Goal: Task Accomplishment & Management: Complete application form

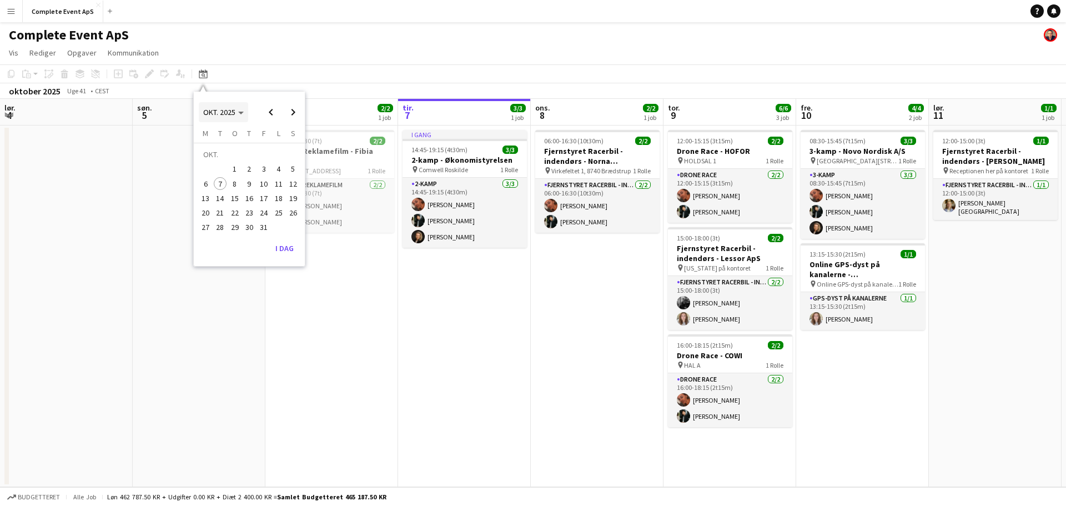
scroll to position [0, 265]
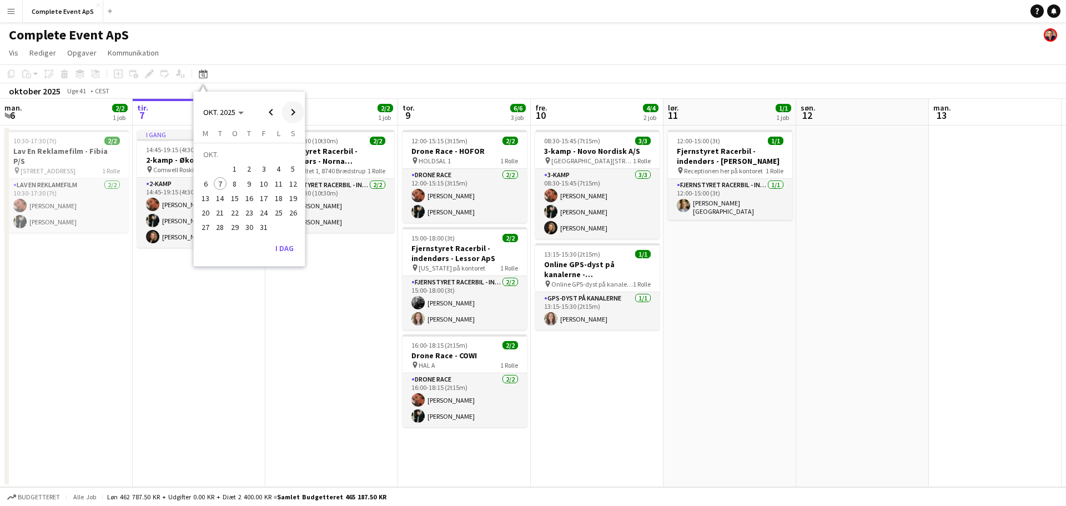
click at [292, 111] on span "Next month" at bounding box center [293, 112] width 22 height 22
click at [264, 112] on span "Previous month" at bounding box center [271, 112] width 22 height 22
click at [249, 228] on span "30" at bounding box center [249, 227] width 13 height 13
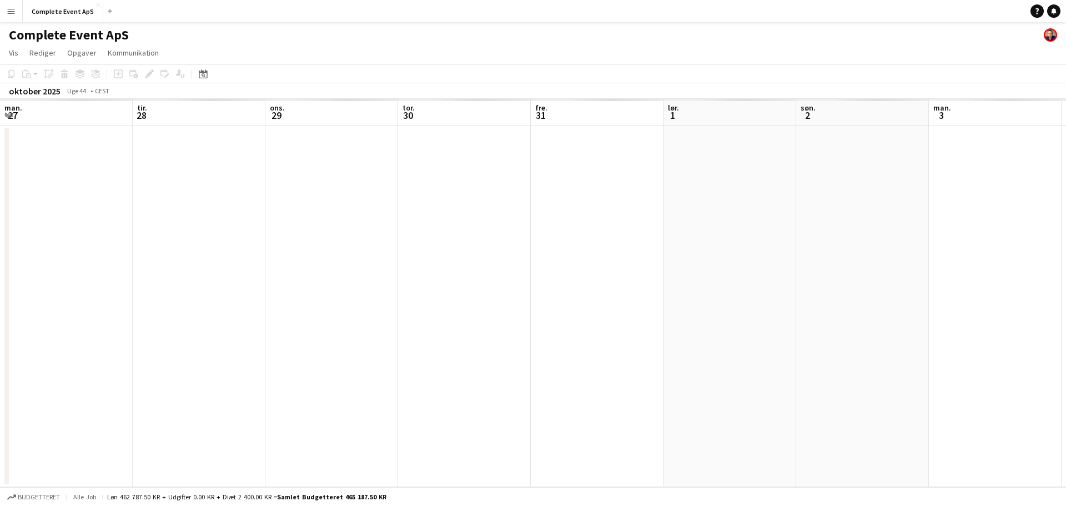
scroll to position [0, 382]
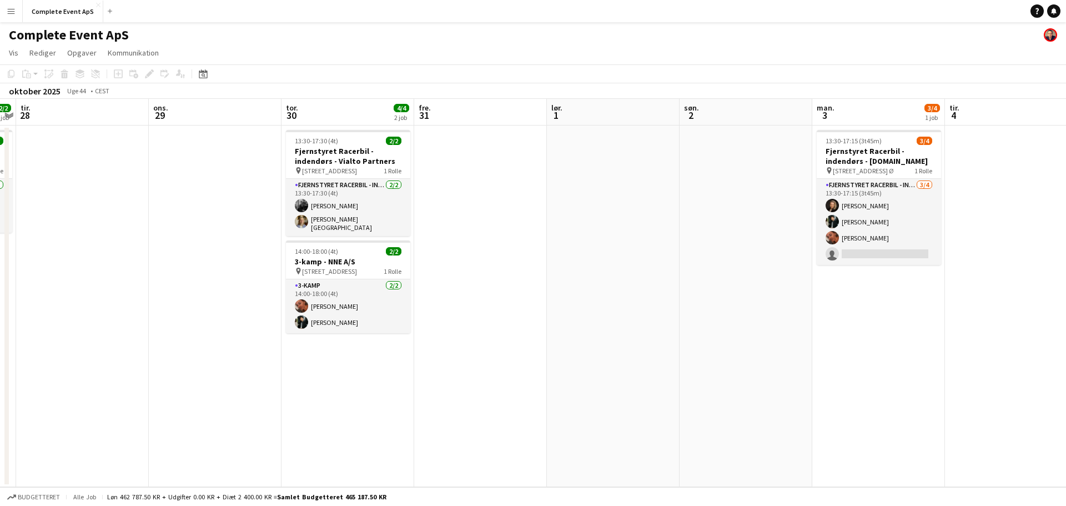
click at [351, 360] on app-date-cell "13:30-17:30 (4t) 2/2 Fjernstyret Racerbil - indendørs - Vialto Partners pin [ST…" at bounding box center [347, 305] width 133 height 361
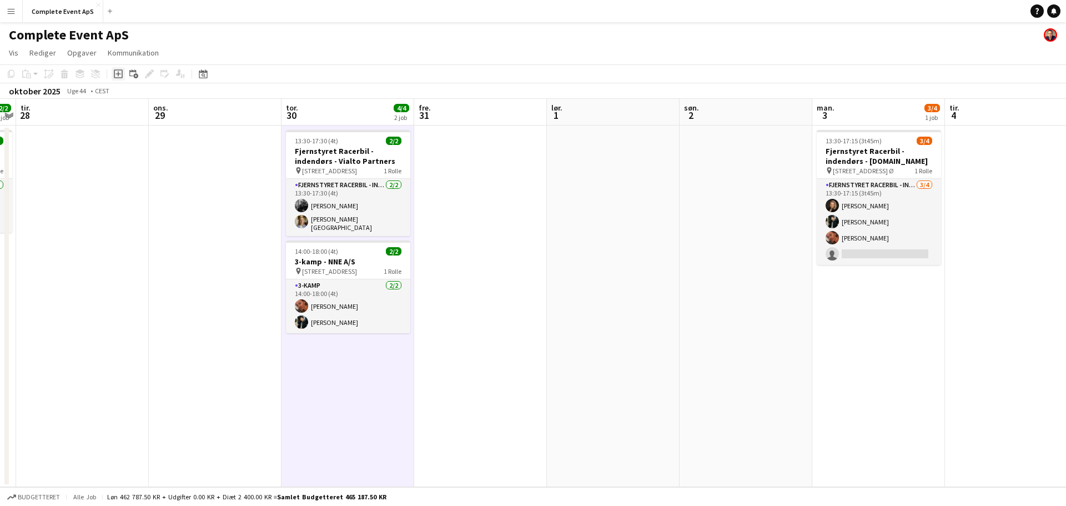
click at [116, 73] on icon "Tilføj opgave" at bounding box center [118, 73] width 9 height 9
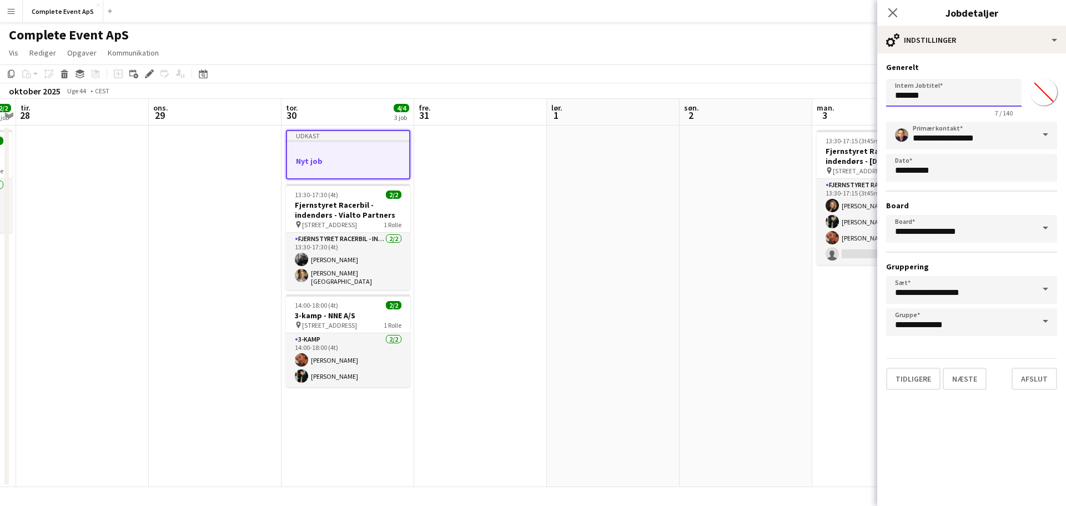
click at [930, 101] on input "*******" at bounding box center [953, 93] width 135 height 28
type input "**********"
click at [969, 380] on button "Næste" at bounding box center [964, 378] width 44 height 22
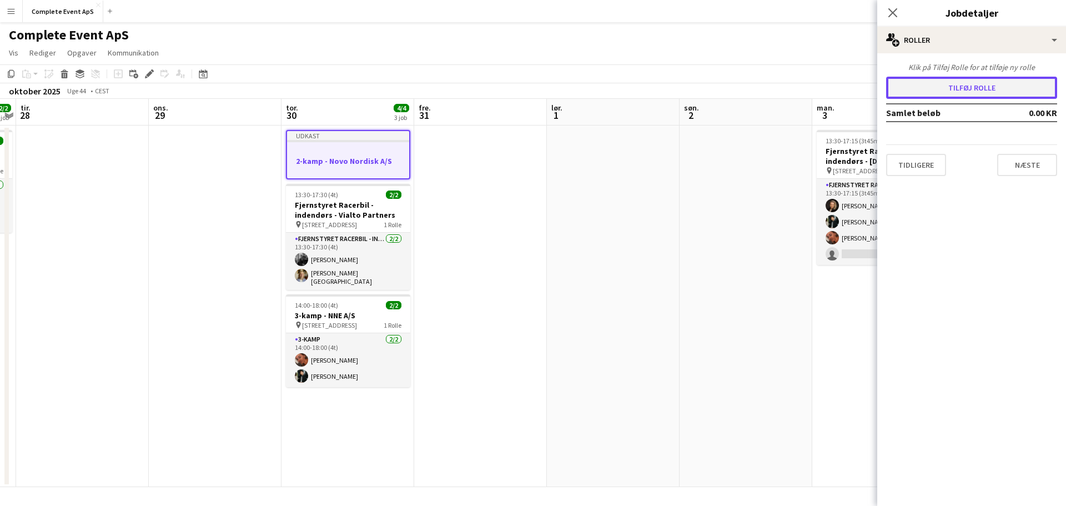
click at [920, 85] on button "Tilføj rolle" at bounding box center [971, 88] width 171 height 22
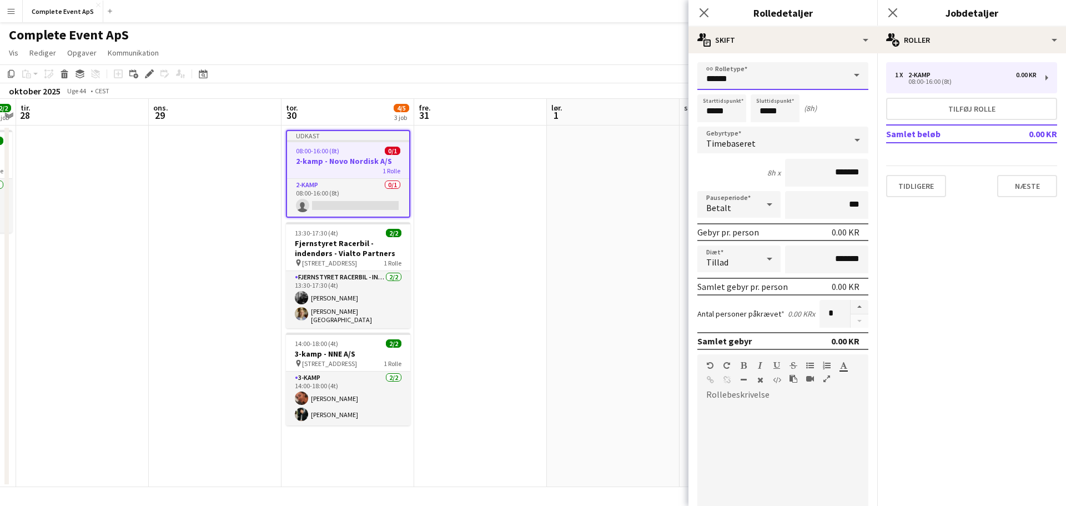
click at [738, 75] on input "******" at bounding box center [782, 76] width 171 height 28
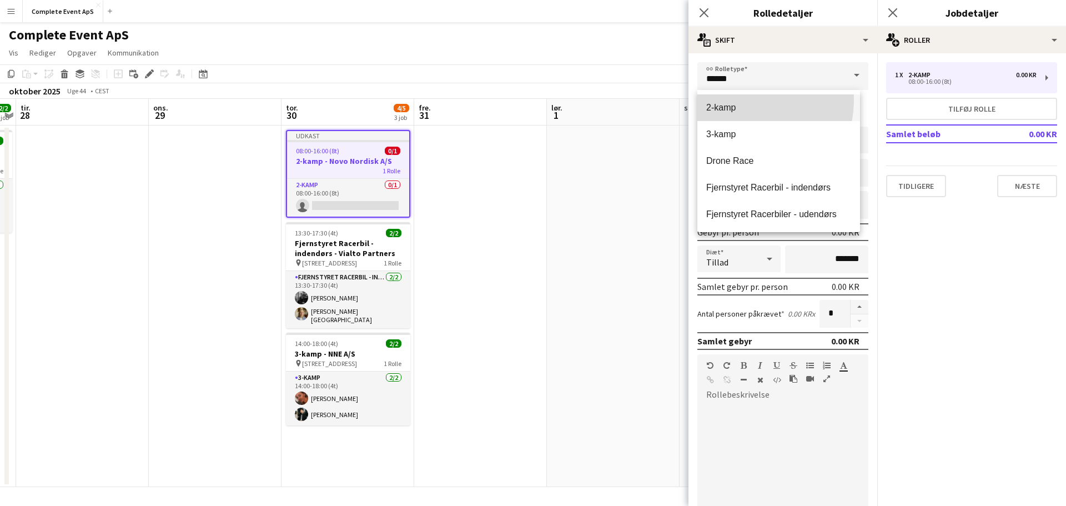
click at [739, 99] on mat-option "2-kamp" at bounding box center [778, 107] width 163 height 27
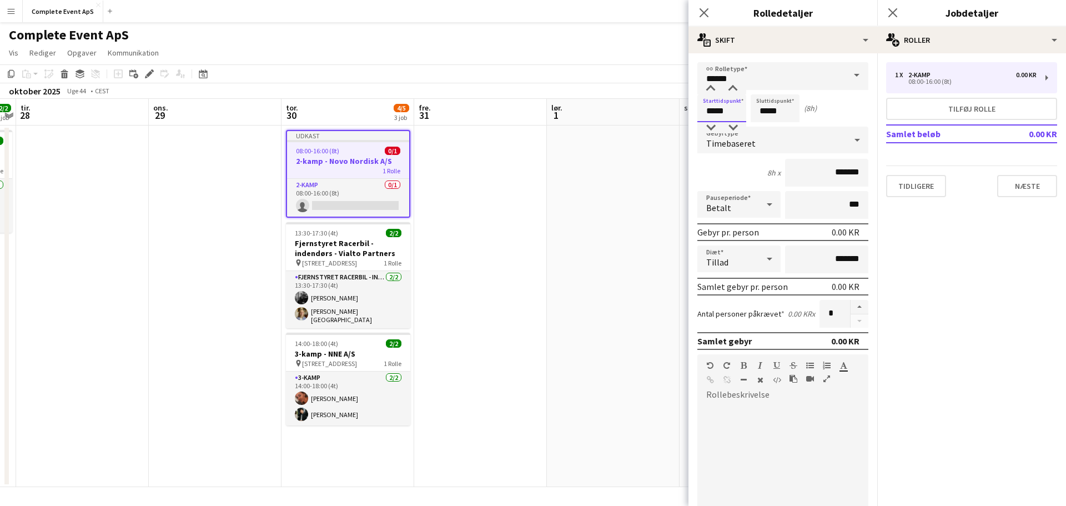
drag, startPoint x: 731, startPoint y: 115, endPoint x: 582, endPoint y: 106, distance: 149.6
click at [582, 106] on body "Menu Boards Boards Boards Alle job Status Arbejdsstyrke Arbejdsstyrke Min arbej…" at bounding box center [533, 253] width 1066 height 506
type input "*****"
drag, startPoint x: 734, startPoint y: 111, endPoint x: 675, endPoint y: 114, distance: 59.5
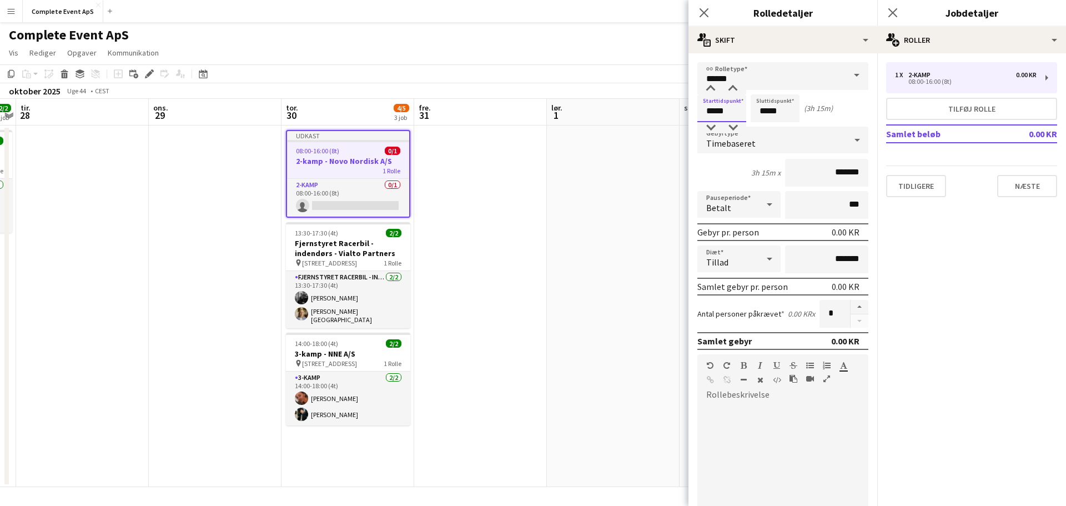
click at [675, 114] on body "Menu Boards Boards Boards Alle job Status Arbejdsstyrke Arbejdsstyrke Min arbej…" at bounding box center [533, 253] width 1066 height 506
type input "*****"
click at [748, 144] on span "Timebaseret" at bounding box center [730, 143] width 49 height 11
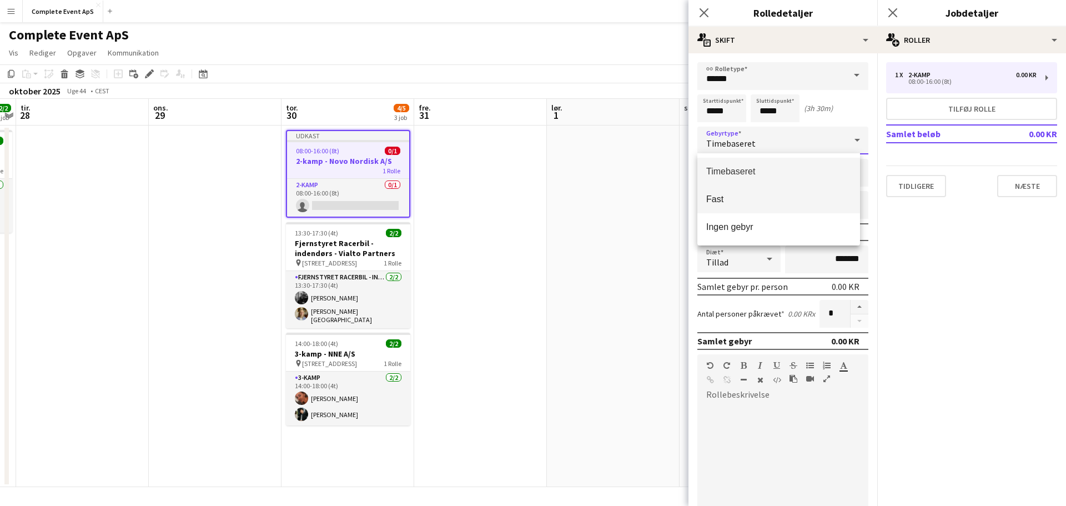
click at [746, 200] on span "Fast" at bounding box center [778, 199] width 145 height 11
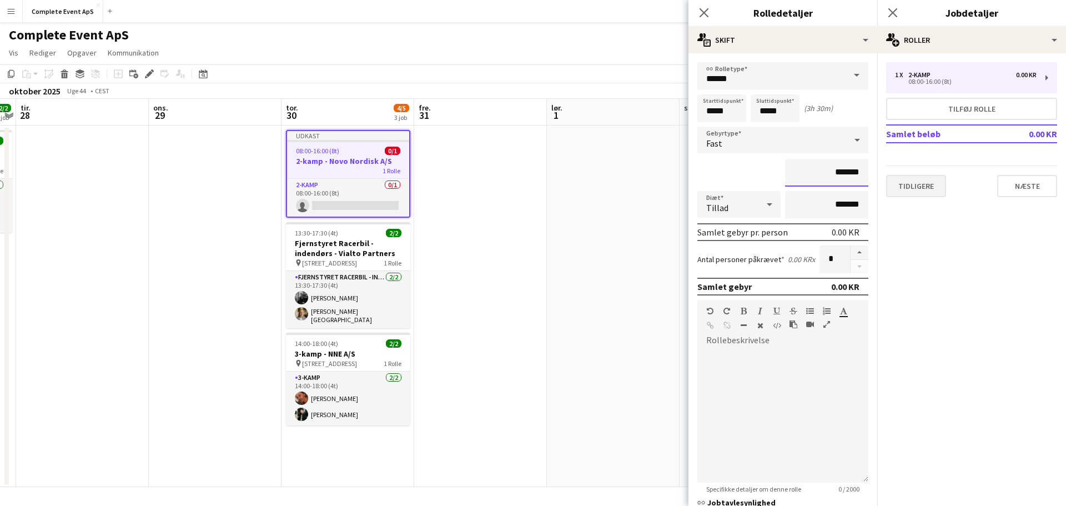
drag, startPoint x: 820, startPoint y: 181, endPoint x: 930, endPoint y: 186, distance: 110.0
click at [874, 184] on mat-expansion-panel "users2 Rolledetaljer link Rolletype ****** Starttidspunkt ***** Sluttidspunkt *…" at bounding box center [782, 279] width 189 height 452
type input "********"
click at [854, 251] on button "button" at bounding box center [859, 252] width 18 height 14
type input "*"
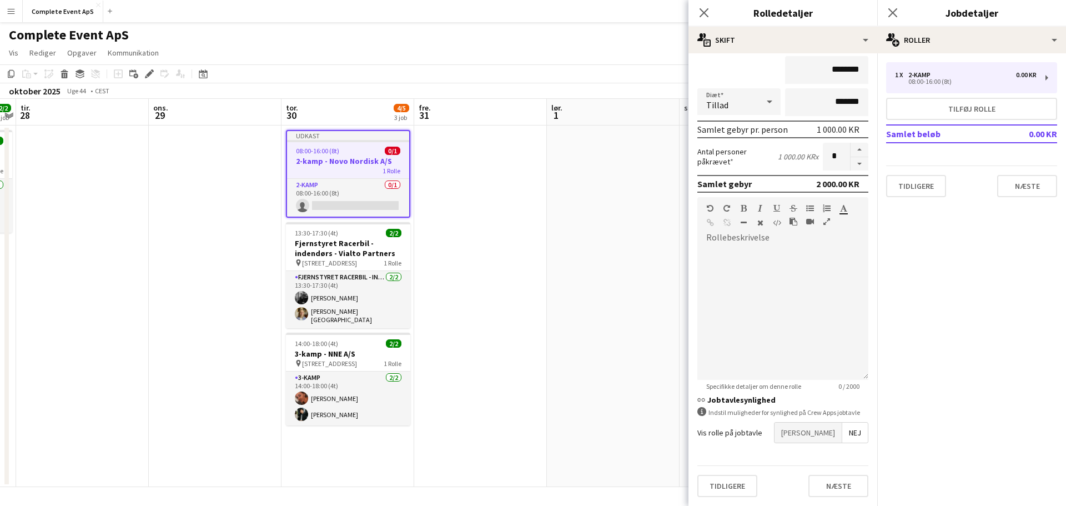
click at [820, 431] on span "[PERSON_NAME]" at bounding box center [807, 432] width 67 height 20
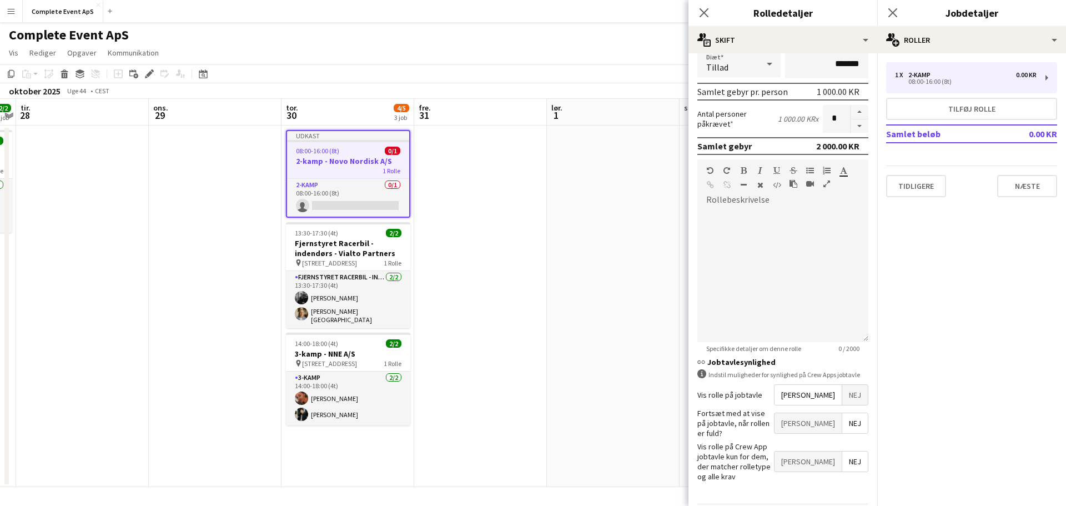
scroll to position [160, 0]
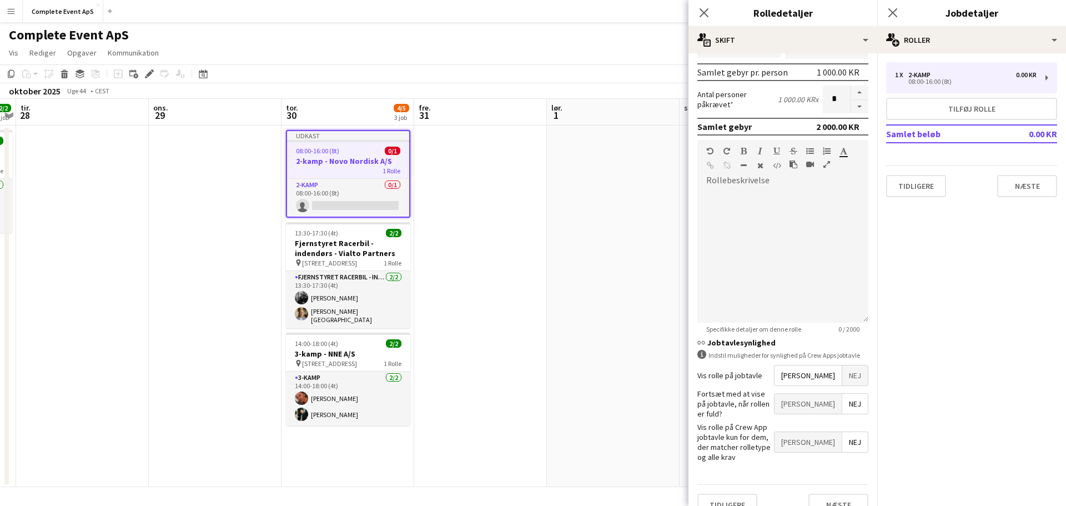
click at [835, 484] on div "Tidligere Næste" at bounding box center [782, 504] width 171 height 41
click at [827, 493] on button "Næste" at bounding box center [838, 504] width 60 height 22
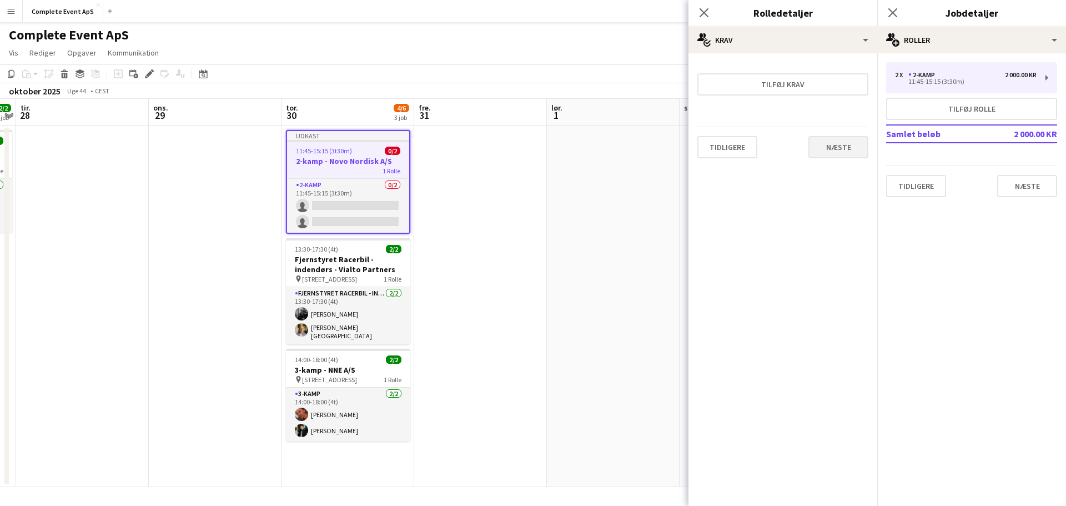
scroll to position [0, 0]
click at [842, 147] on button "Næste" at bounding box center [838, 147] width 60 height 22
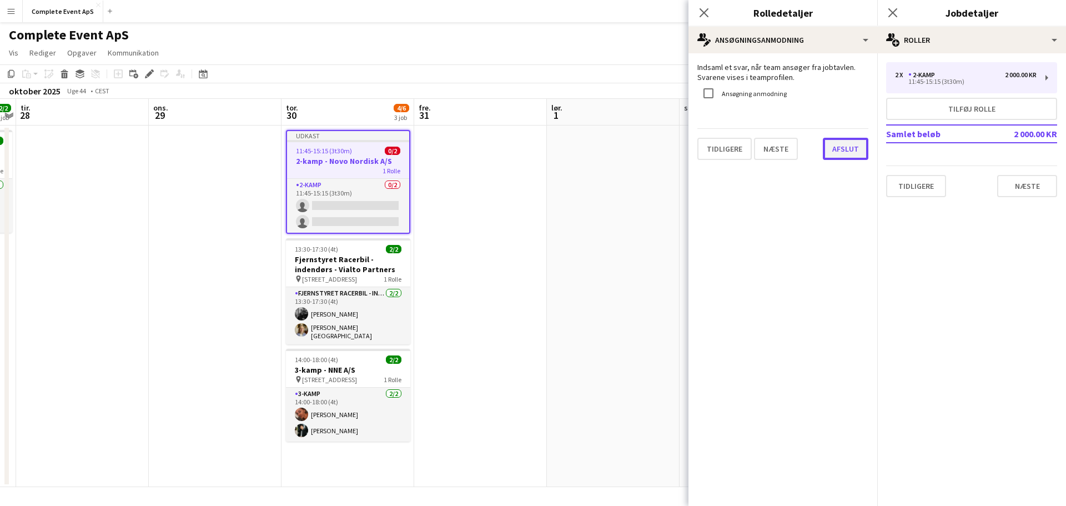
drag, startPoint x: 845, startPoint y: 149, endPoint x: 870, endPoint y: 152, distance: 25.7
click at [845, 149] on button "Afslut" at bounding box center [846, 149] width 46 height 22
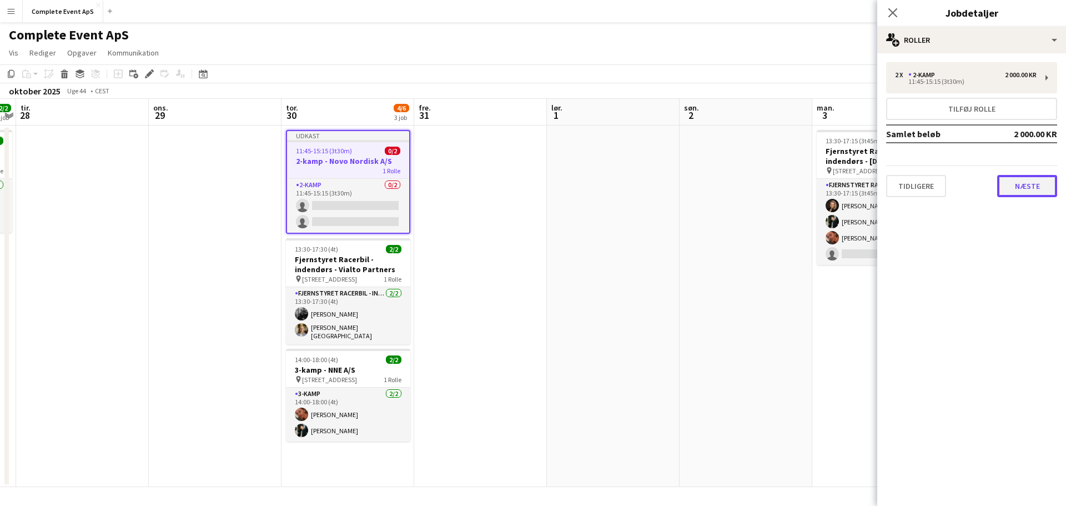
click at [1017, 187] on button "Næste" at bounding box center [1027, 186] width 60 height 22
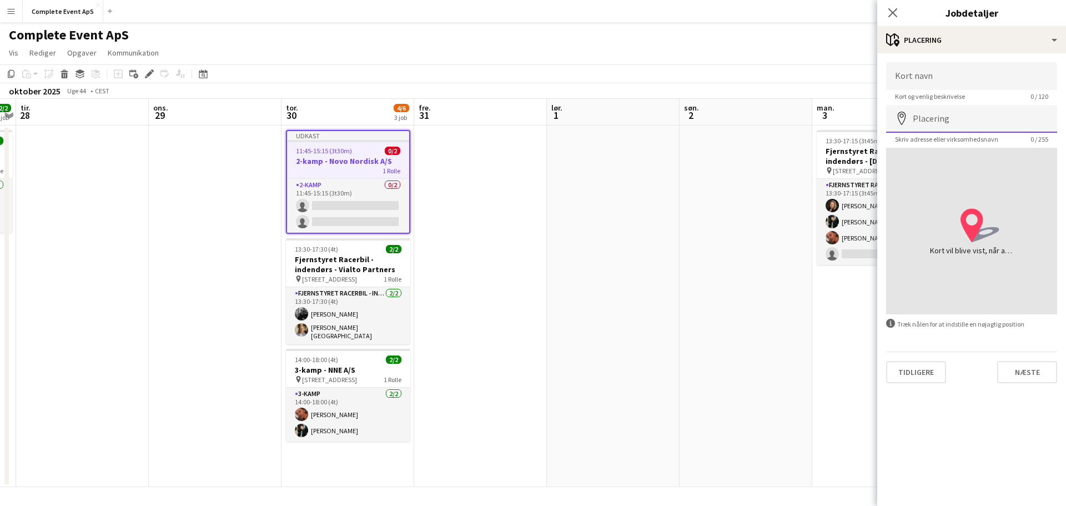
click at [969, 114] on input "Placering" at bounding box center [971, 119] width 171 height 28
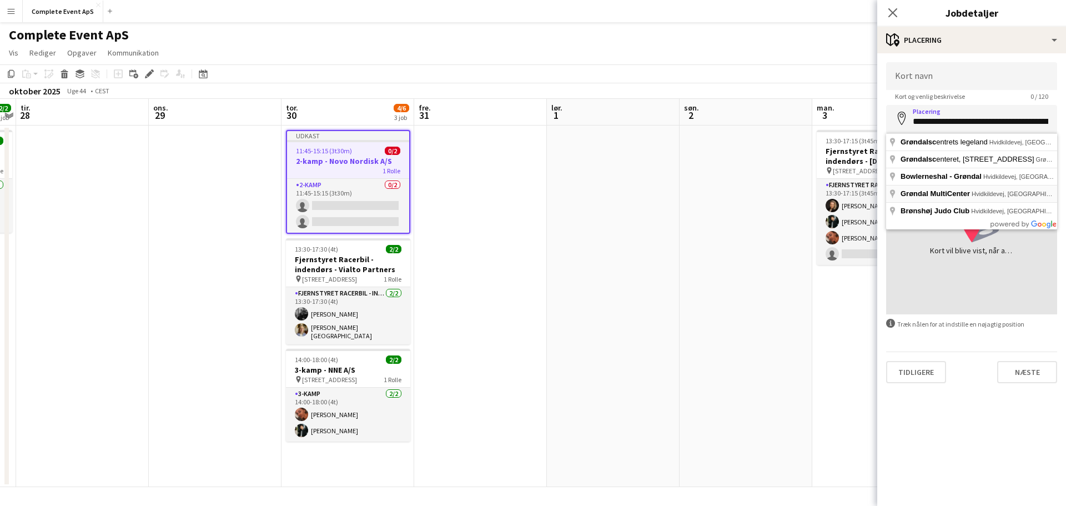
type input "**********"
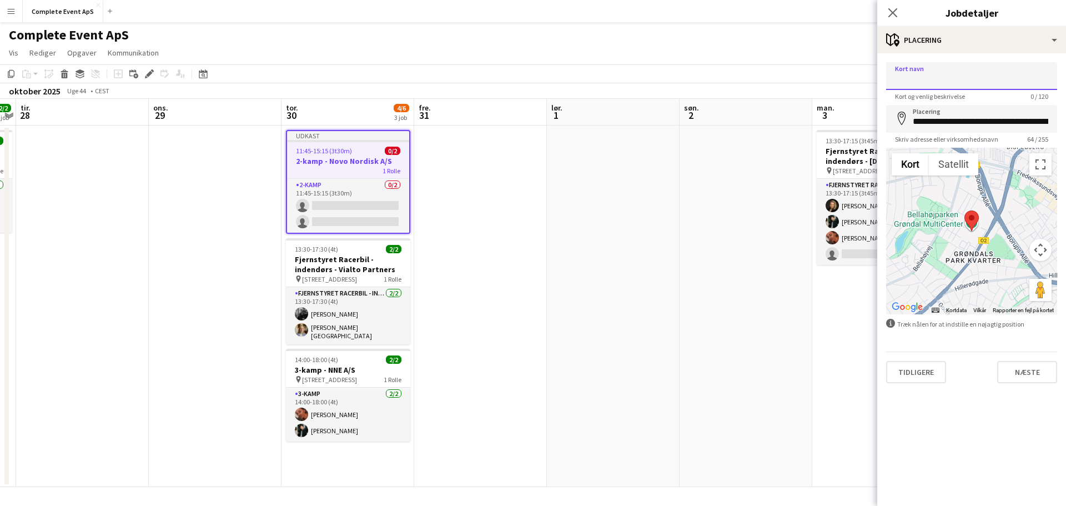
click at [959, 82] on input "Kort navn" at bounding box center [971, 76] width 171 height 28
type input "*********"
click at [1016, 371] on button "Næste" at bounding box center [1027, 372] width 60 height 22
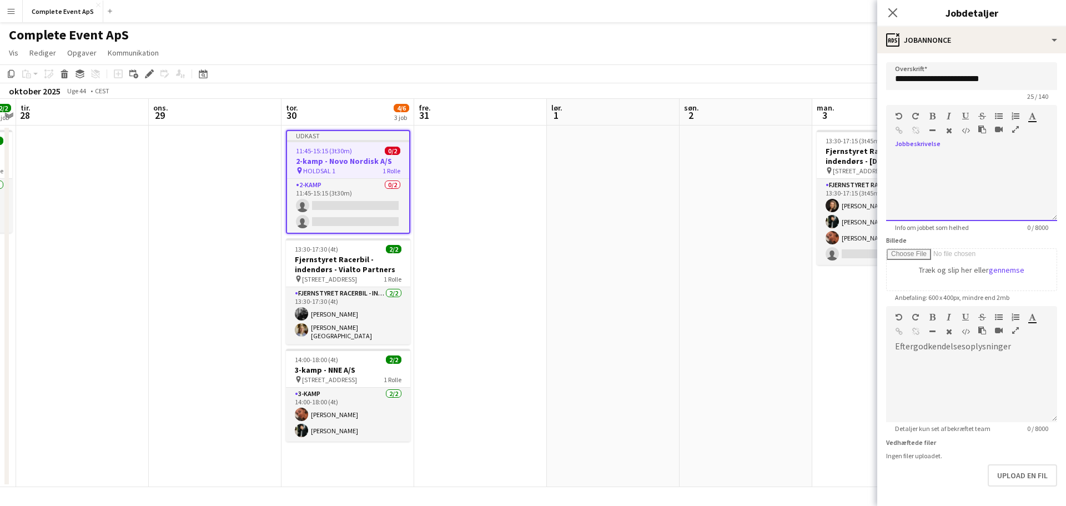
drag, startPoint x: 907, startPoint y: 162, endPoint x: 928, endPoint y: 159, distance: 21.3
click at [908, 161] on div at bounding box center [971, 187] width 171 height 67
paste div
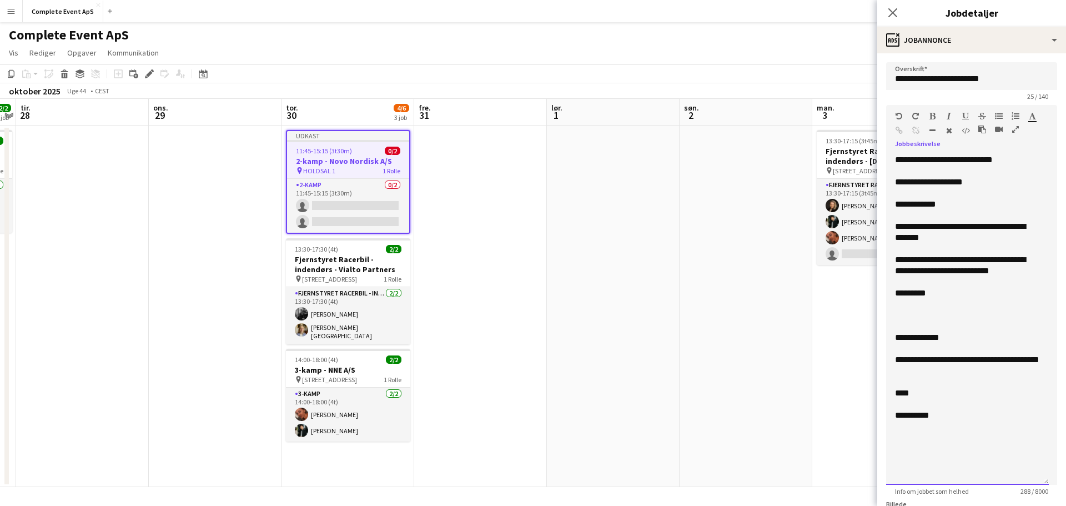
drag, startPoint x: 1045, startPoint y: 214, endPoint x: 1084, endPoint y: 501, distance: 289.6
click at [1065, 501] on html "Menu Boards Boards Boards Alle job Status Arbejdsstyrke Arbejdsstyrke Min arbej…" at bounding box center [533, 253] width 1066 height 506
click at [1035, 161] on div "**********" at bounding box center [967, 159] width 145 height 11
click at [954, 157] on div "**********" at bounding box center [967, 159] width 145 height 11
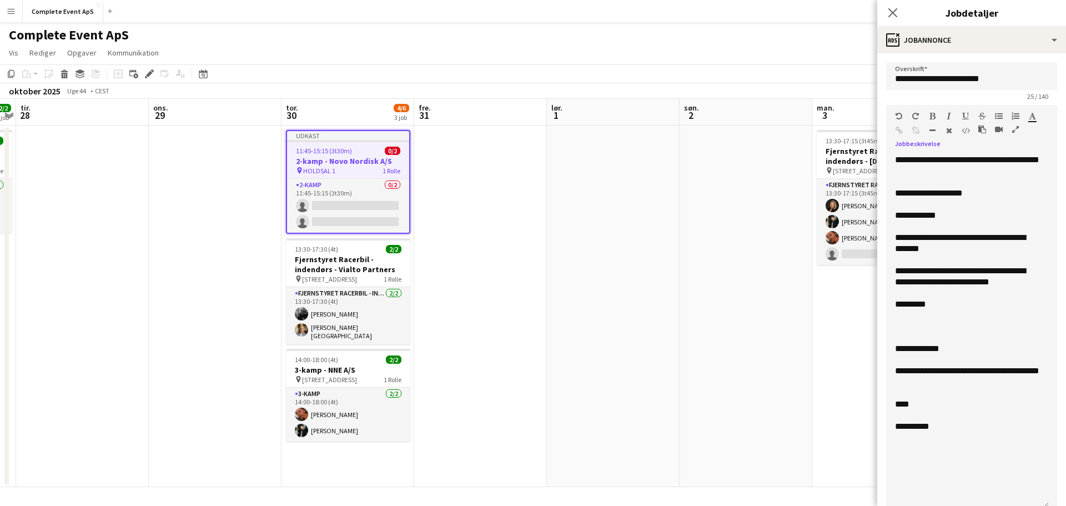
click at [981, 191] on div "**********" at bounding box center [967, 193] width 145 height 11
click at [926, 191] on div "**********" at bounding box center [967, 193] width 145 height 11
click at [957, 234] on div "**********" at bounding box center [967, 243] width 145 height 22
click at [899, 246] on div "**********" at bounding box center [967, 243] width 145 height 22
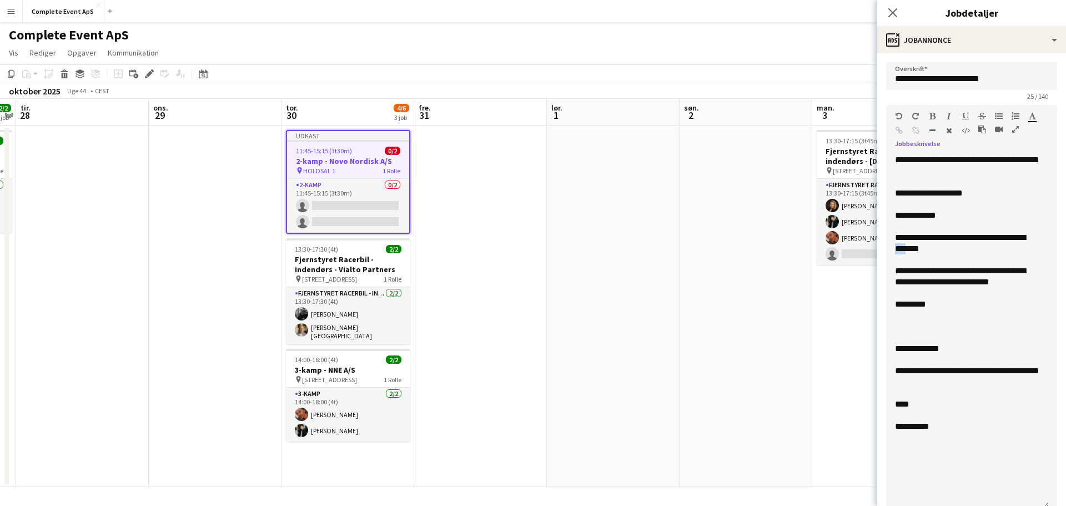
click at [899, 246] on div "**********" at bounding box center [967, 243] width 145 height 22
click at [1026, 268] on div "**********" at bounding box center [967, 276] width 145 height 22
click at [1027, 282] on div "**********" at bounding box center [967, 276] width 145 height 22
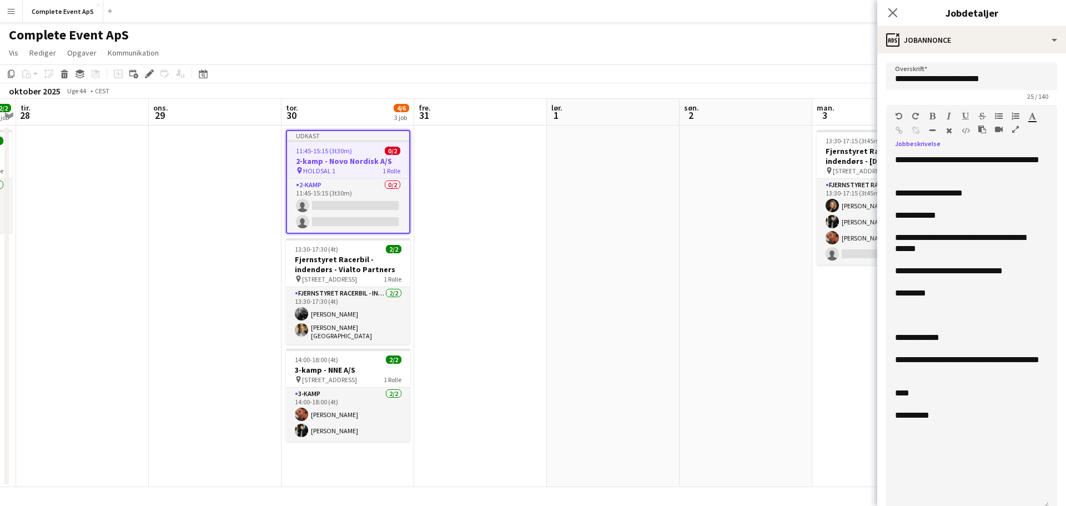
click at [922, 303] on div at bounding box center [967, 304] width 145 height 11
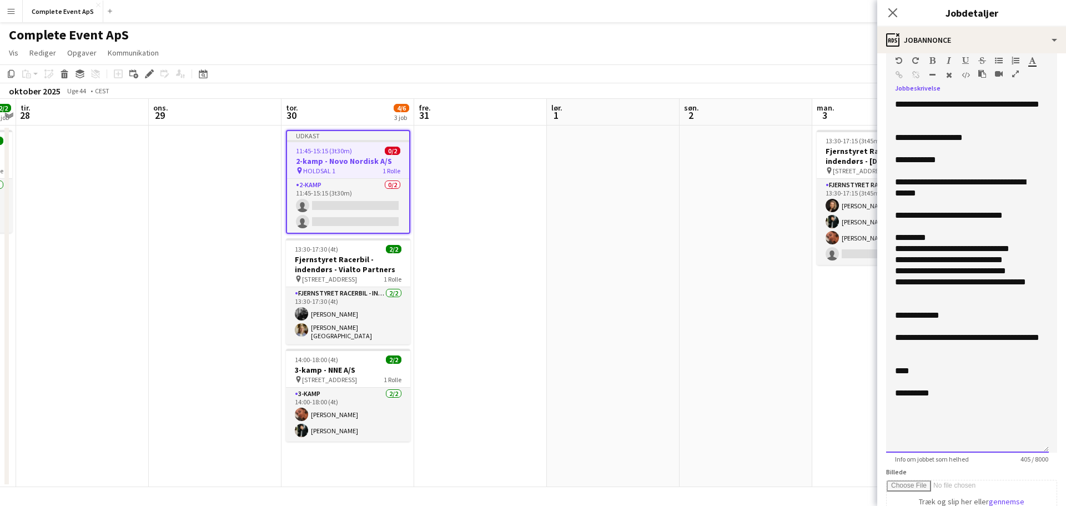
scroll to position [166, 0]
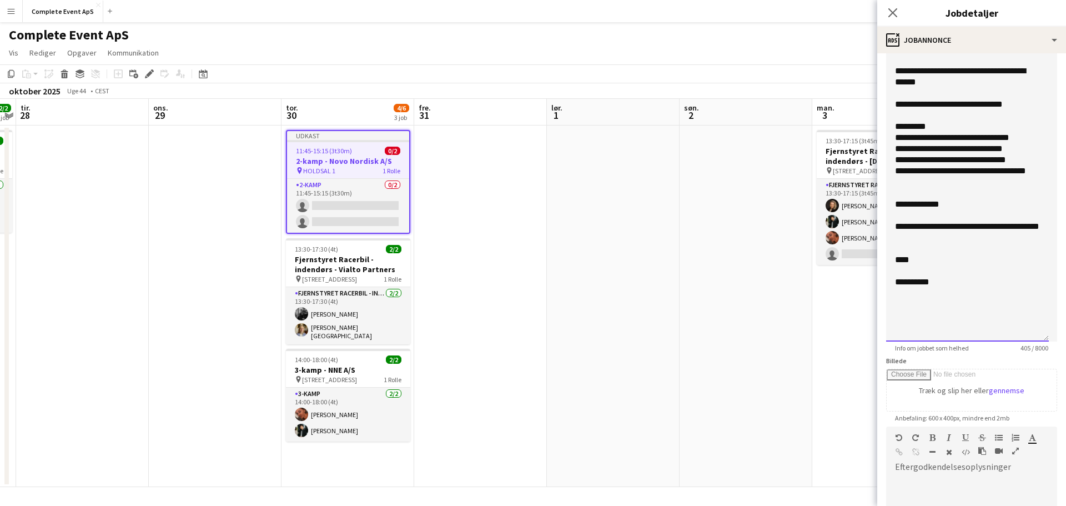
click at [939, 172] on div "**********" at bounding box center [967, 170] width 145 height 11
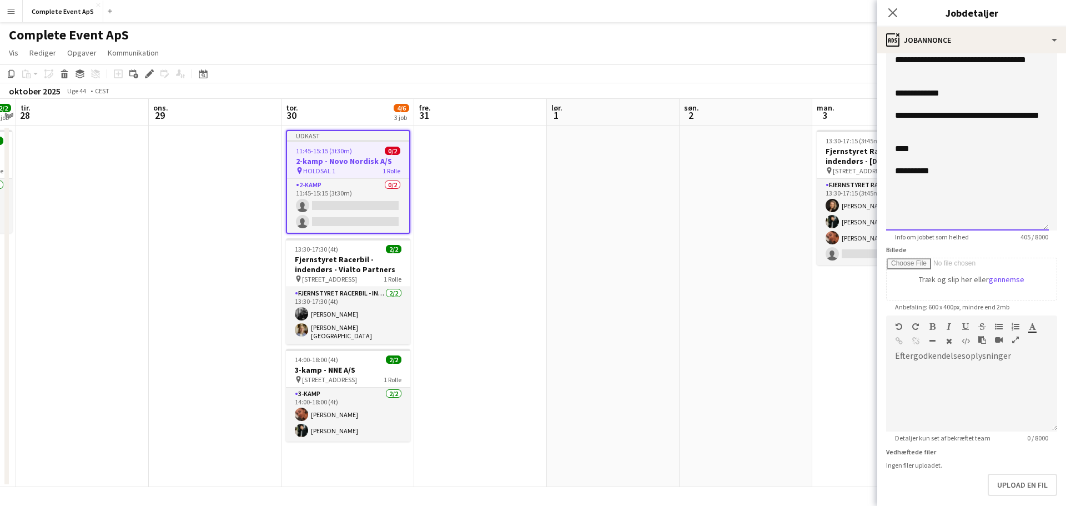
scroll to position [330, 0]
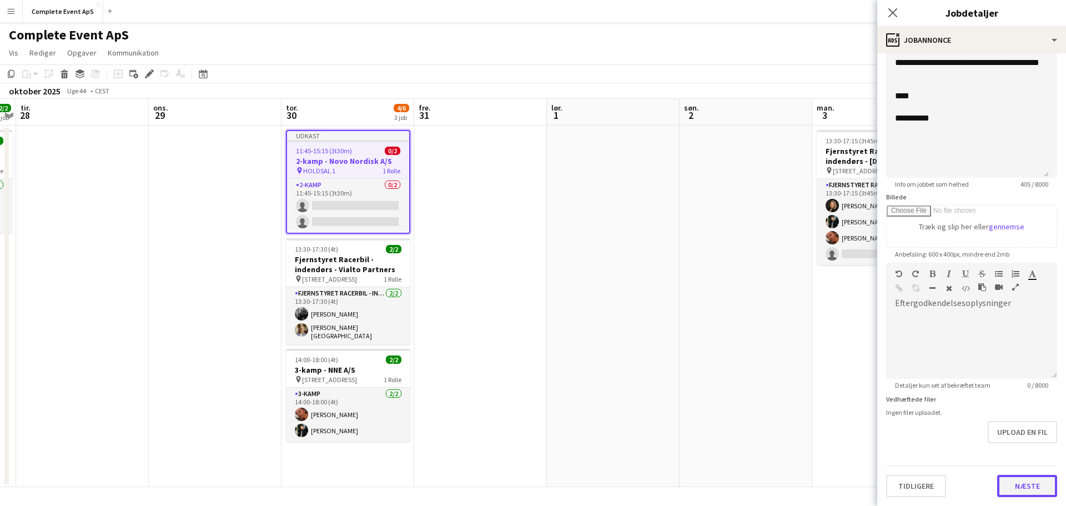
click at [1015, 487] on button "Næste" at bounding box center [1027, 486] width 60 height 22
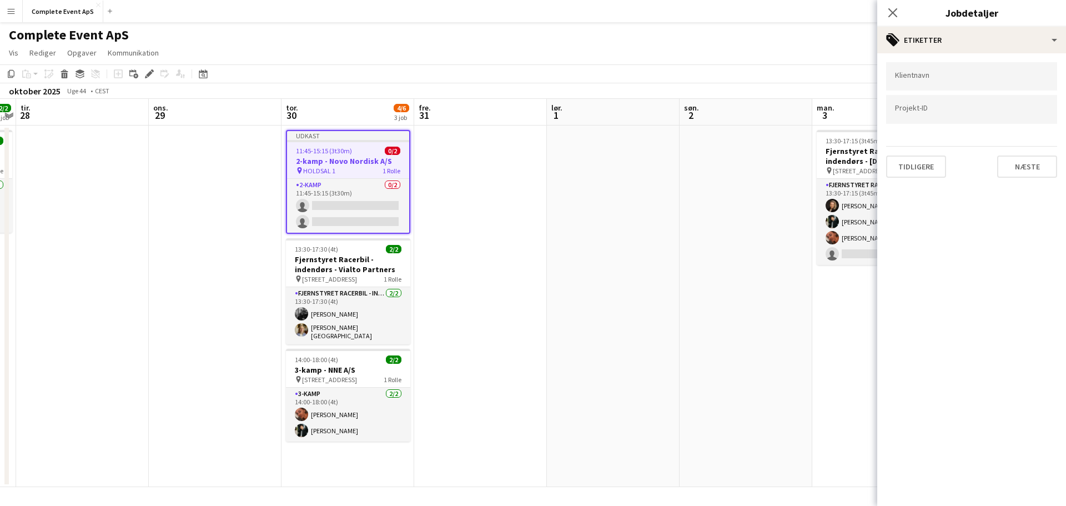
scroll to position [0, 0]
click at [1035, 170] on button "Næste" at bounding box center [1027, 166] width 60 height 22
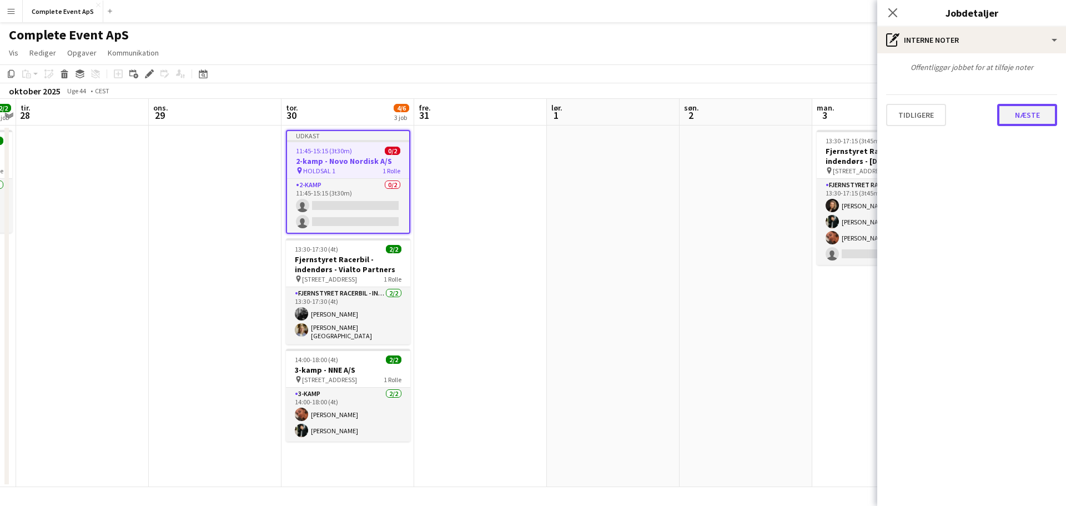
click at [1019, 113] on button "Næste" at bounding box center [1027, 115] width 60 height 22
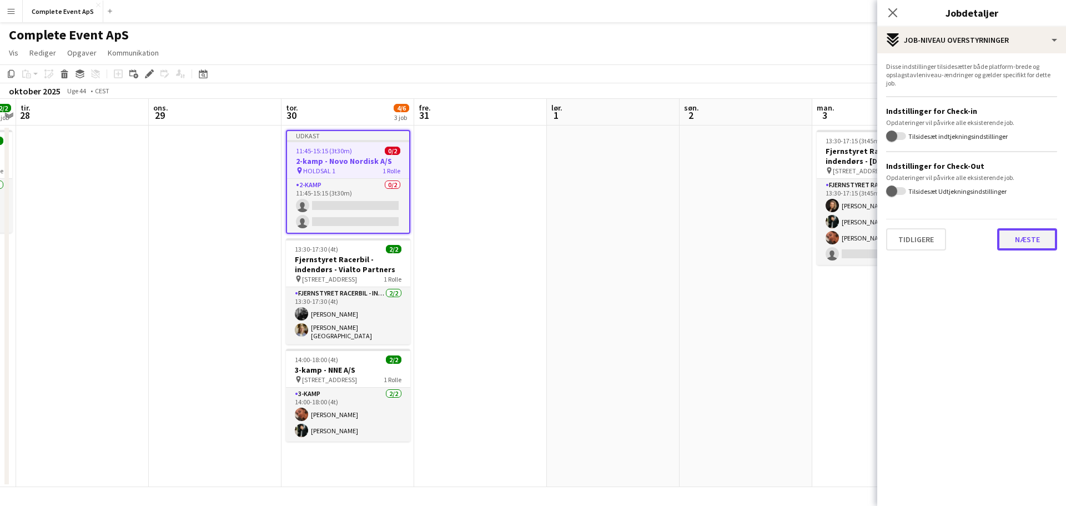
click at [1018, 237] on button "Næste" at bounding box center [1027, 239] width 60 height 22
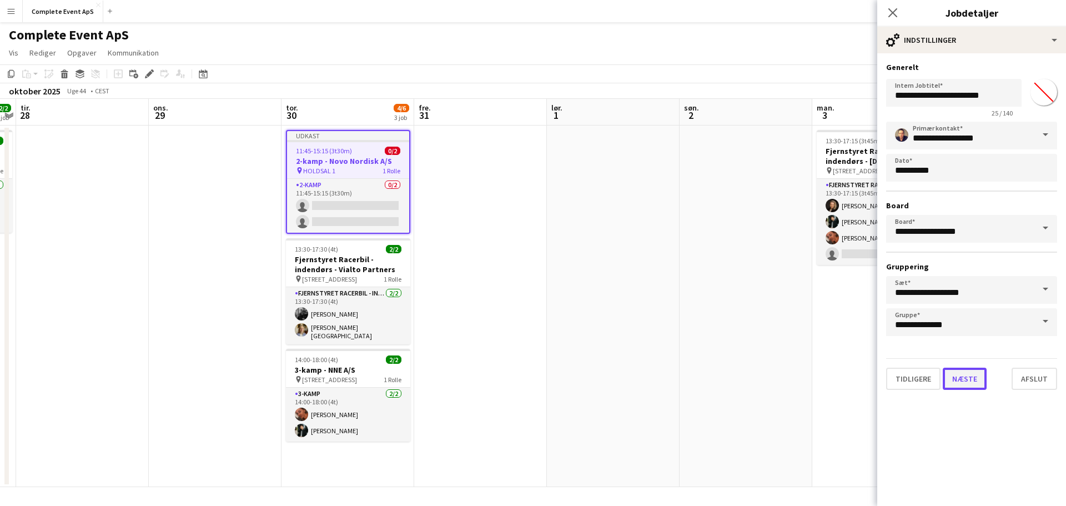
click at [973, 386] on button "Næste" at bounding box center [964, 378] width 44 height 22
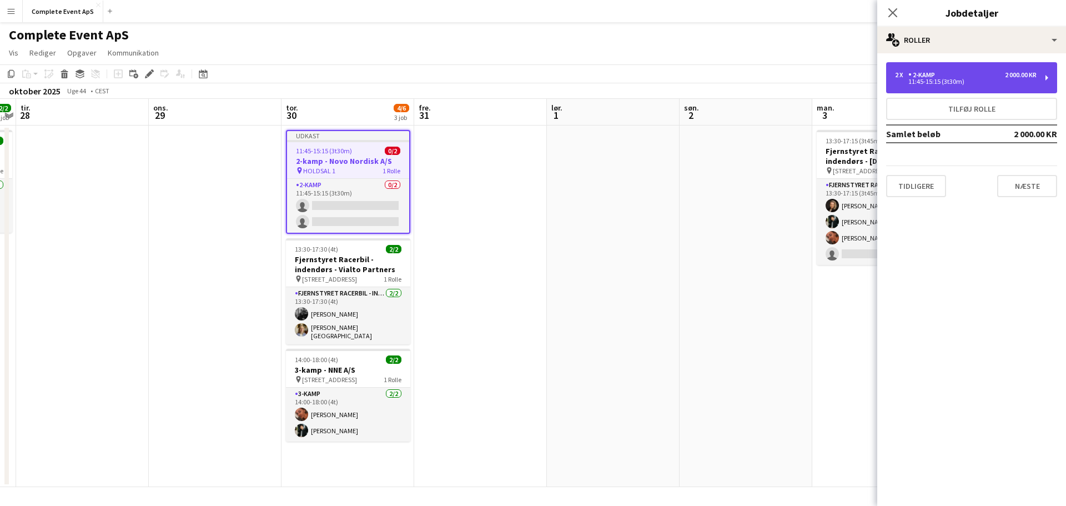
click at [937, 79] on div "11:45-15:15 (3t30m)" at bounding box center [966, 82] width 142 height 6
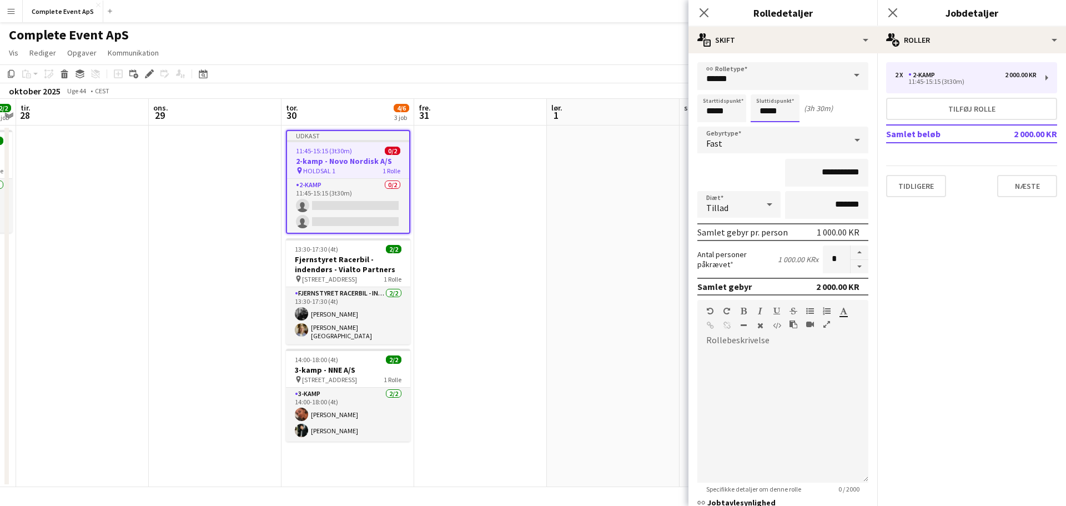
click at [779, 113] on input "*****" at bounding box center [774, 108] width 49 height 28
type input "*****"
click at [589, 331] on app-date-cell at bounding box center [613, 305] width 133 height 361
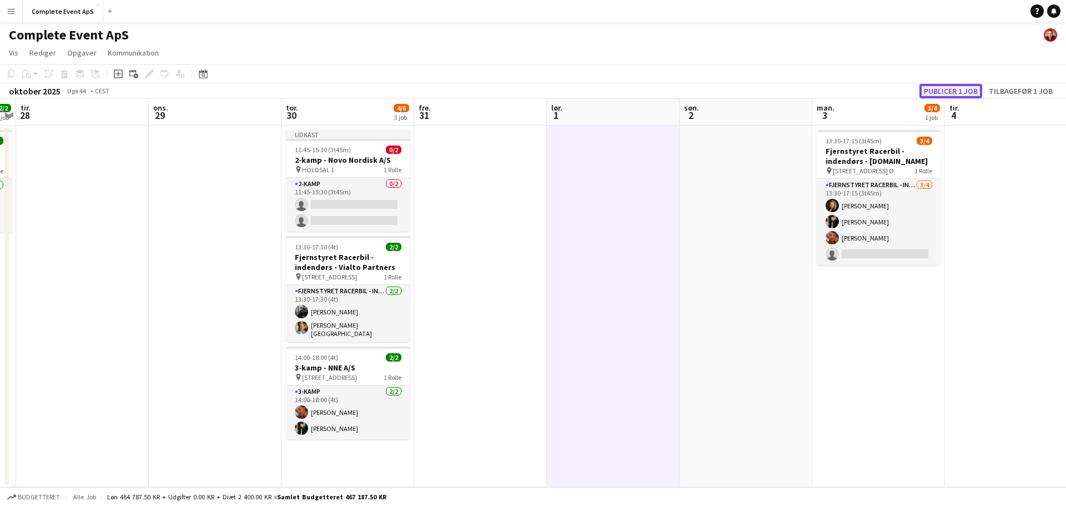
click at [959, 90] on button "Publicer 1 job" at bounding box center [950, 91] width 63 height 14
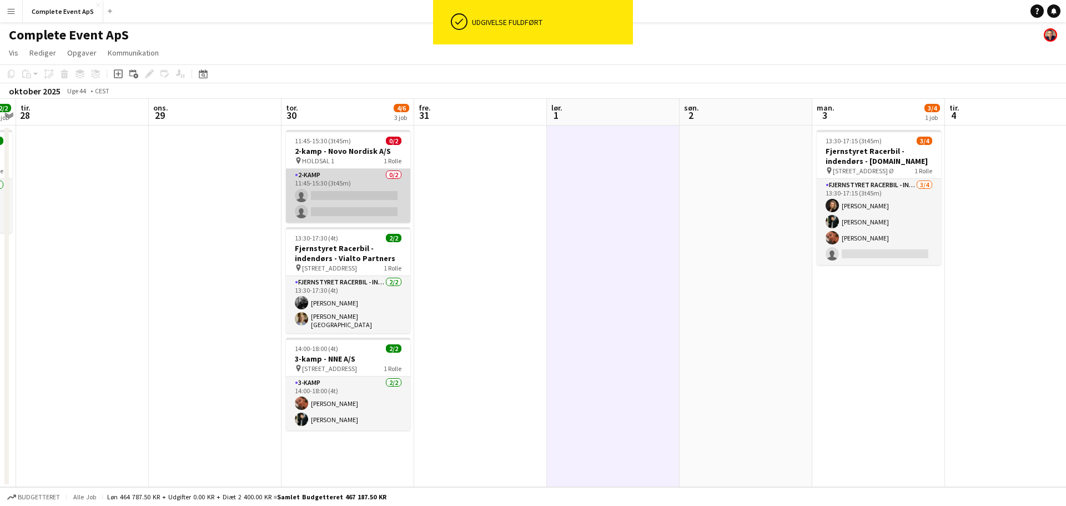
click at [354, 194] on app-card-role "2-kamp 0/2 11:45-15:30 (3t45m) single-neutral-actions single-neutral-actions" at bounding box center [348, 196] width 124 height 54
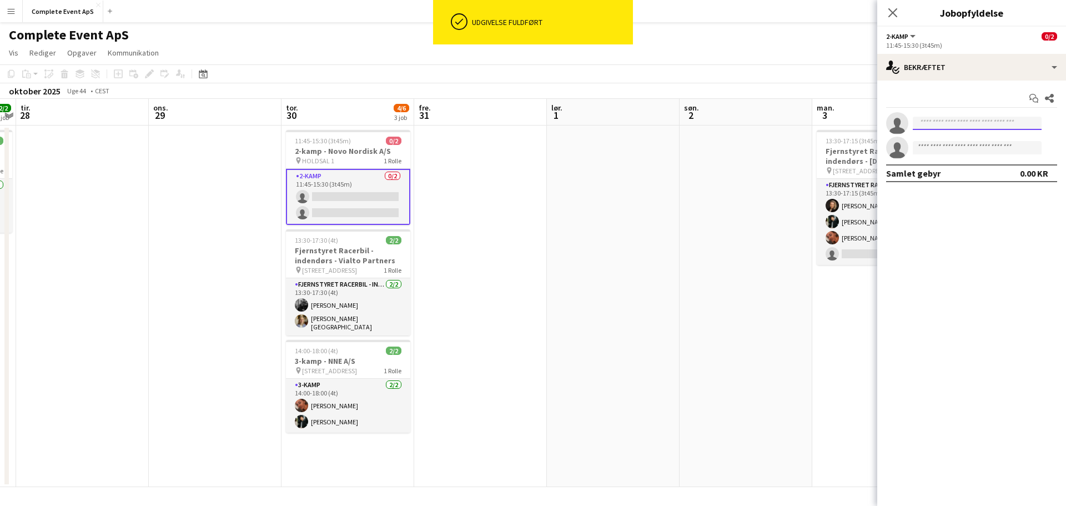
click at [926, 125] on input at bounding box center [976, 123] width 129 height 13
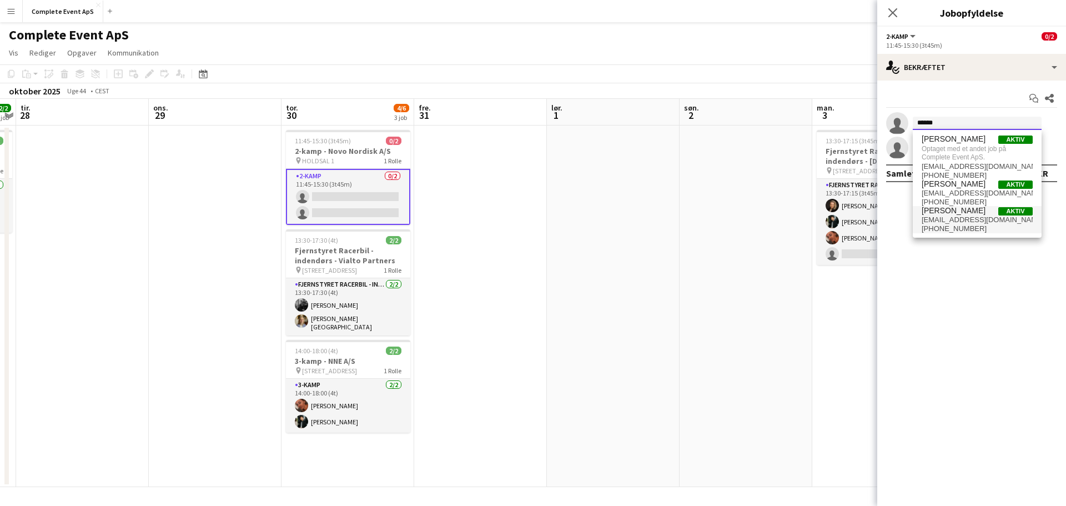
type input "******"
click at [956, 219] on span "[EMAIL_ADDRESS][DOMAIN_NAME]" at bounding box center [976, 219] width 111 height 9
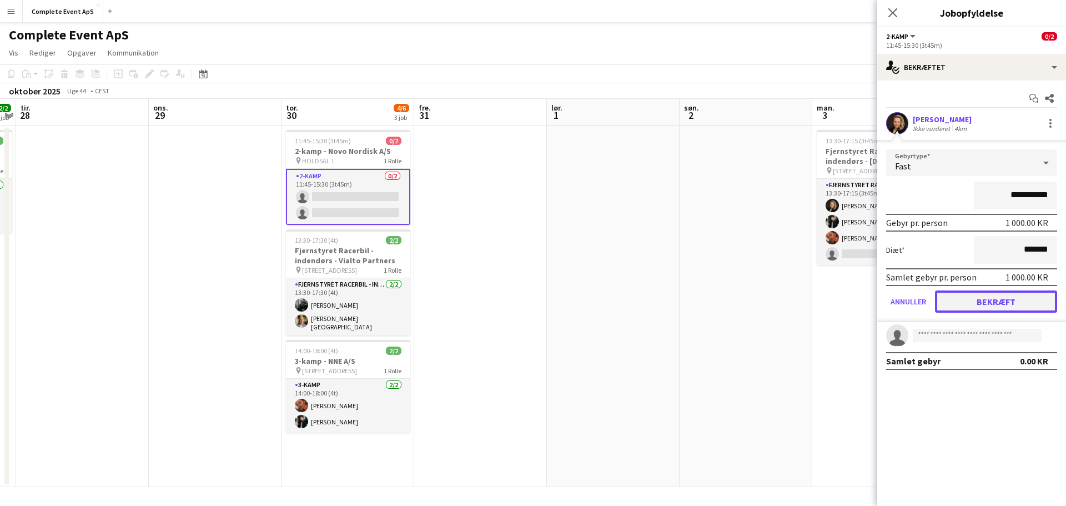
click at [997, 302] on button "Bekræft" at bounding box center [996, 301] width 122 height 22
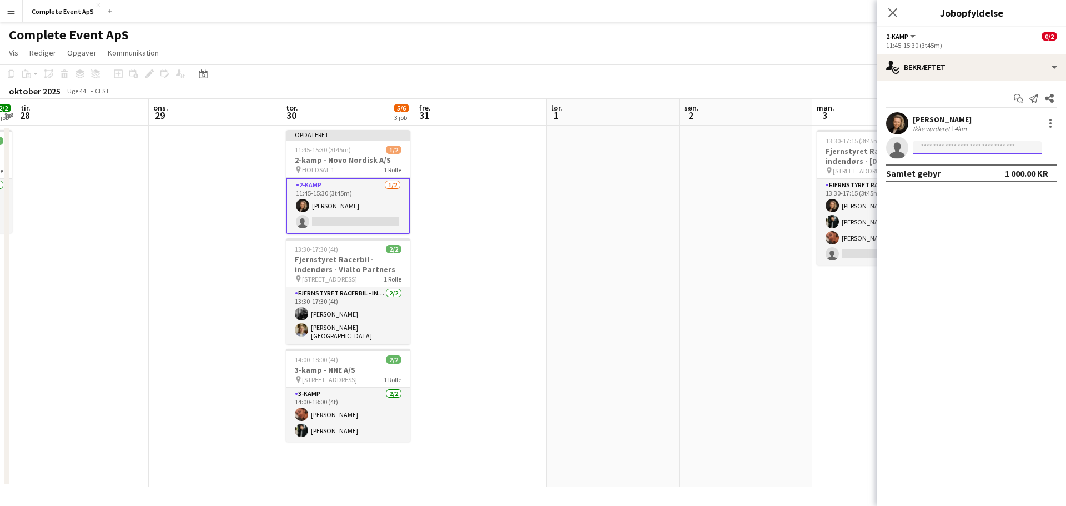
click at [962, 151] on input at bounding box center [976, 147] width 129 height 13
type input "*****"
click at [937, 178] on span "[PHONE_NUMBER]" at bounding box center [976, 181] width 111 height 9
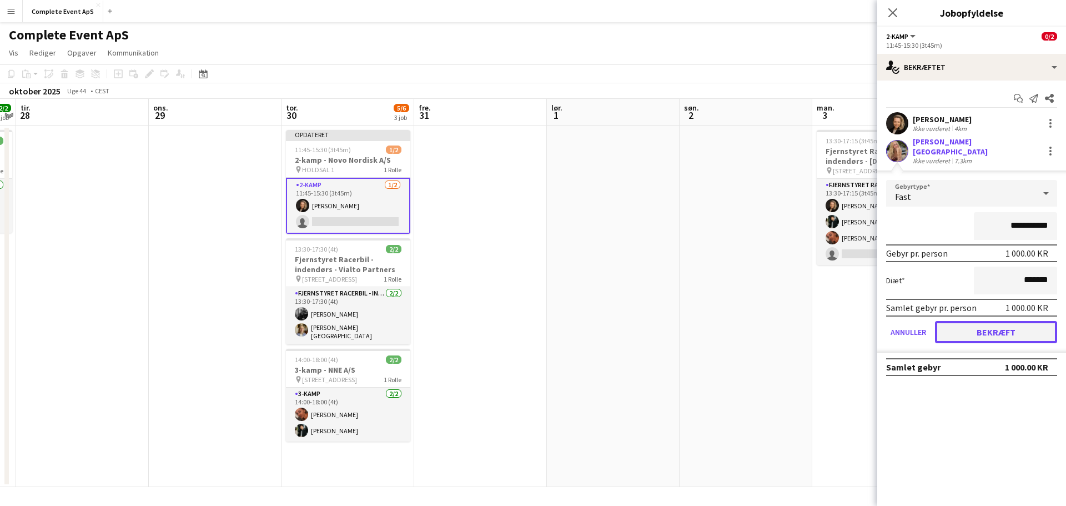
click at [1007, 322] on button "Bekræft" at bounding box center [996, 332] width 122 height 22
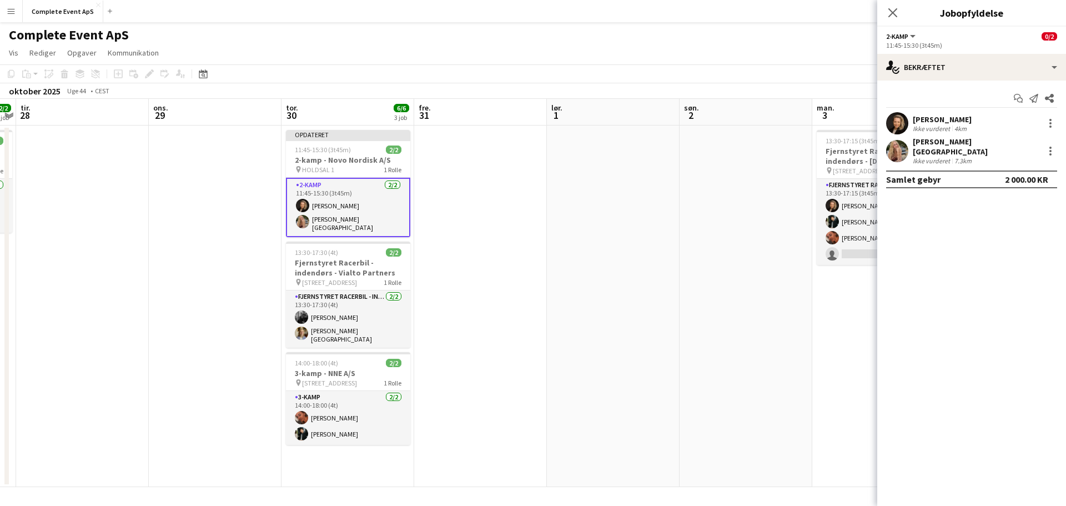
click at [727, 295] on app-date-cell at bounding box center [745, 305] width 133 height 361
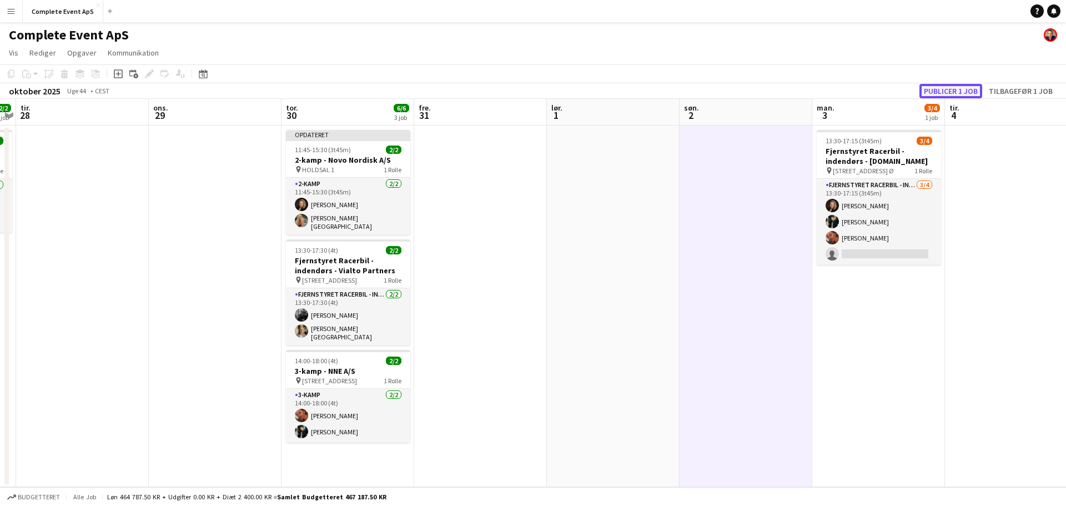
click at [958, 85] on button "Publicer 1 job" at bounding box center [950, 91] width 63 height 14
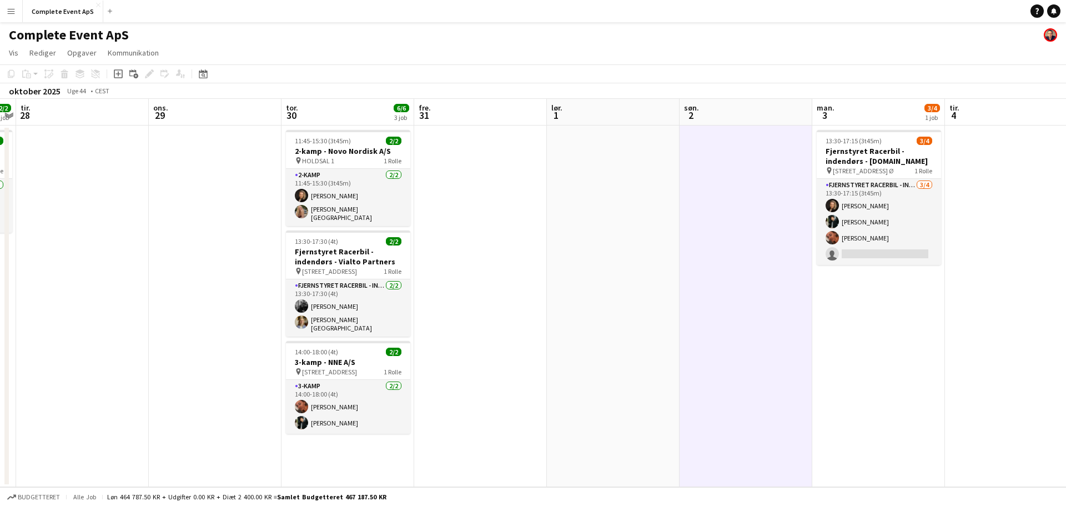
click at [1050, 11] on link "Notifikationer" at bounding box center [1053, 10] width 13 height 13
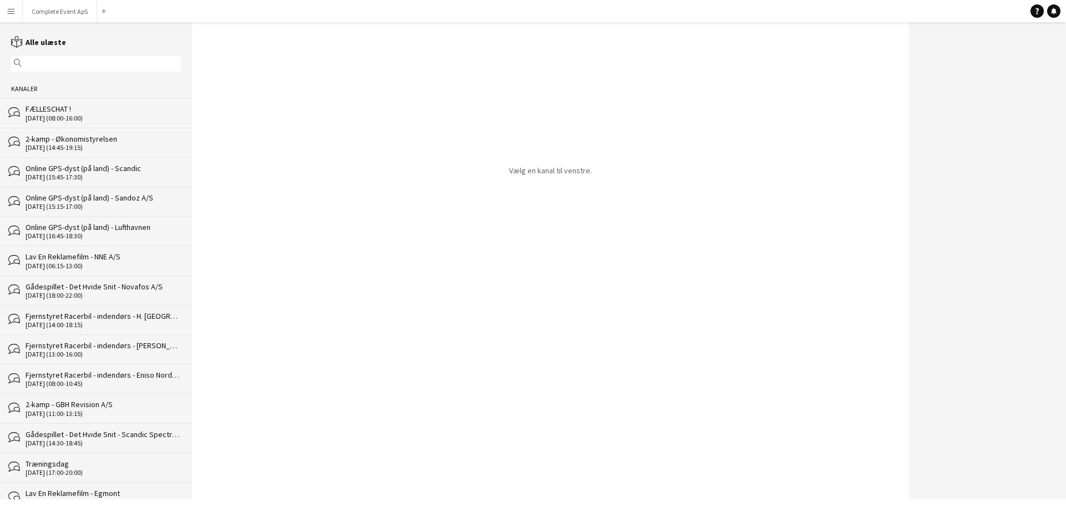
click at [98, 104] on div "FÆLLESCHAT !" at bounding box center [103, 109] width 155 height 10
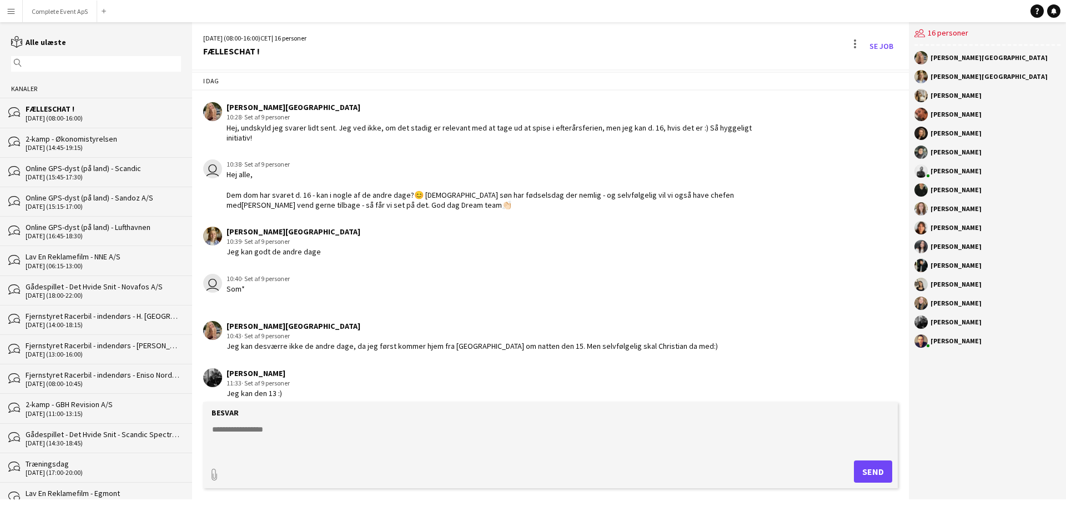
scroll to position [1640, 0]
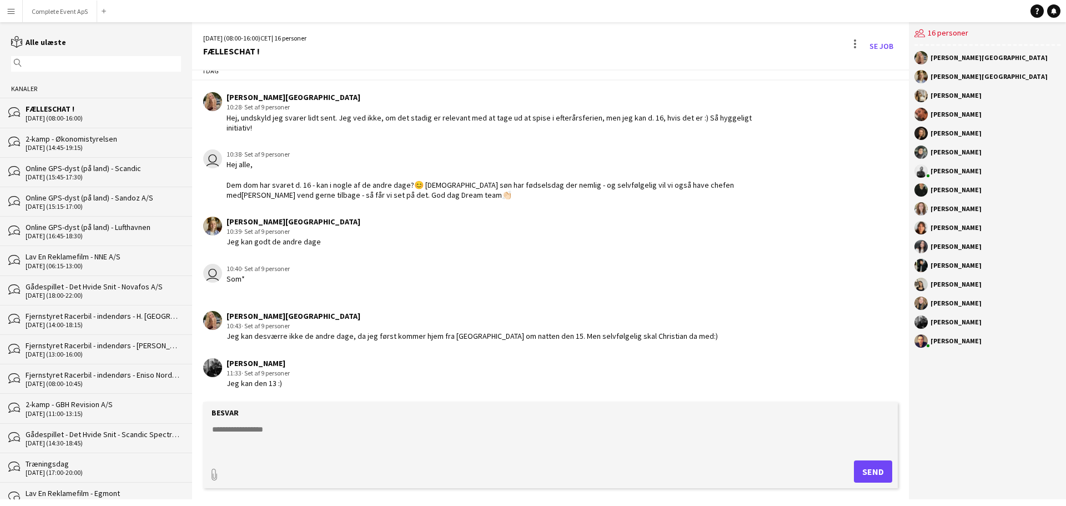
click at [361, 441] on textarea at bounding box center [552, 437] width 683 height 29
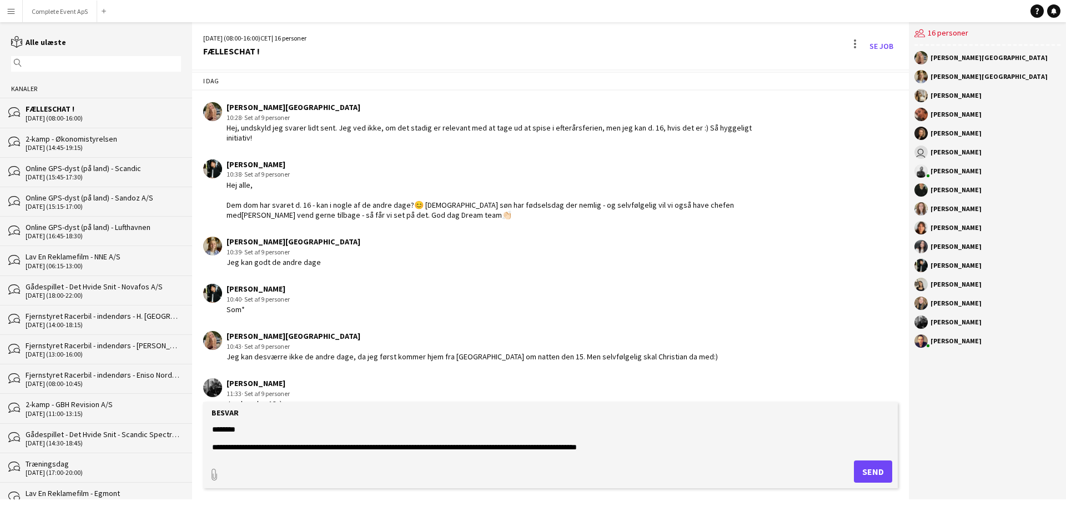
type textarea "**********"
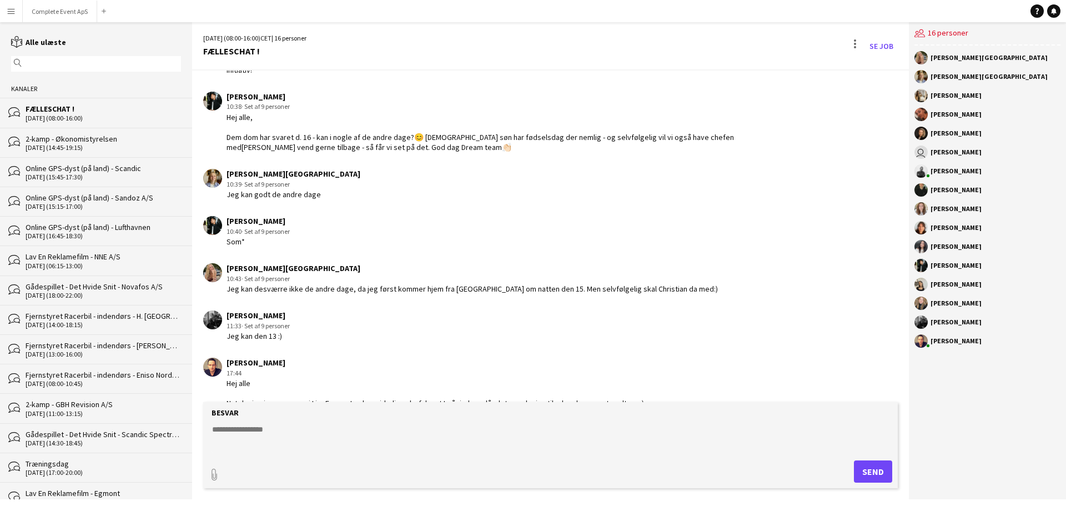
scroll to position [1718, 0]
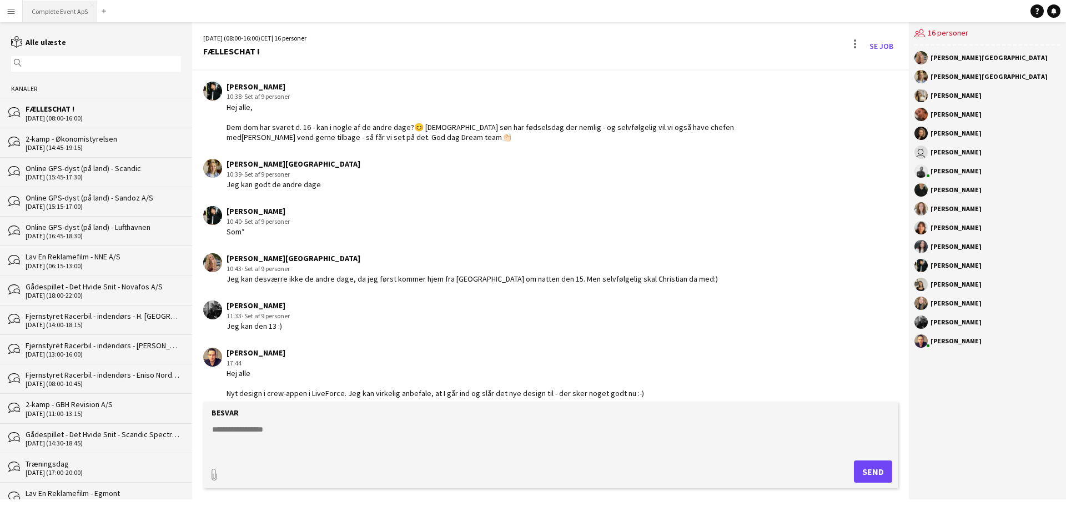
click at [73, 16] on button "Complete Event ApS Luk" at bounding box center [60, 12] width 74 height 22
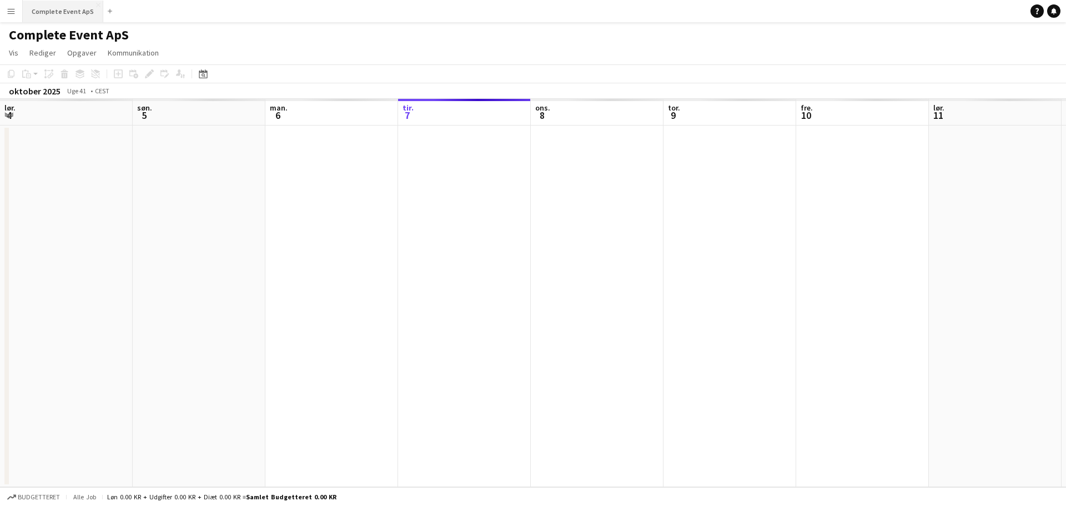
scroll to position [0, 265]
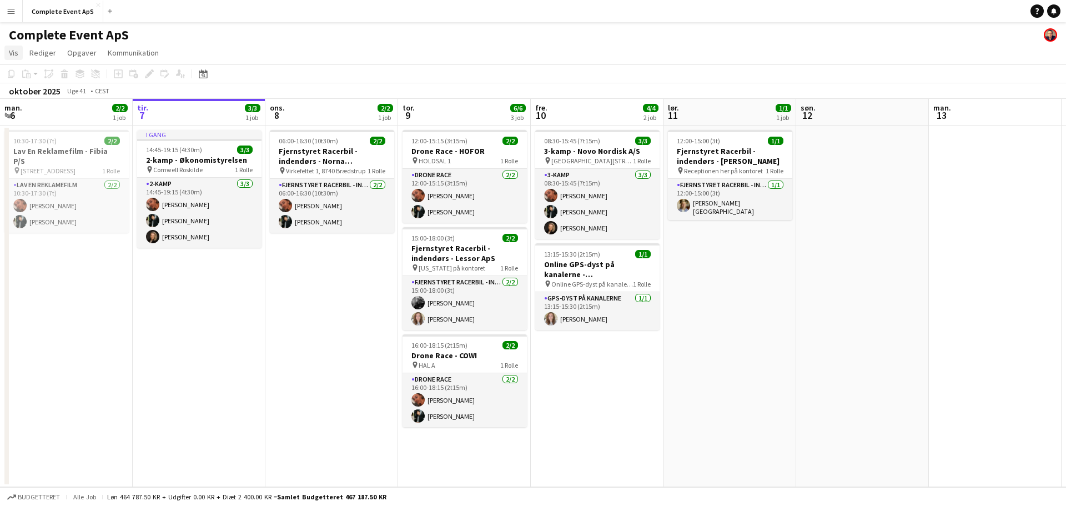
click at [13, 52] on span "Vis" at bounding box center [13, 53] width 9 height 10
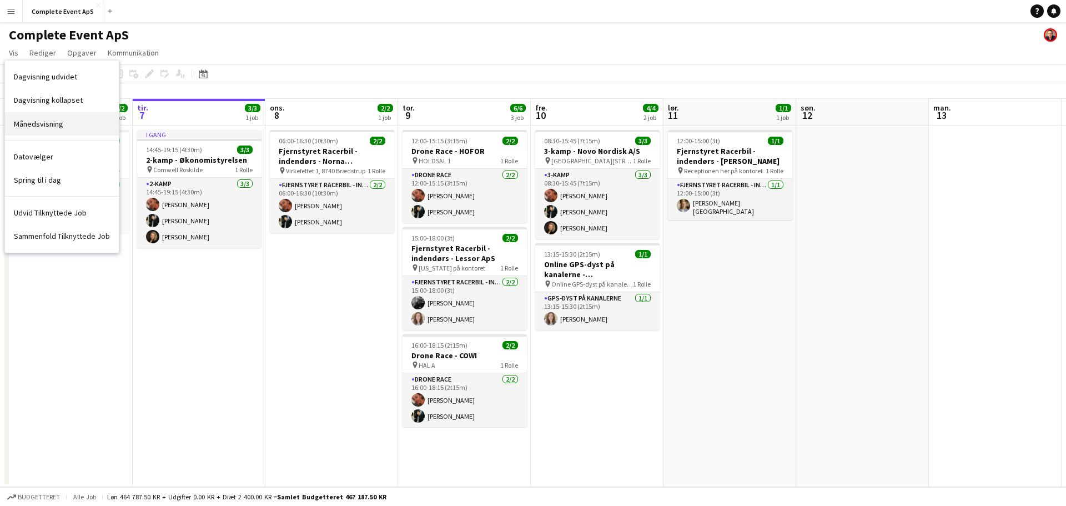
click at [59, 120] on span "Månedsvisning" at bounding box center [38, 124] width 49 height 10
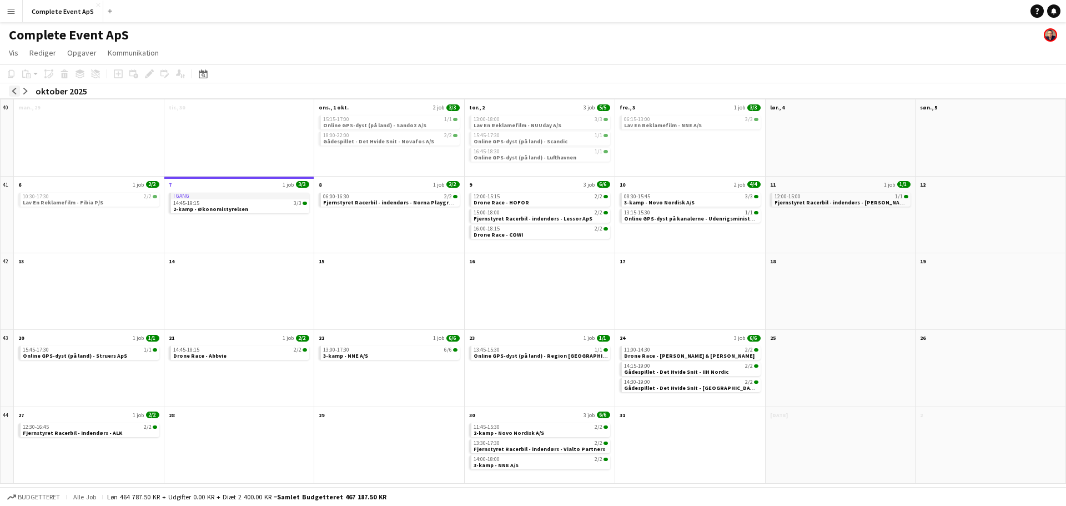
click at [14, 91] on app-icon "arrow-left" at bounding box center [14, 91] width 7 height 7
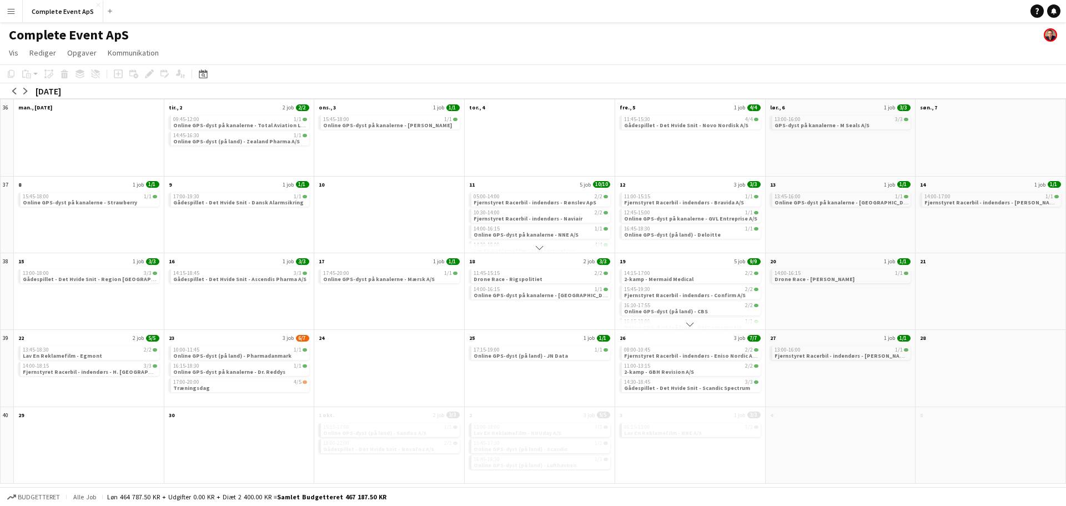
click at [11, 13] on app-icon "Menu" at bounding box center [11, 11] width 9 height 9
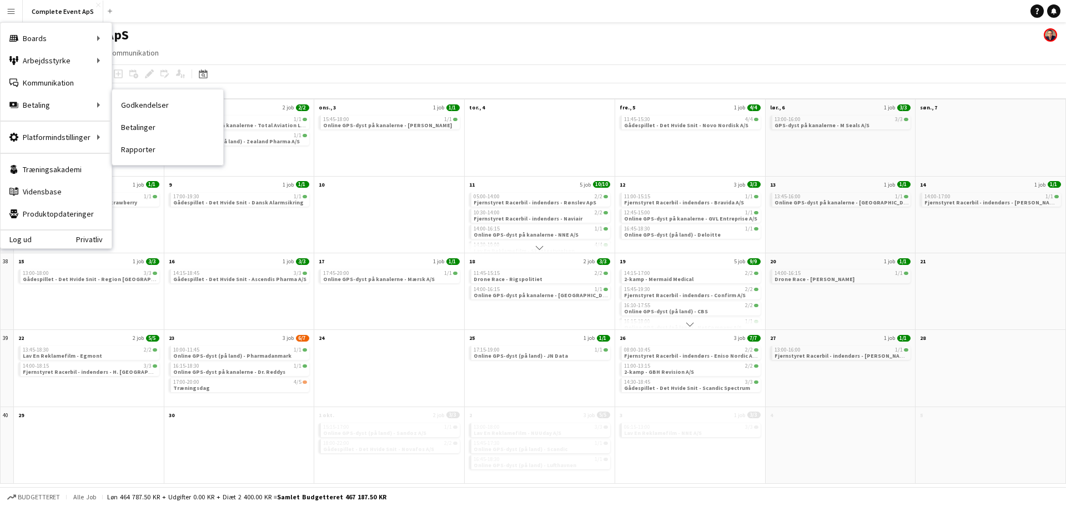
drag, startPoint x: 144, startPoint y: 100, endPoint x: 152, endPoint y: 128, distance: 28.8
click at [144, 100] on link "Godkendelser" at bounding box center [167, 105] width 111 height 22
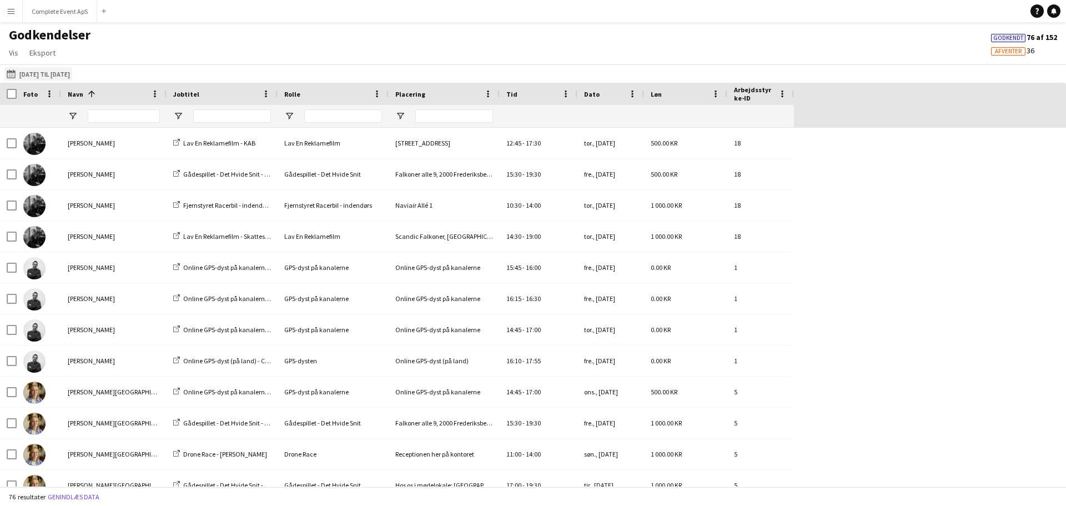
click at [35, 73] on button "[DATE] til [DATE] [DATE] til [DATE]" at bounding box center [38, 73] width 68 height 13
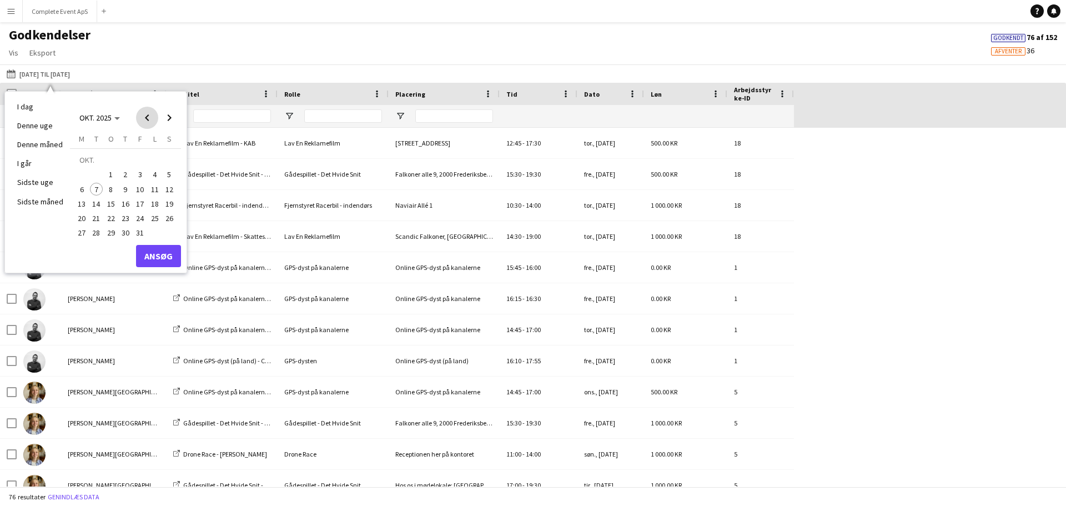
click at [147, 113] on span "Previous month" at bounding box center [147, 118] width 22 height 22
click at [167, 204] on span "21" at bounding box center [169, 203] width 13 height 13
click at [169, 120] on span "Next month" at bounding box center [169, 118] width 22 height 22
click at [83, 214] on span "20" at bounding box center [81, 217] width 13 height 13
click at [153, 255] on button "Ansøg" at bounding box center [158, 256] width 45 height 22
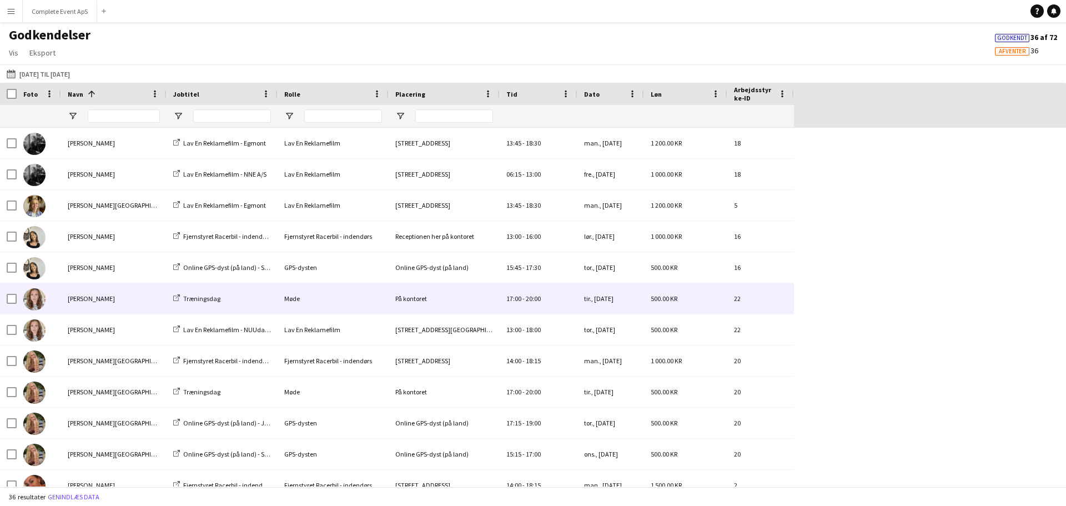
scroll to position [95, 0]
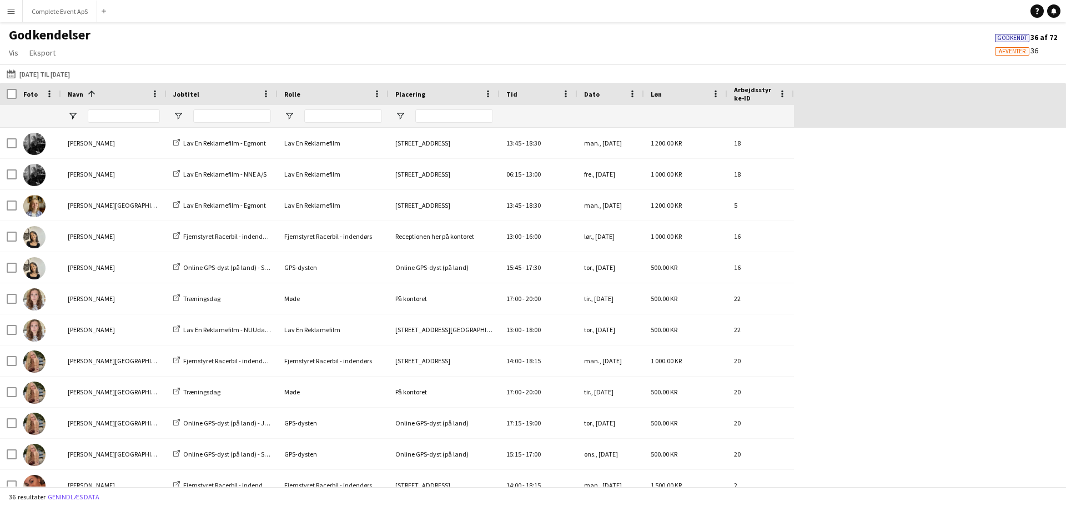
click at [1014, 38] on span "Godkendt" at bounding box center [1012, 37] width 30 height 7
click at [14, 51] on span "Vis" at bounding box center [13, 53] width 9 height 10
click at [49, 52] on span "Eksport" at bounding box center [42, 53] width 26 height 10
click at [64, 75] on span "Eksporter som XLSX" at bounding box center [67, 77] width 67 height 10
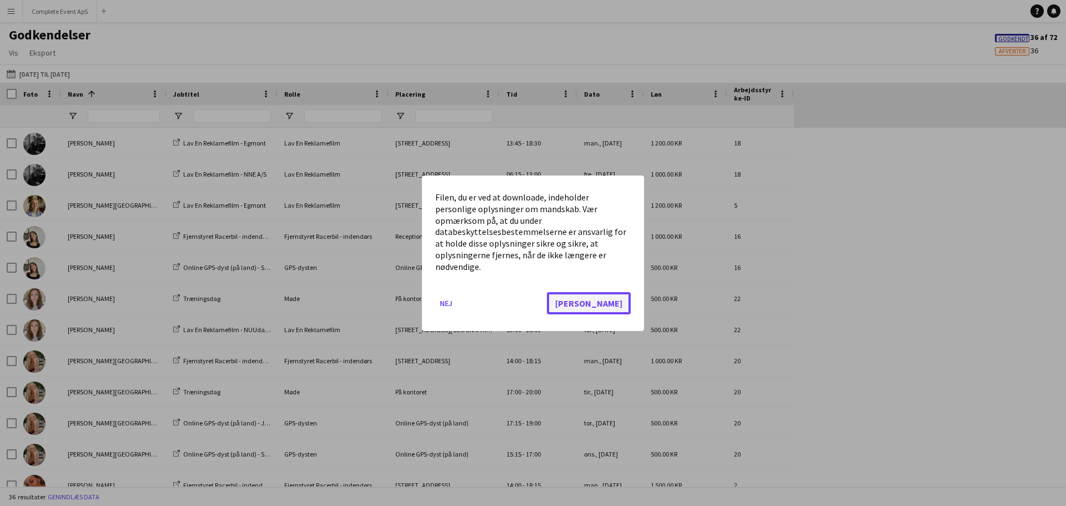
click at [620, 299] on button "[PERSON_NAME]" at bounding box center [589, 302] width 84 height 22
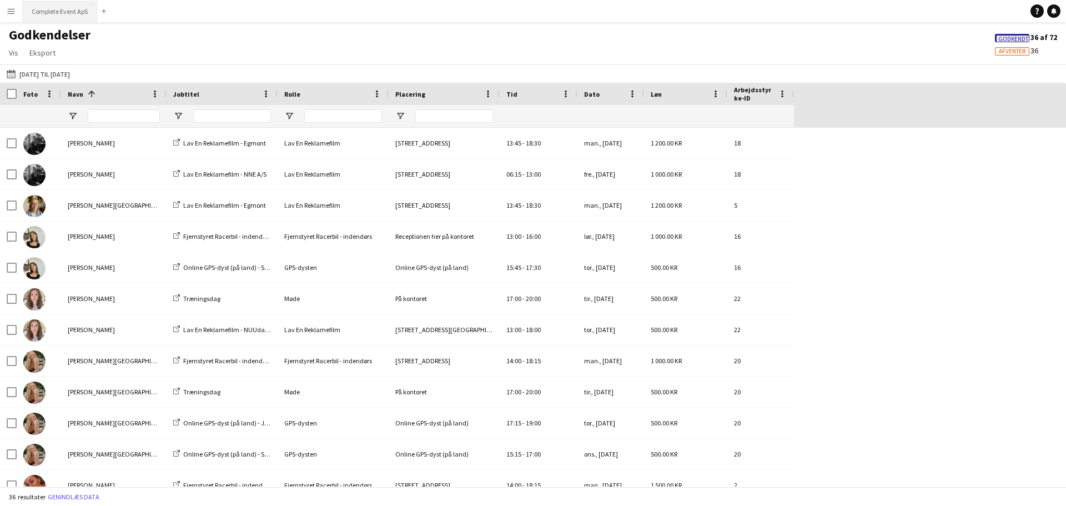
click at [58, 11] on button "Complete Event ApS Luk" at bounding box center [60, 12] width 74 height 22
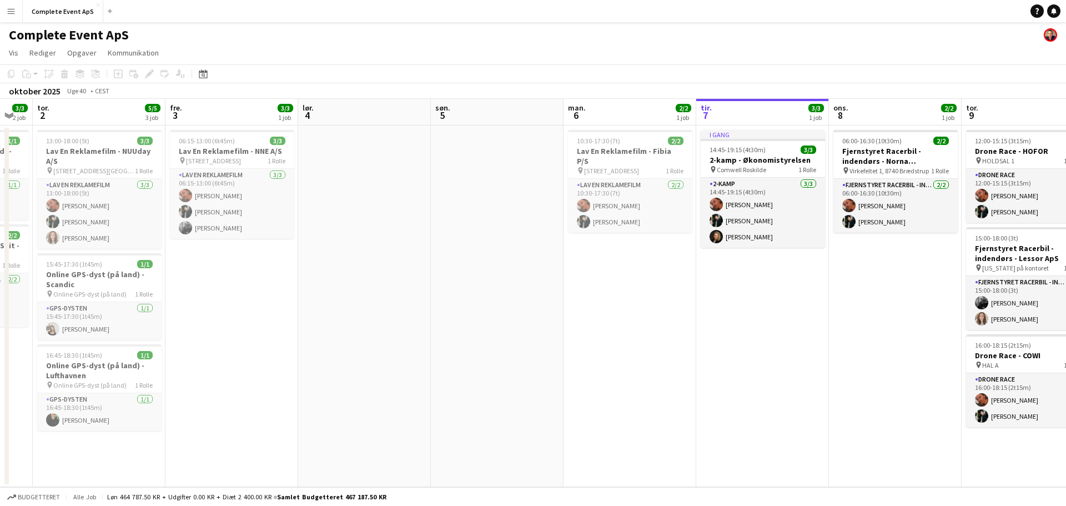
drag, startPoint x: 321, startPoint y: 342, endPoint x: 741, endPoint y: 346, distance: 420.2
click at [741, 346] on app-calendar-viewport "tir. 30 ons. 1 3/3 2 job tor. 2 5/5 3 job fre. 3 3/3 1 job lør. 4 søn. 5 man. 6…" at bounding box center [533, 293] width 1066 height 388
click at [200, 77] on icon "Datovælger" at bounding box center [203, 73] width 9 height 9
click at [292, 114] on span "Next month" at bounding box center [293, 112] width 22 height 22
click at [216, 170] on span "4" at bounding box center [220, 171] width 13 height 13
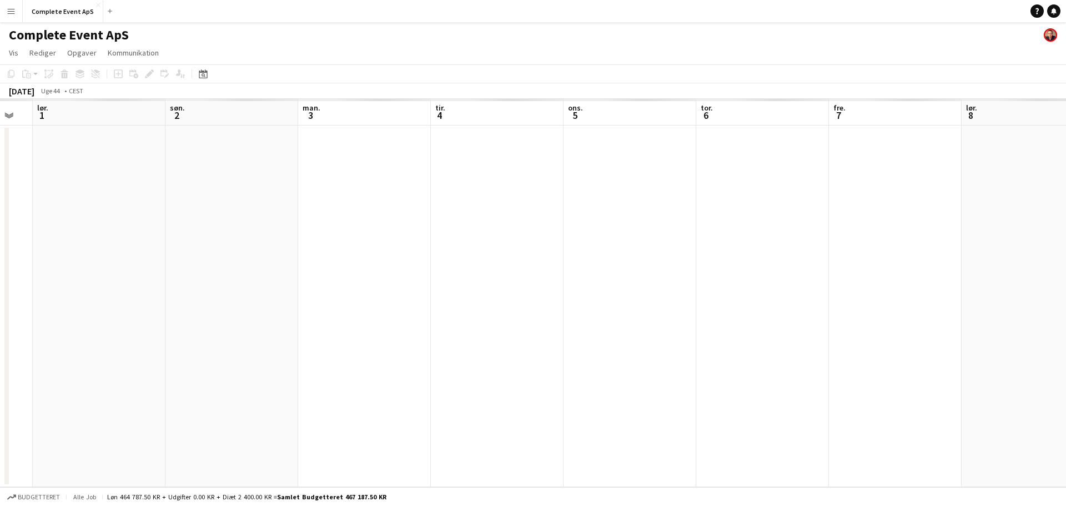
scroll to position [0, 382]
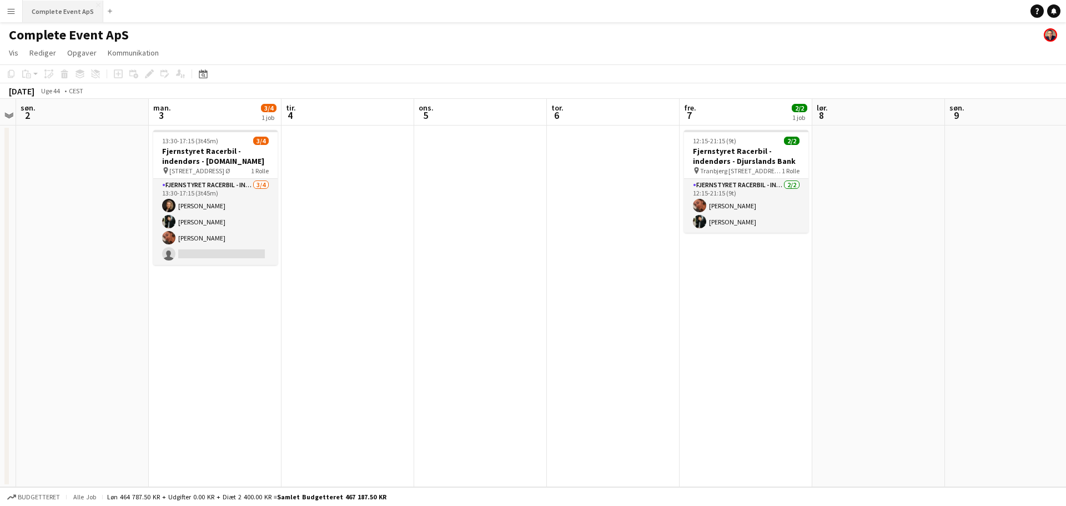
click at [53, 14] on button "Complete Event ApS Luk" at bounding box center [63, 12] width 80 height 22
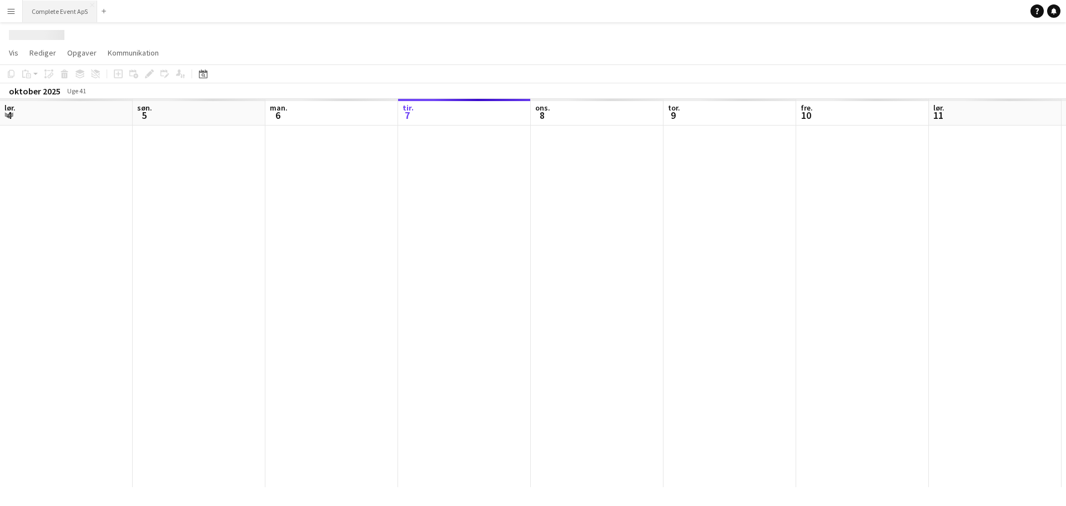
scroll to position [0, 265]
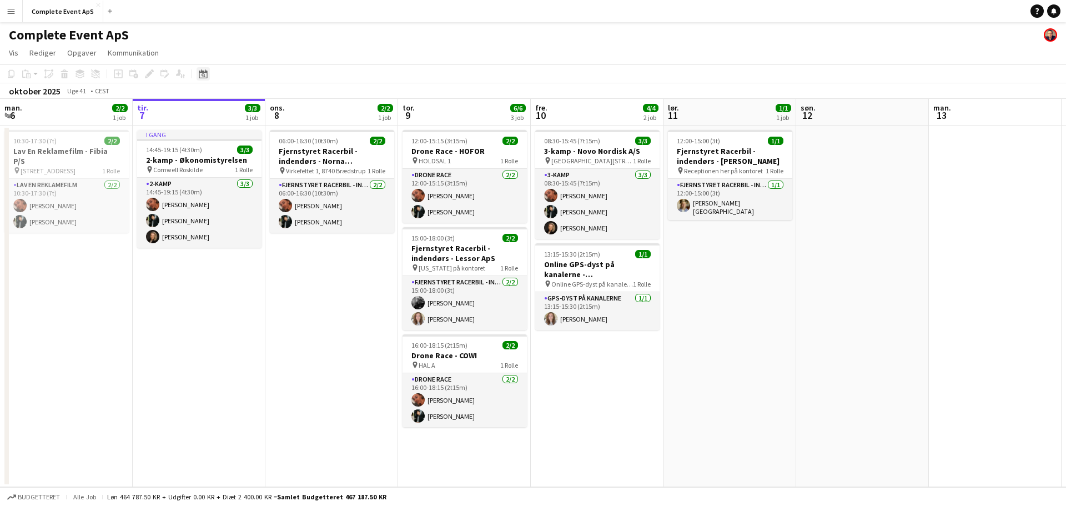
click at [198, 75] on div "Datovælger" at bounding box center [202, 73] width 13 height 13
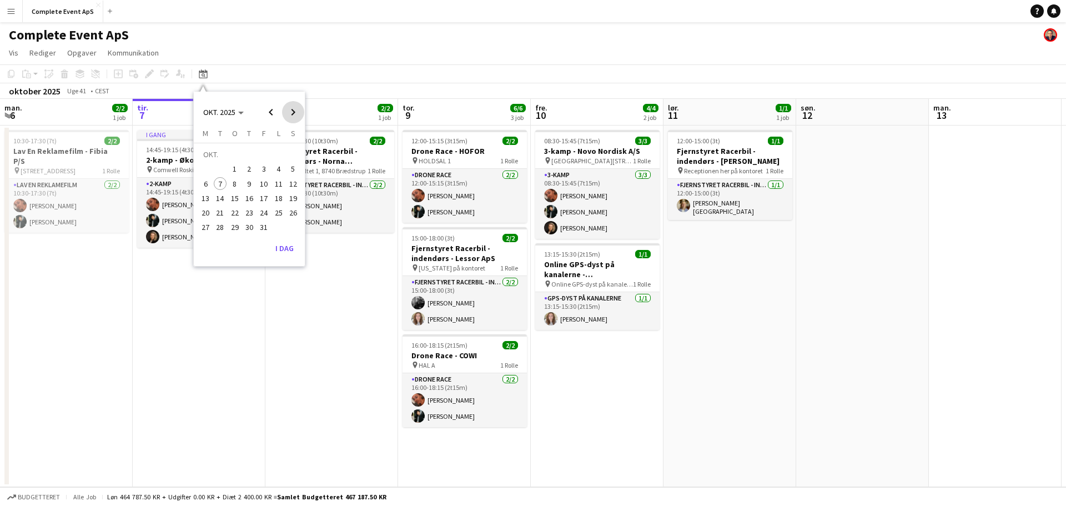
click at [287, 111] on span "Next month" at bounding box center [293, 112] width 22 height 22
click at [249, 215] on span "27" at bounding box center [249, 215] width 13 height 13
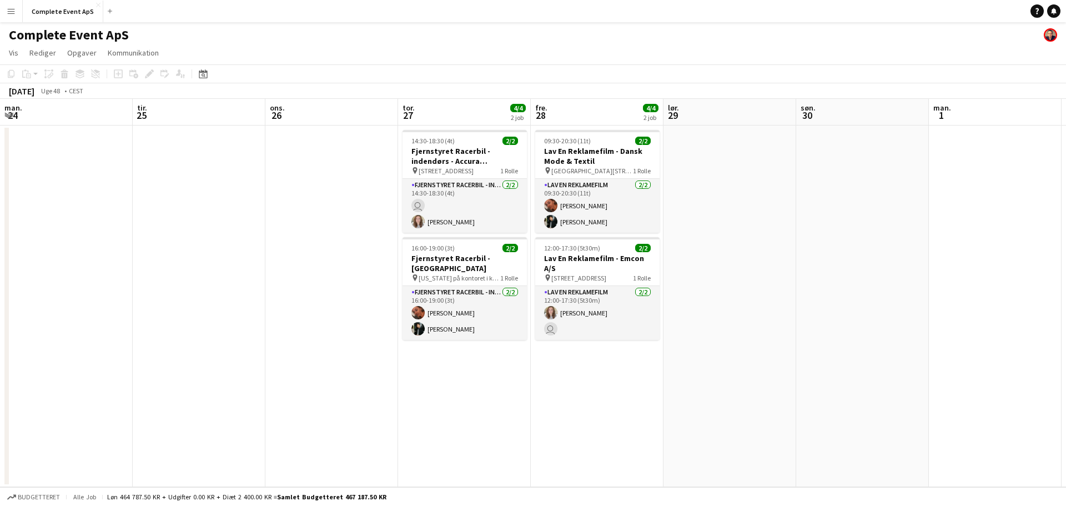
scroll to position [0, 382]
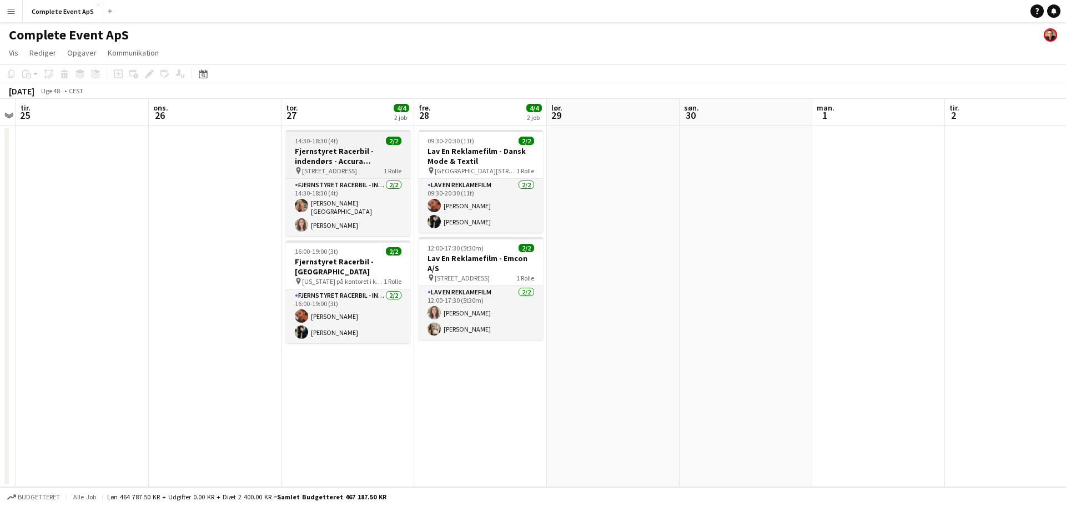
click at [360, 147] on h3 "Fjernstyret Racerbil - indendørs - Accura Advokatpartnerselskab" at bounding box center [348, 156] width 124 height 20
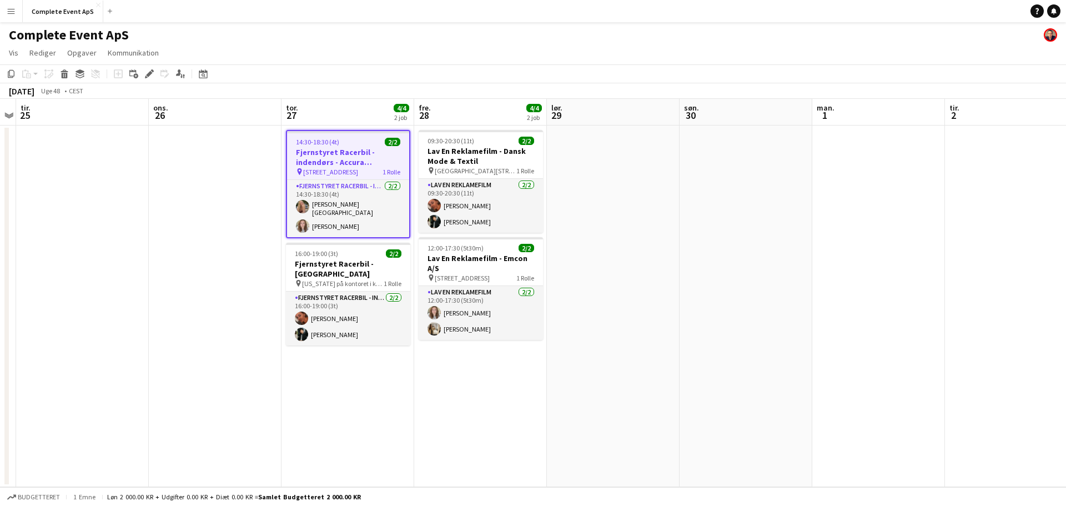
click at [606, 225] on app-date-cell at bounding box center [613, 305] width 133 height 361
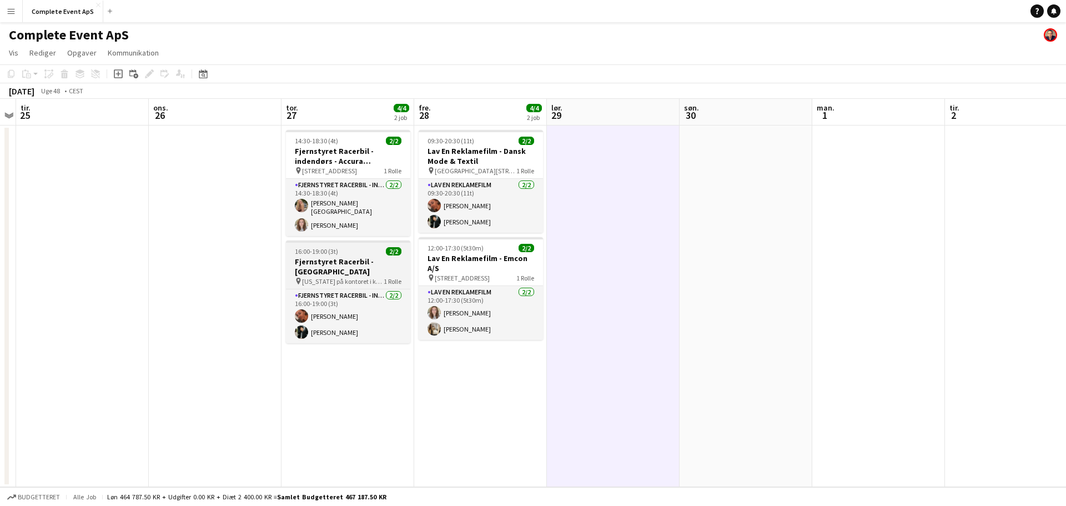
click at [375, 256] on h3 "Fjernstyret Racerbil - [GEOGRAPHIC_DATA]" at bounding box center [348, 266] width 124 height 20
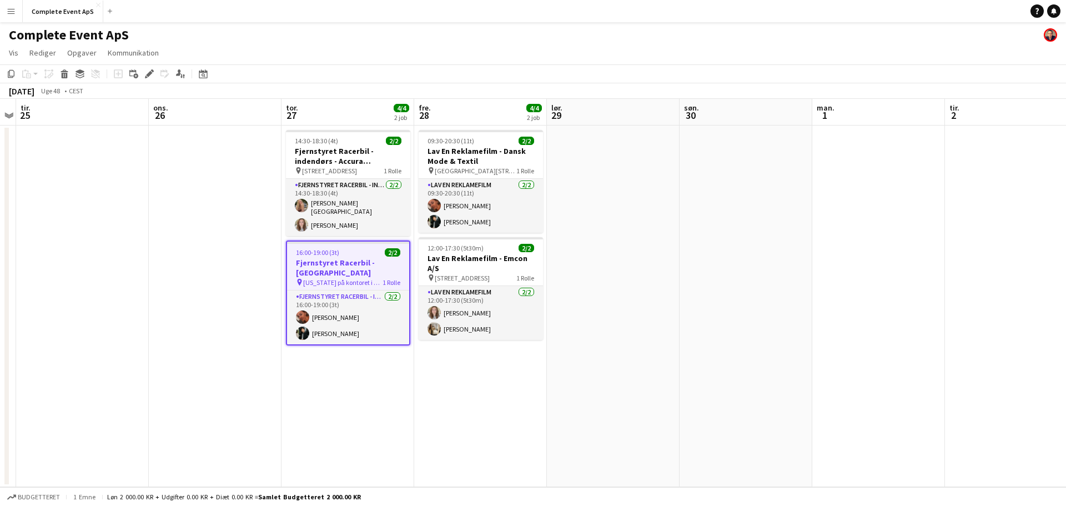
click at [375, 258] on h3 "Fjernstyret Racerbil - [GEOGRAPHIC_DATA]" at bounding box center [348, 268] width 122 height 20
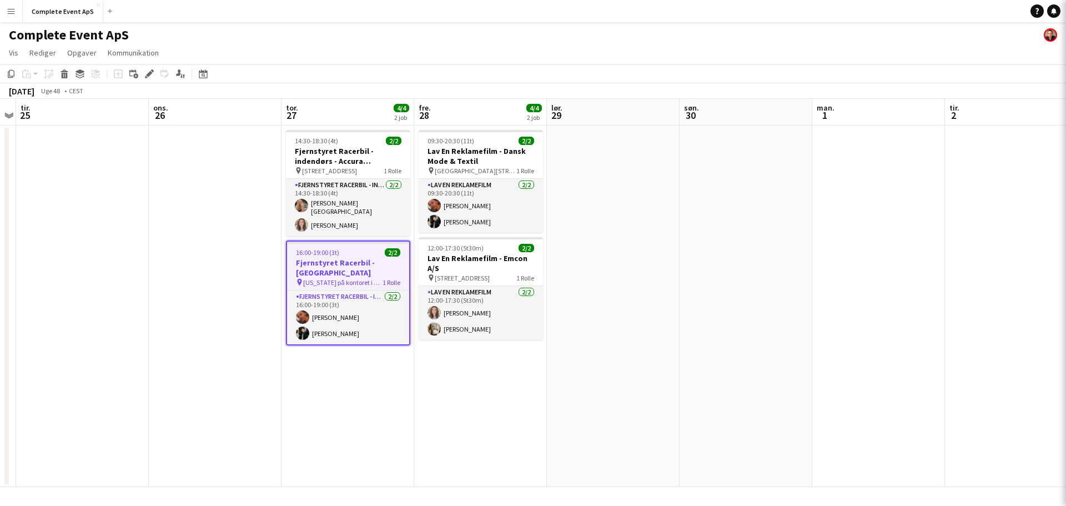
type input "**********"
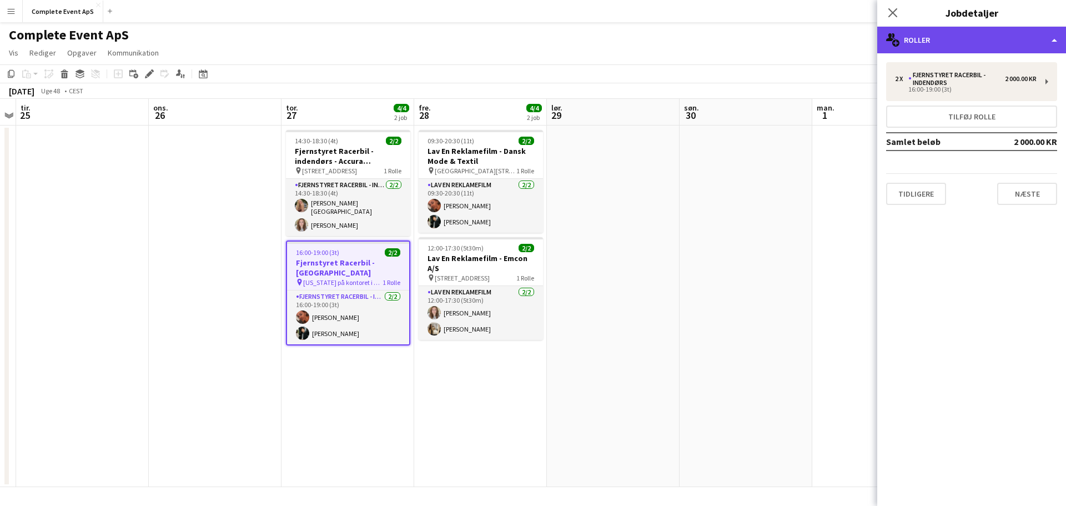
click at [941, 41] on div "multiple-users-add Roller" at bounding box center [971, 40] width 189 height 27
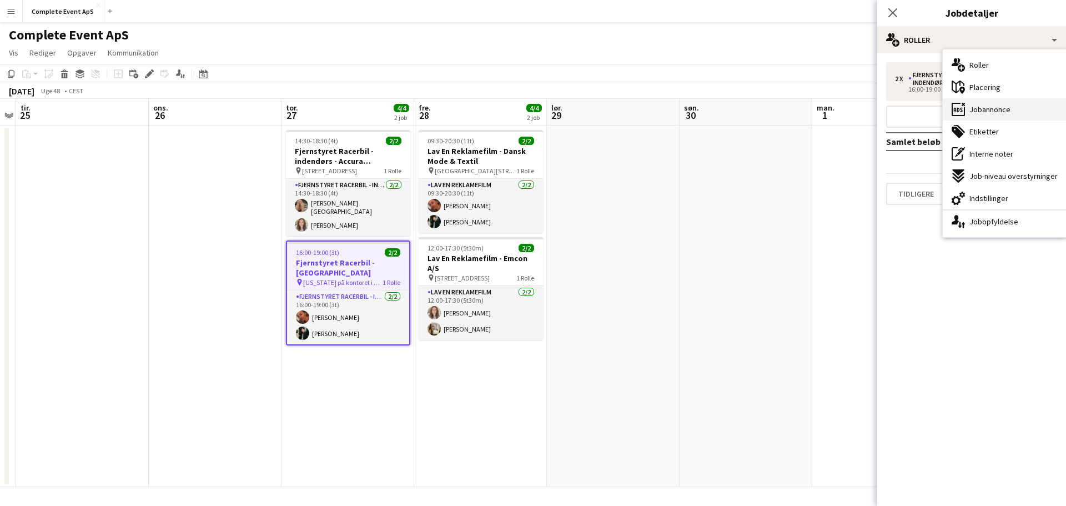
click at [978, 115] on div "ads-window Jobannonce" at bounding box center [1004, 109] width 124 height 22
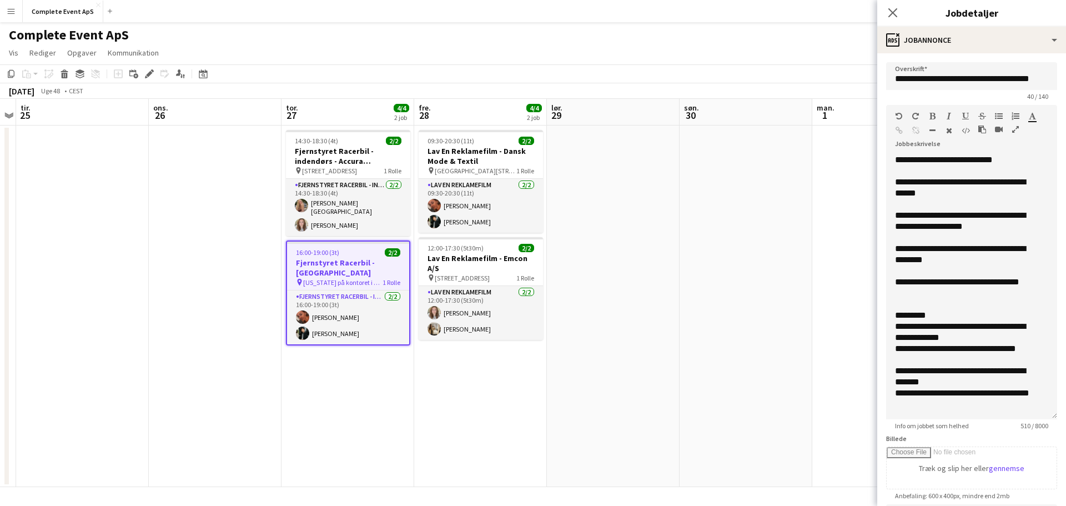
drag, startPoint x: 1037, startPoint y: 229, endPoint x: 1040, endPoint y: 428, distance: 198.7
click at [1040, 428] on app-form-group "**********" at bounding box center [971, 267] width 171 height 325
click at [724, 317] on app-date-cell at bounding box center [745, 305] width 133 height 361
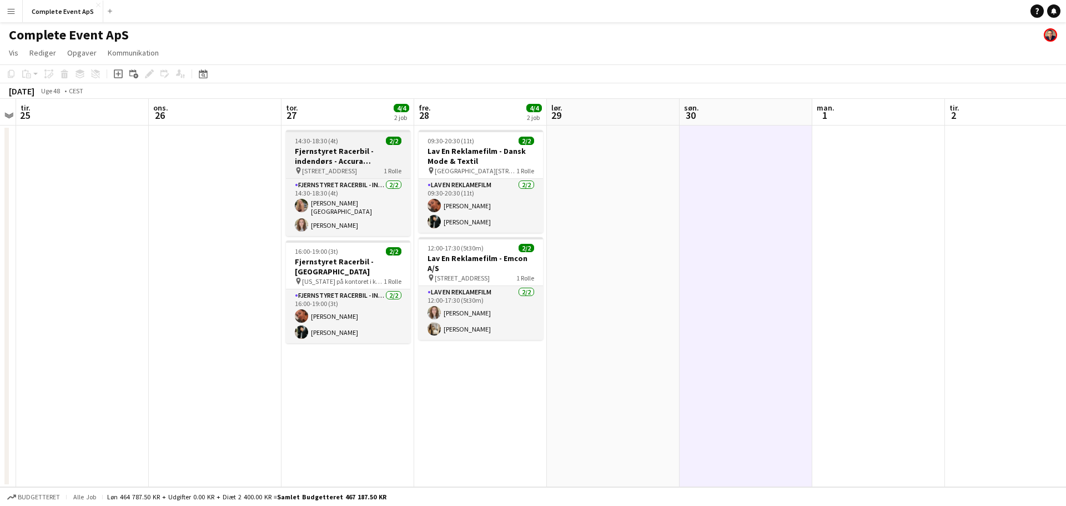
click at [363, 145] on app-job-card "14:30-18:30 (4t) 2/2 Fjernstyret Racerbil - indendørs - Accura Advokatpartnerse…" at bounding box center [348, 183] width 124 height 106
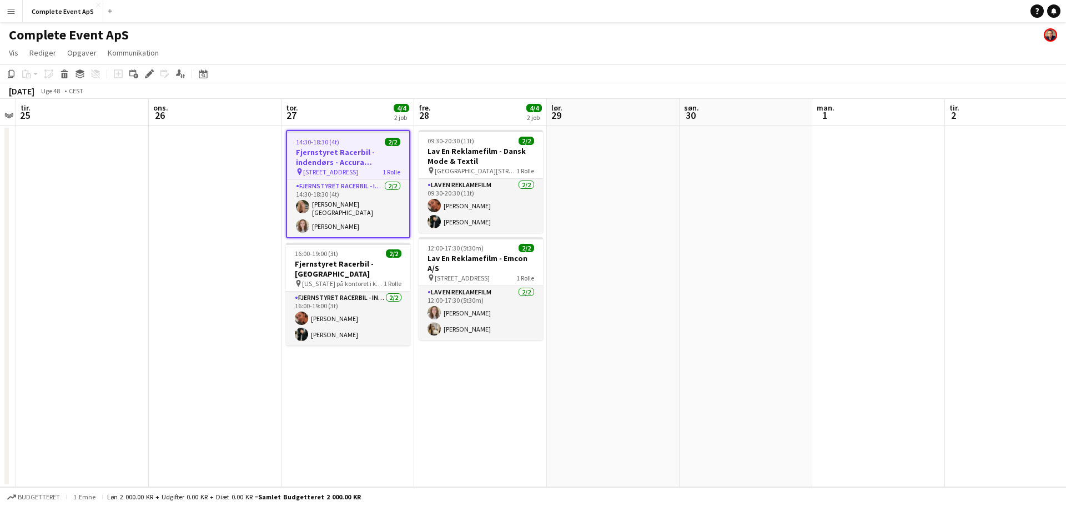
click at [363, 145] on div "14:30-18:30 (4t) 2/2" at bounding box center [348, 142] width 122 height 8
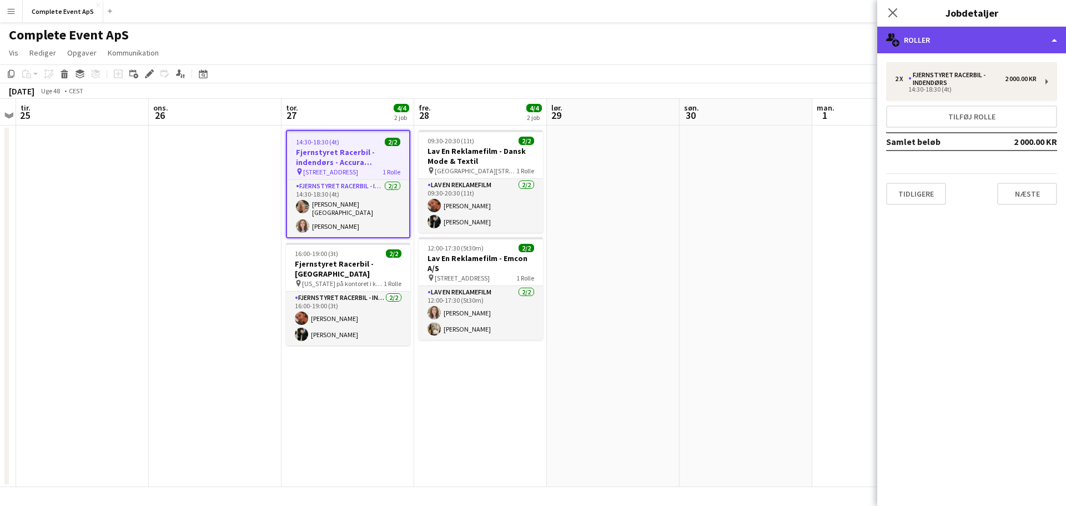
click at [945, 39] on div "multiple-users-add Roller" at bounding box center [971, 40] width 189 height 27
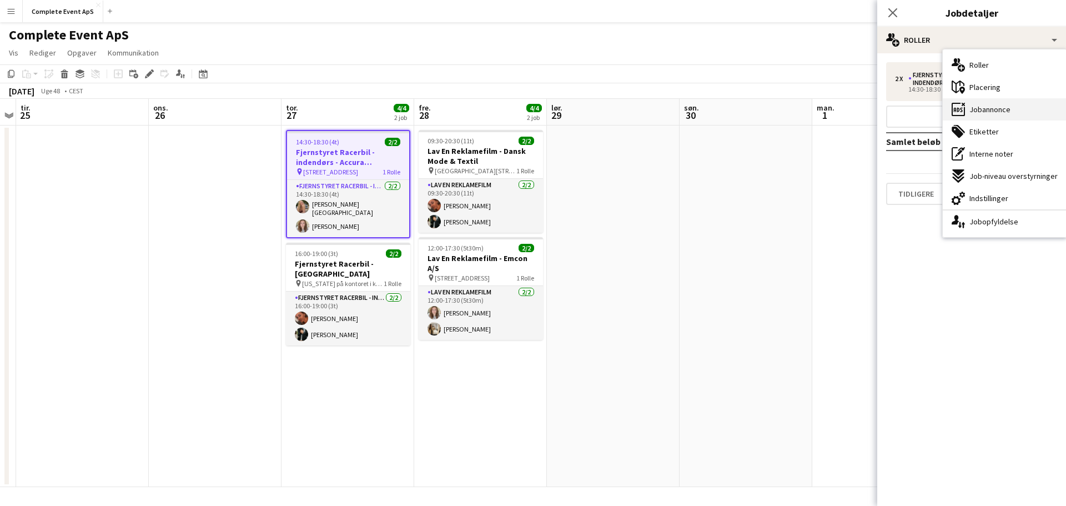
click at [976, 109] on span "Jobannonce" at bounding box center [989, 109] width 41 height 10
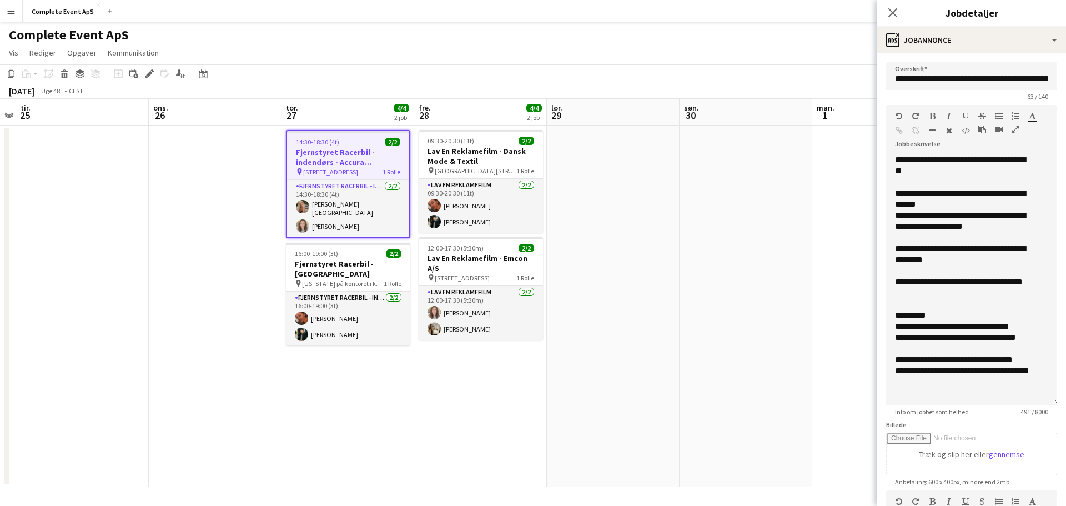
drag, startPoint x: 1035, startPoint y: 230, endPoint x: 1040, endPoint y: 414, distance: 184.3
click at [1040, 414] on app-form-group "**********" at bounding box center [971, 260] width 171 height 311
click at [718, 340] on app-date-cell at bounding box center [745, 305] width 133 height 361
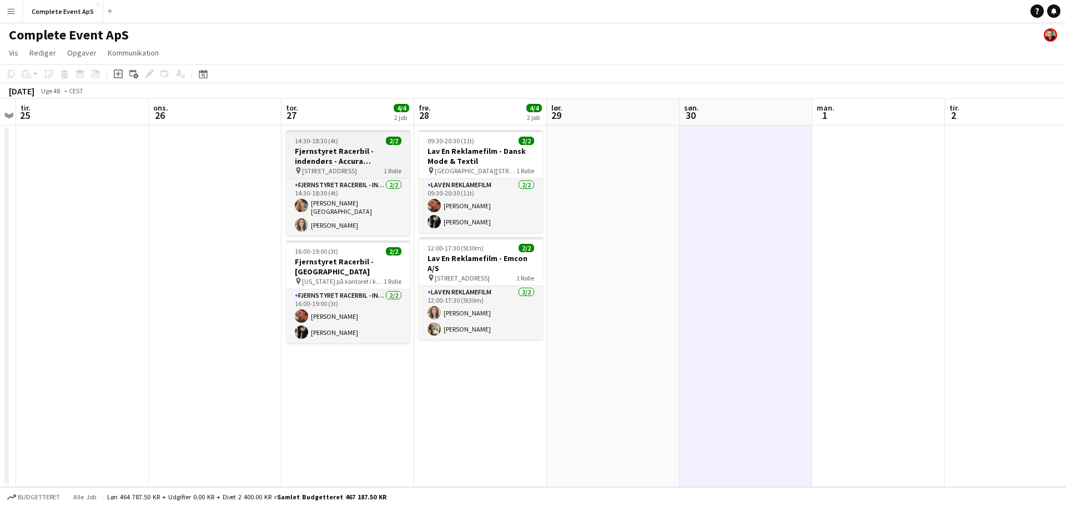
click at [370, 142] on div "14:30-18:30 (4t) 2/2" at bounding box center [348, 141] width 124 height 8
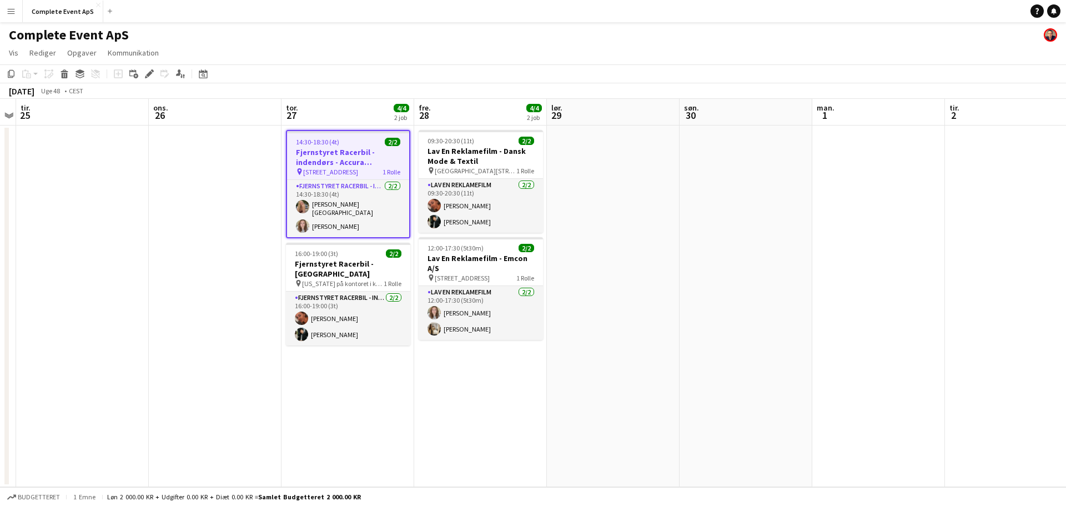
click at [370, 142] on div "14:30-18:30 (4t) 2/2" at bounding box center [348, 142] width 122 height 8
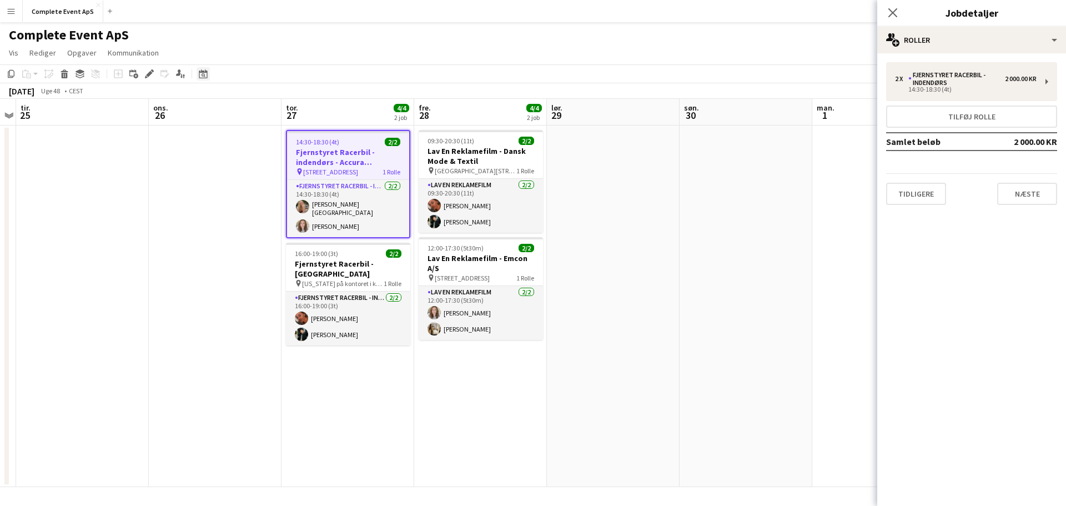
click at [202, 77] on icon "Datovælger" at bounding box center [203, 73] width 9 height 9
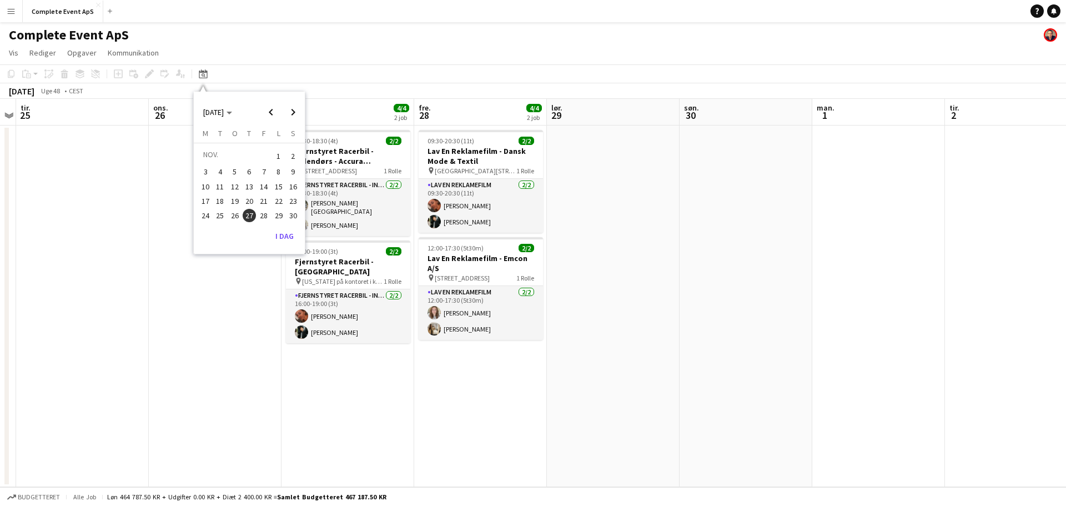
click at [243, 187] on span "13" at bounding box center [249, 186] width 13 height 13
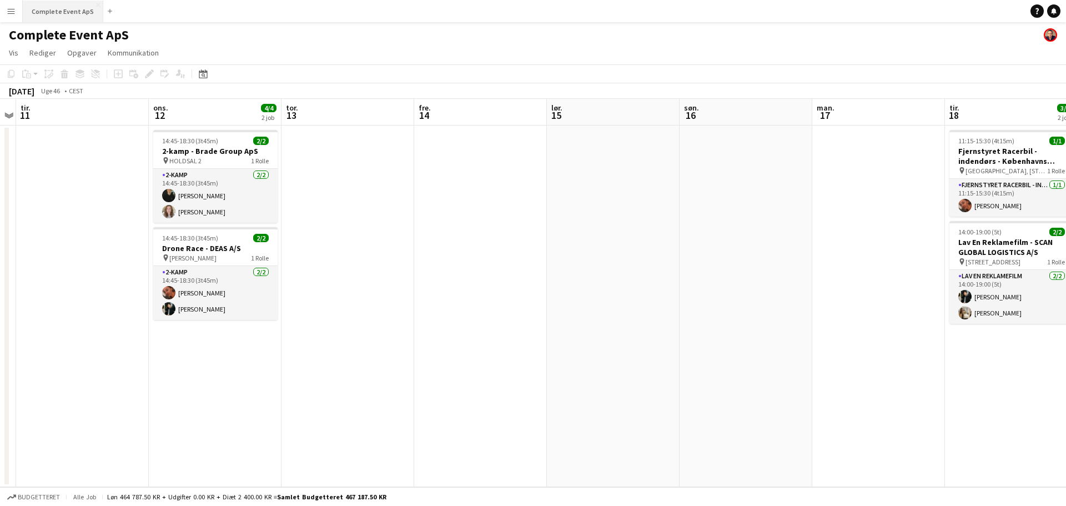
click at [68, 19] on button "Complete Event ApS Luk" at bounding box center [63, 12] width 80 height 22
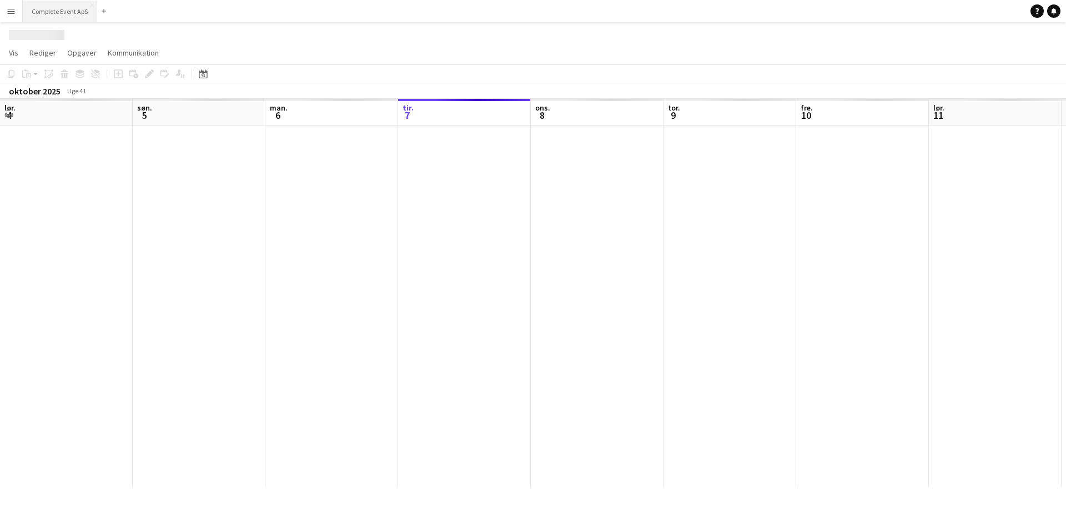
scroll to position [0, 265]
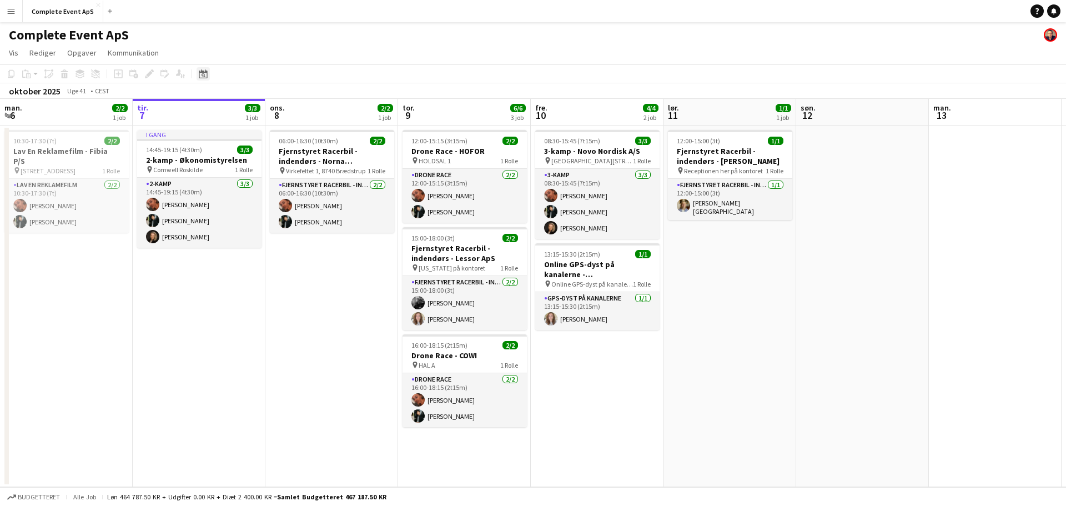
click at [208, 71] on div "Datovælger" at bounding box center [202, 73] width 13 height 13
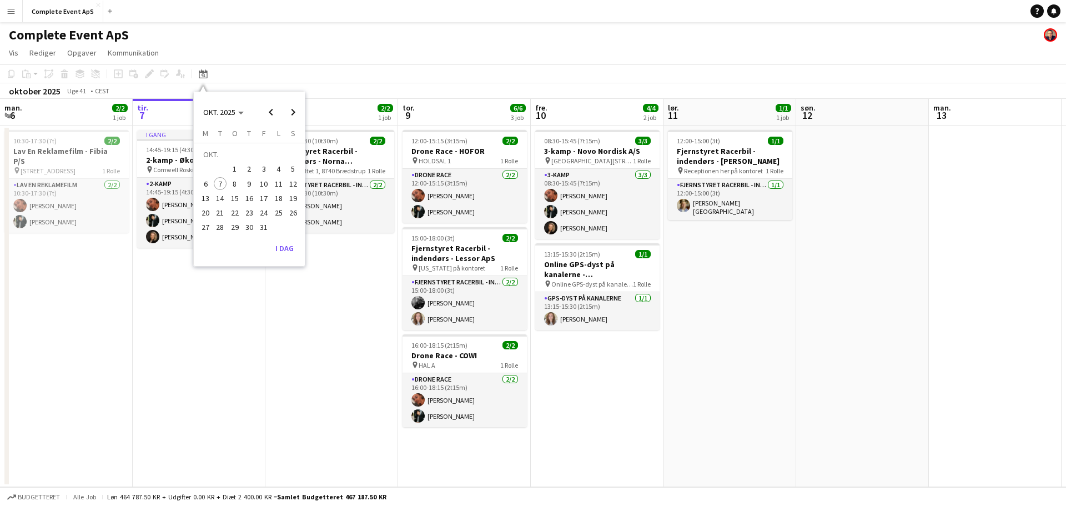
click at [239, 228] on span "29" at bounding box center [234, 227] width 13 height 13
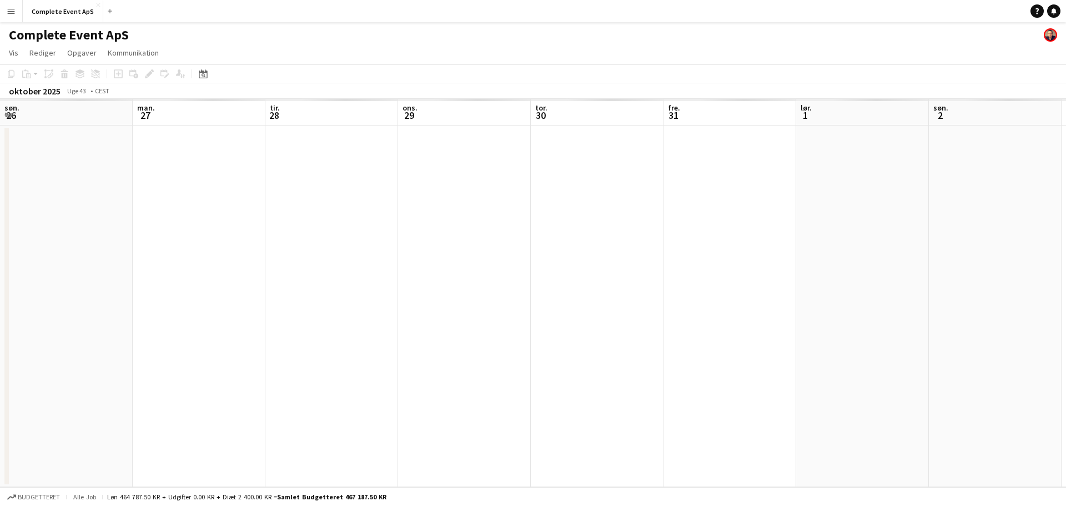
scroll to position [0, 382]
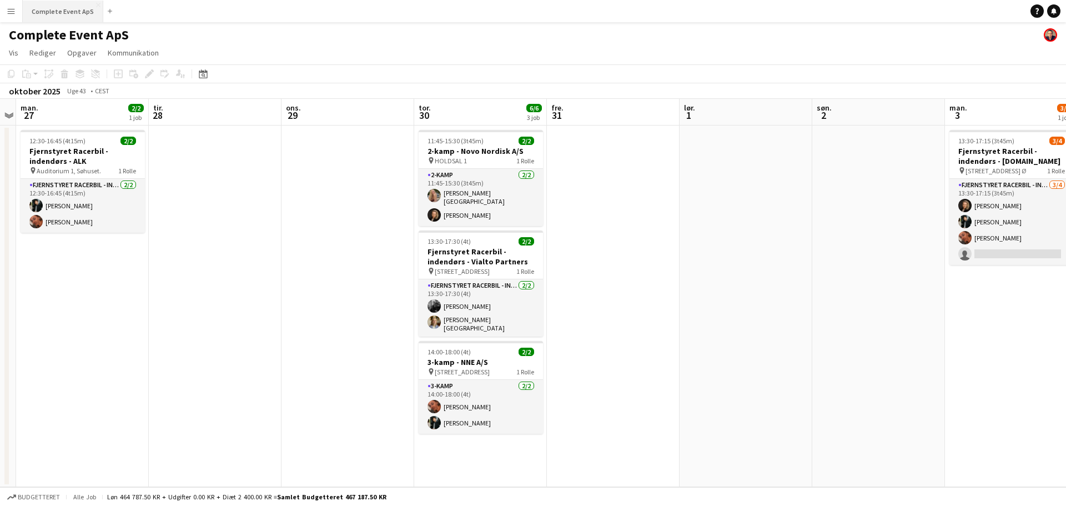
click at [55, 9] on button "Complete Event ApS Luk" at bounding box center [63, 12] width 80 height 22
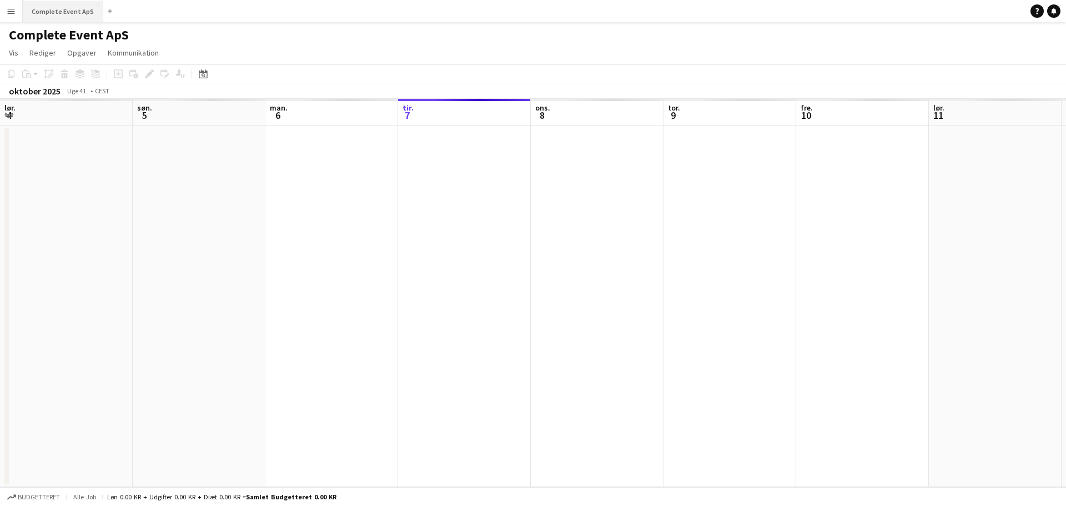
scroll to position [0, 265]
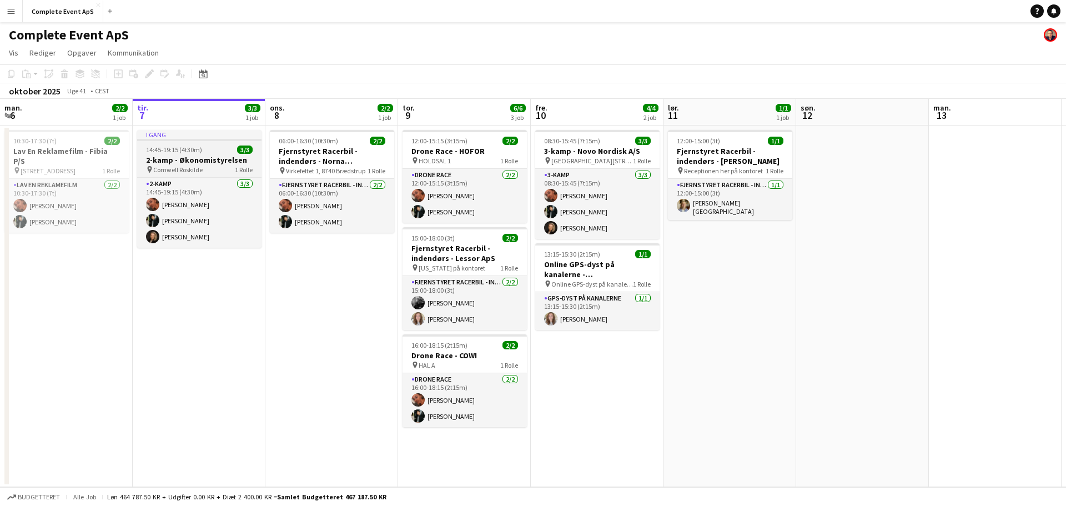
click at [200, 146] on span "14:45-19:15 (4t30m)" at bounding box center [174, 149] width 56 height 8
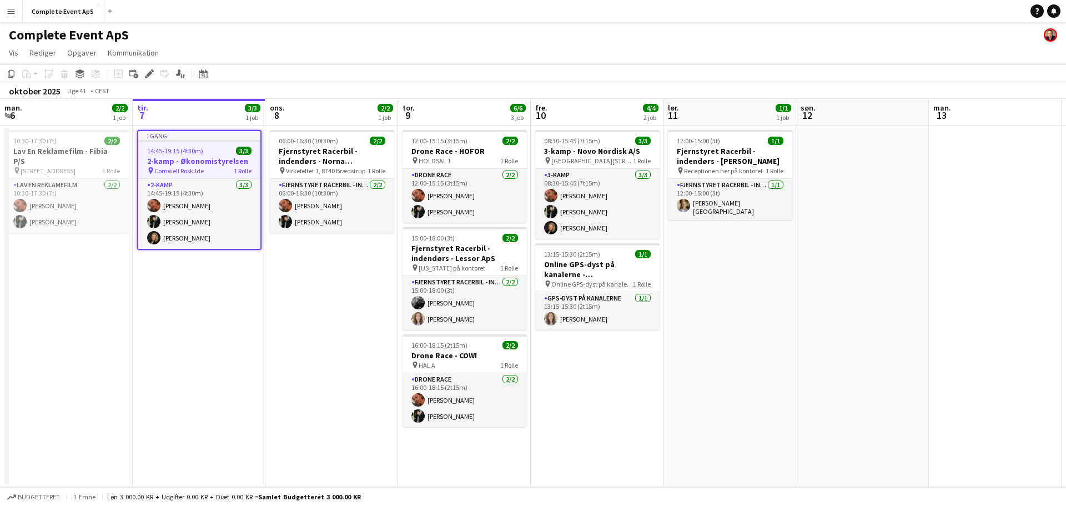
click at [200, 146] on app-job-card "I gang 14:45-19:15 (4t30m) 3/3 2-kamp - Økonomistyrelsen pin Comwell Roskilde 1…" at bounding box center [199, 190] width 124 height 120
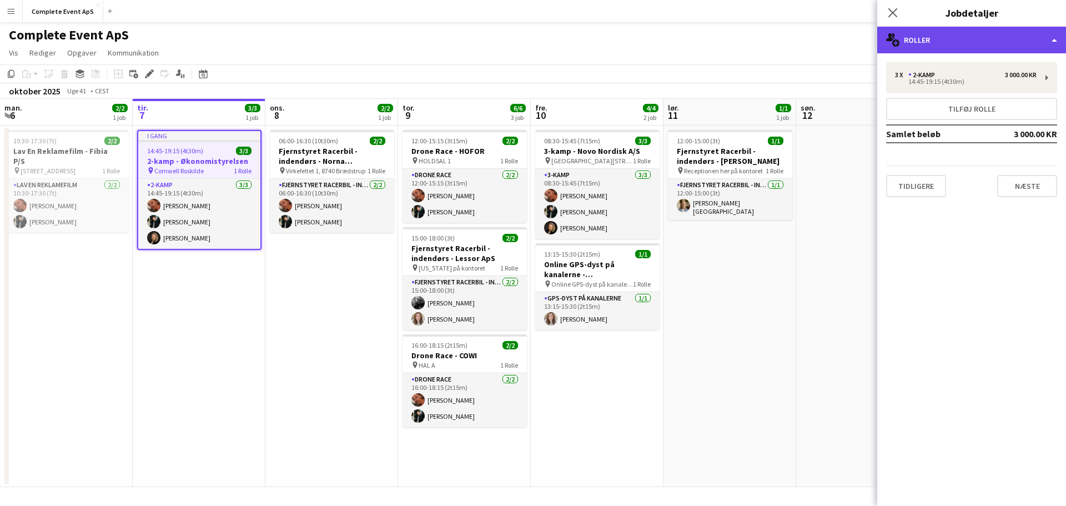
click at [942, 46] on div "multiple-users-add Roller" at bounding box center [971, 40] width 189 height 27
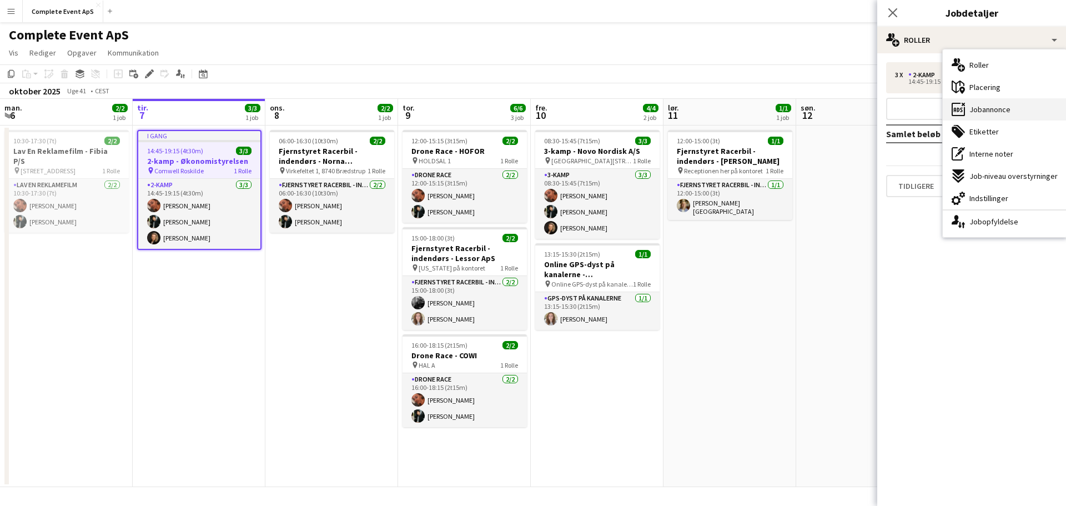
click at [985, 104] on span "Jobannonce" at bounding box center [989, 109] width 41 height 10
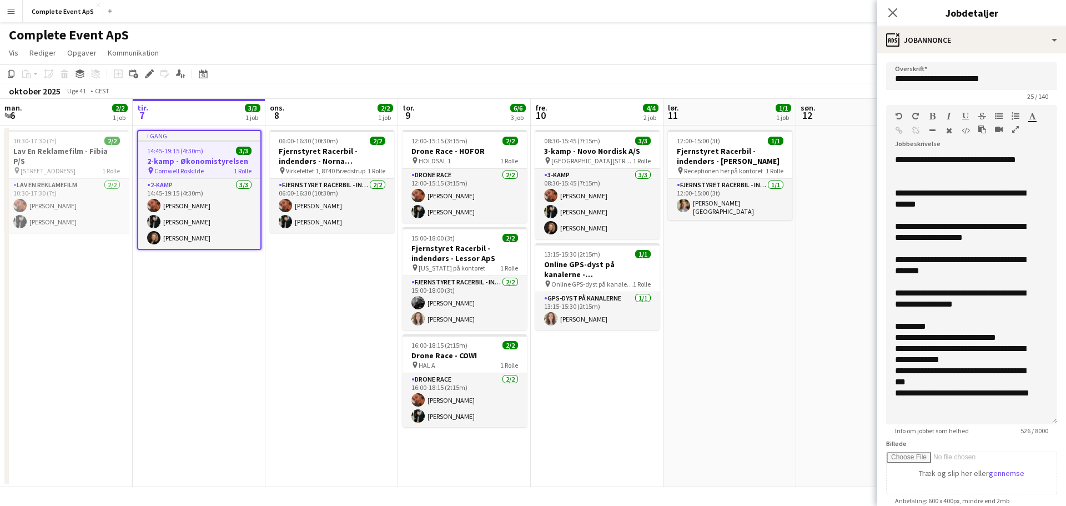
drag, startPoint x: 1047, startPoint y: 215, endPoint x: 1048, endPoint y: 418, distance: 203.1
click at [1048, 418] on form "**********" at bounding box center [971, 402] width 189 height 681
click at [756, 395] on app-date-cell "12:00-15:00 (3t) 1/1 Fjernstyret Racerbil - indendørs - [PERSON_NAME] pin Recep…" at bounding box center [729, 305] width 133 height 361
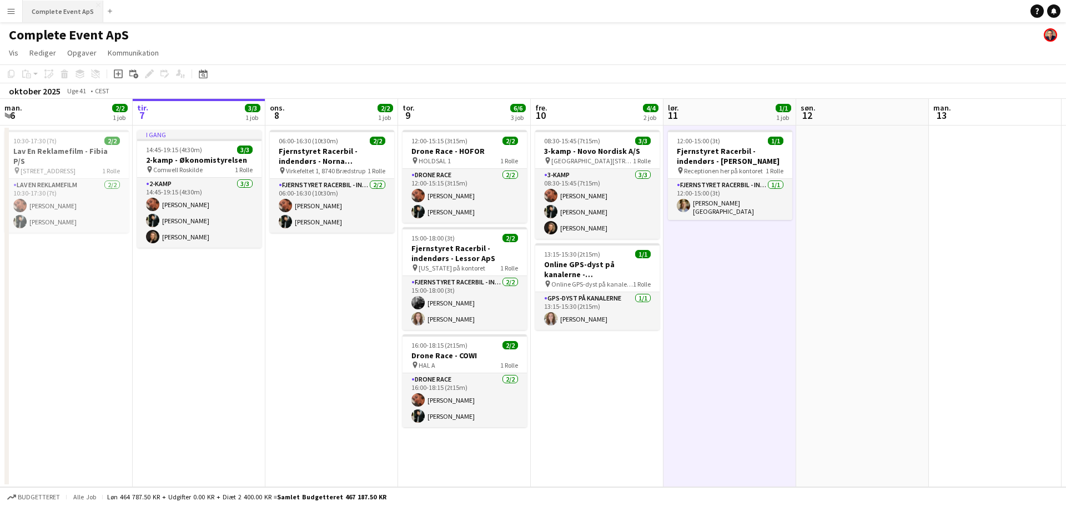
click at [54, 7] on button "Complete Event ApS Luk" at bounding box center [63, 12] width 80 height 22
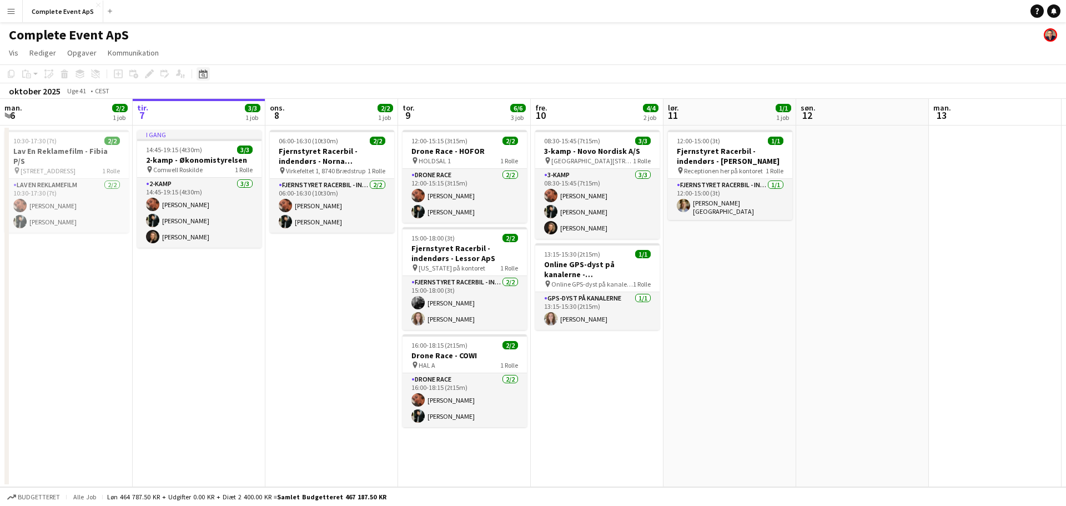
click at [203, 70] on icon "Datovælger" at bounding box center [203, 73] width 9 height 9
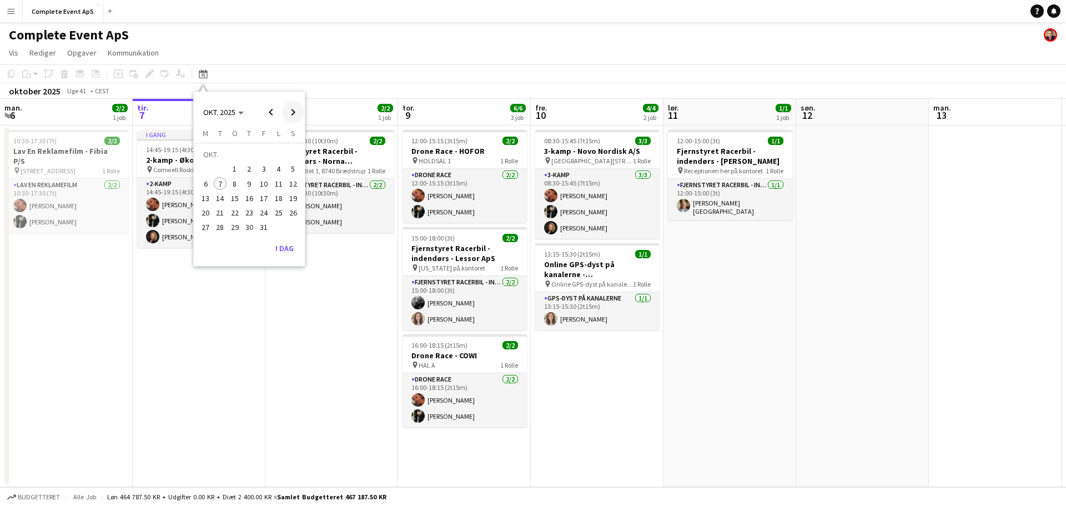
click at [293, 109] on span "Next month" at bounding box center [293, 112] width 22 height 22
click at [291, 109] on span "Next month" at bounding box center [293, 112] width 22 height 22
click at [246, 163] on span "4" at bounding box center [249, 169] width 13 height 13
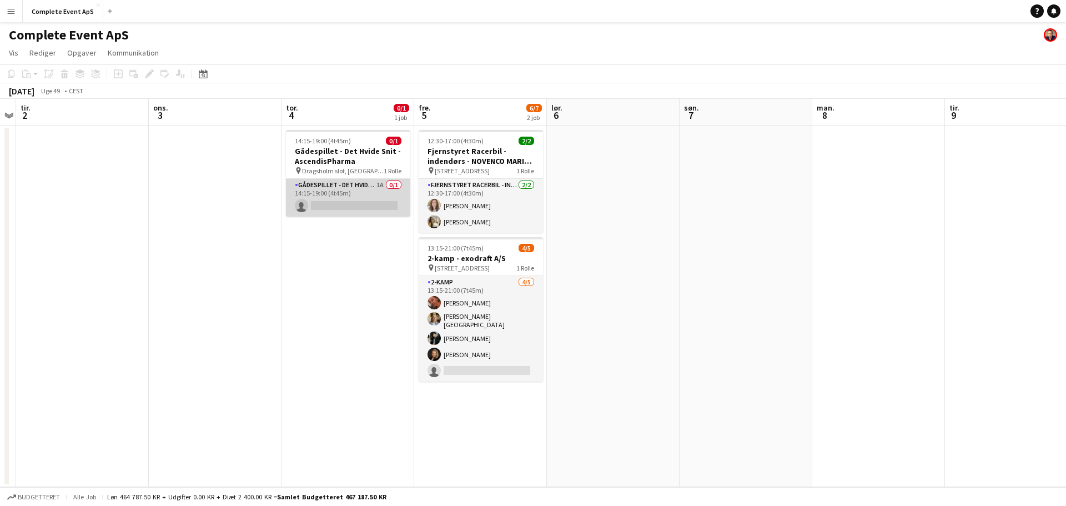
click at [332, 191] on app-card-role "Gådespillet - Det Hvide Snit 1A 0/1 14:15-19:00 (4t45m) single-neutral-actions" at bounding box center [348, 198] width 124 height 38
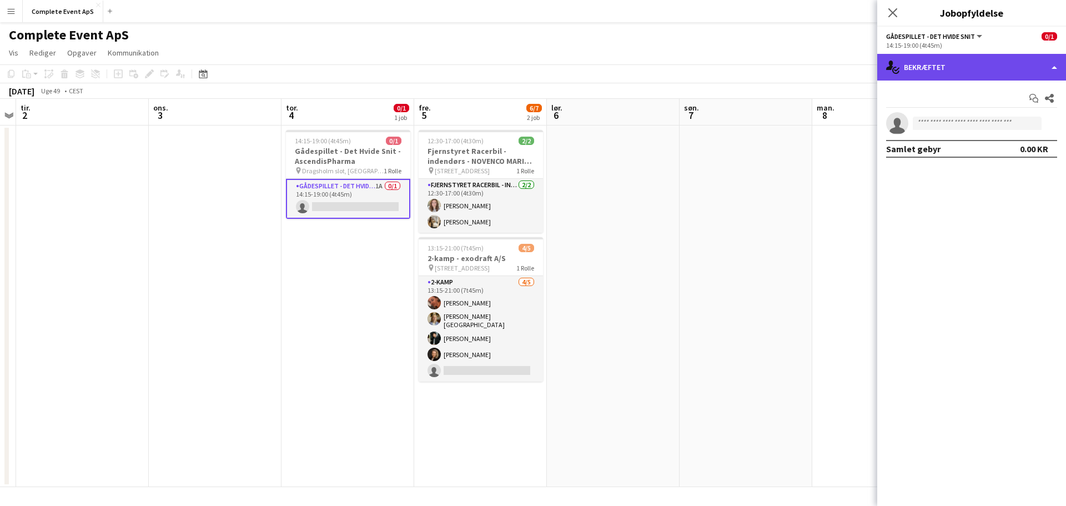
click at [940, 70] on div "single-neutral-actions-check-2 Bekræftet" at bounding box center [971, 67] width 189 height 27
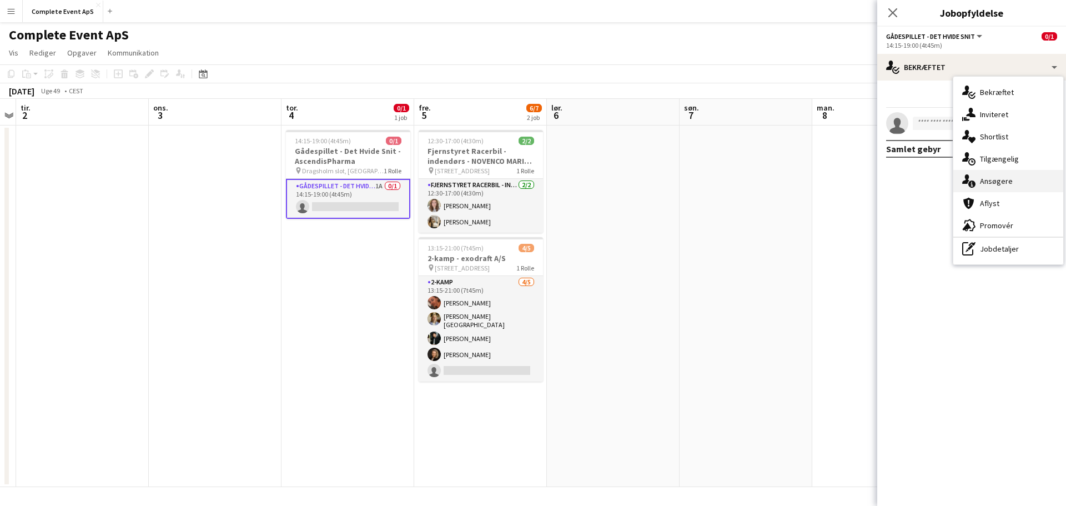
click at [996, 182] on span "Ansøgere" at bounding box center [996, 181] width 33 height 10
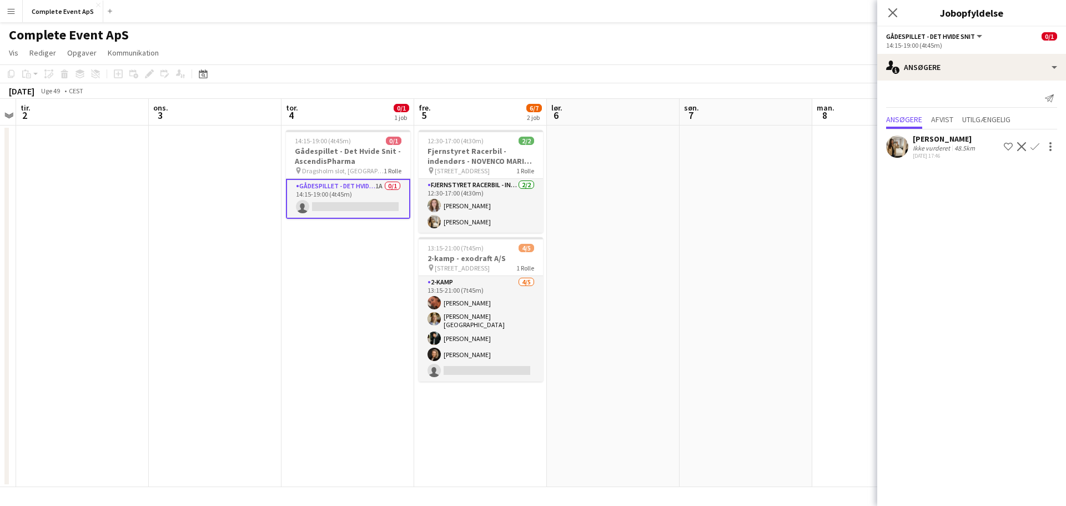
click at [1035, 144] on app-icon "Bekræft" at bounding box center [1034, 146] width 9 height 9
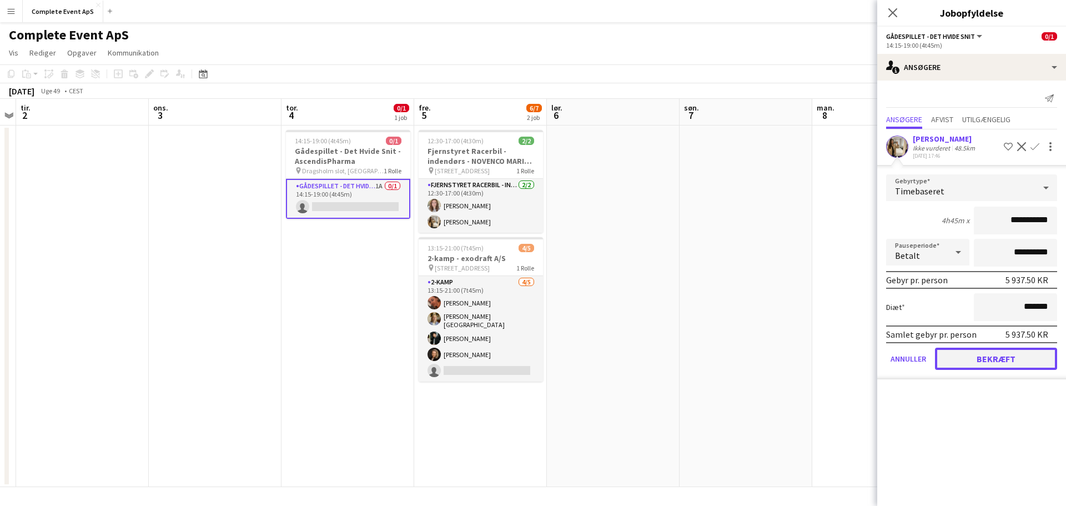
click at [999, 355] on button "Bekræft" at bounding box center [996, 358] width 122 height 22
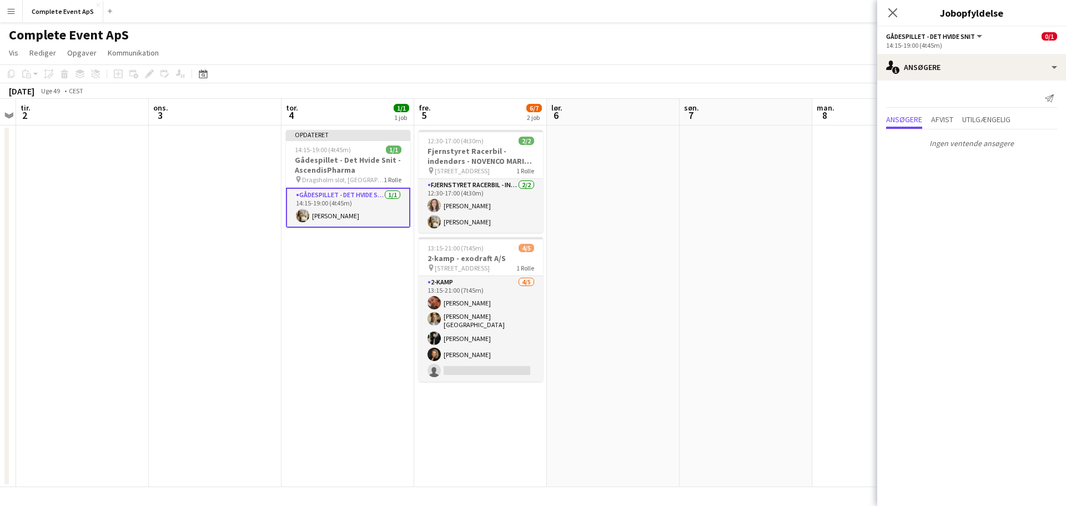
click at [628, 275] on app-date-cell at bounding box center [613, 305] width 133 height 361
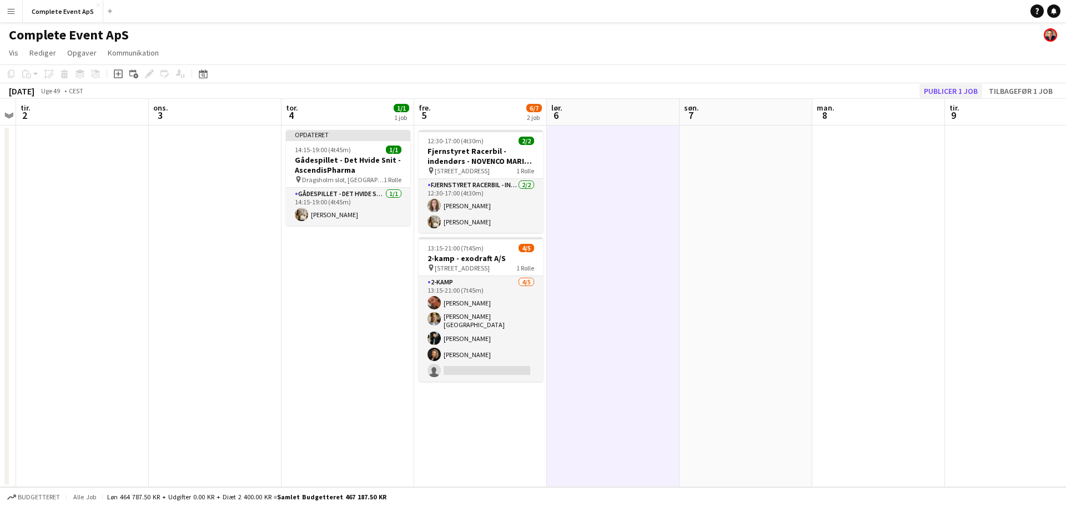
scroll to position [0, 381]
click at [958, 90] on button "Publicer 1 job" at bounding box center [950, 91] width 63 height 14
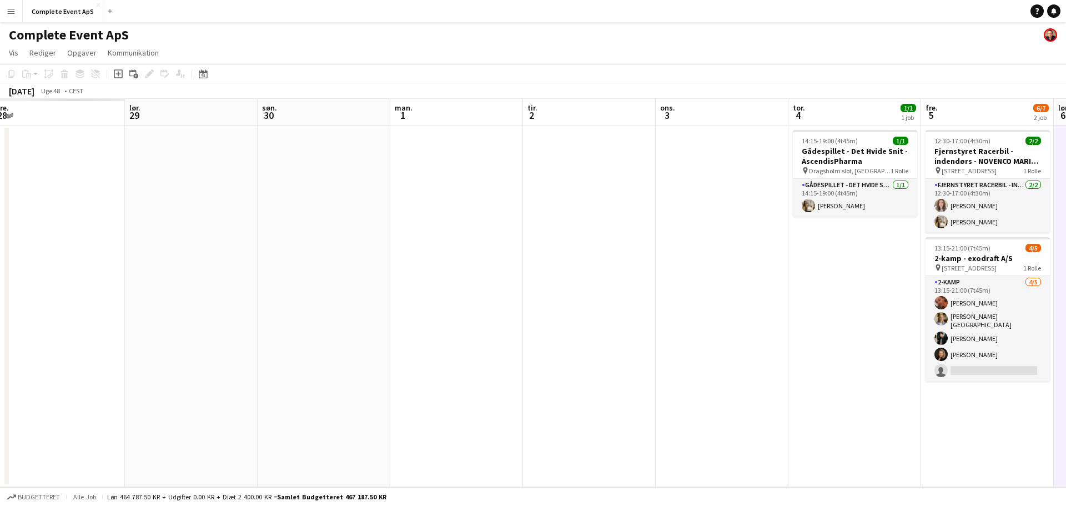
drag, startPoint x: 154, startPoint y: 275, endPoint x: 831, endPoint y: 334, distance: 679.0
click at [823, 334] on app-calendar-viewport "ons. 26 tor. 27 fre. 28 lør. 29 søn. 30 man. 1 tir. 2 ons. 3 tor. 4 1/1 1 job f…" at bounding box center [533, 293] width 1066 height 388
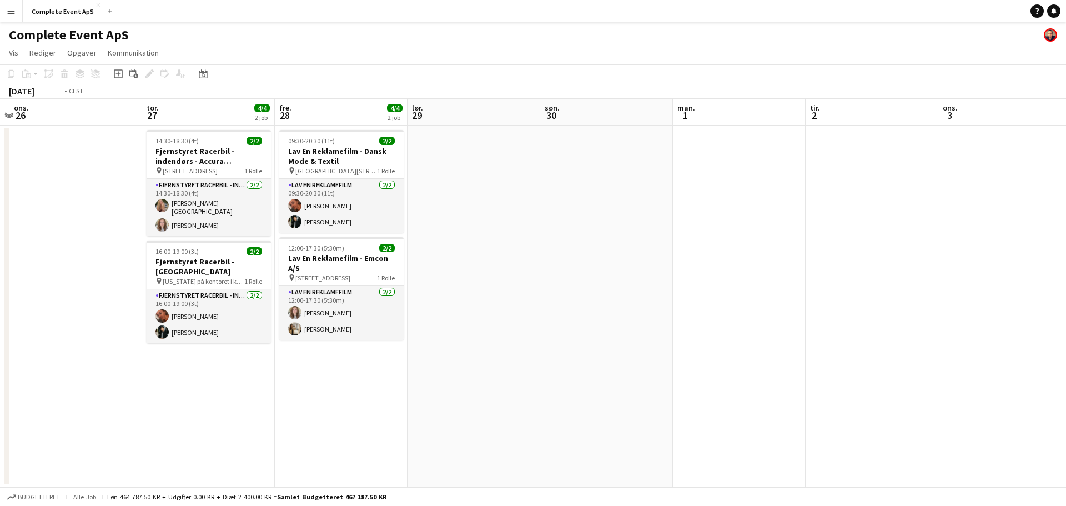
drag, startPoint x: 385, startPoint y: 362, endPoint x: 825, endPoint y: 425, distance: 444.5
click at [816, 425] on app-calendar-viewport "man. 24 tir. 25 ons. 26 tor. 27 4/4 2 job fre. 28 4/4 2 job lør. 29 søn. 30 man…" at bounding box center [533, 293] width 1066 height 388
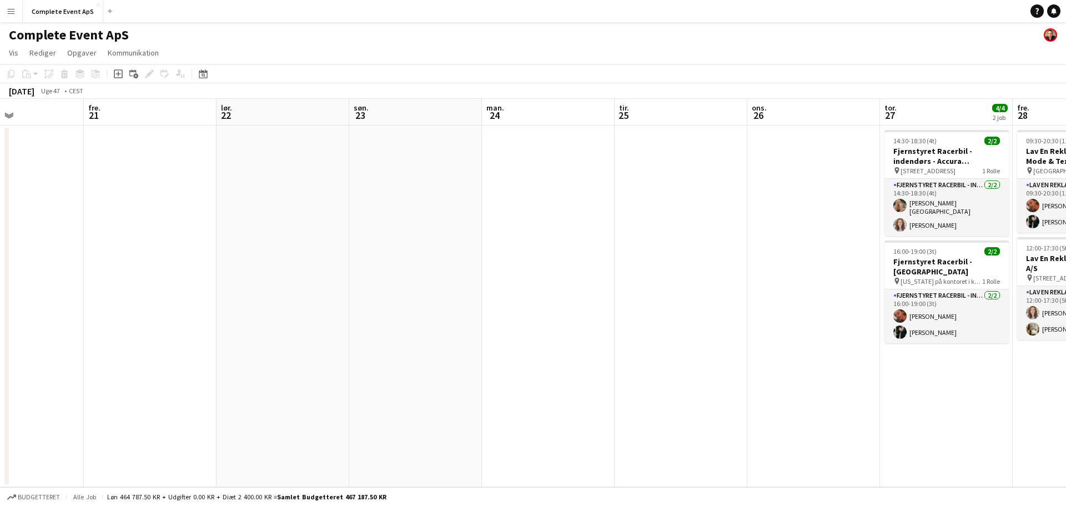
drag, startPoint x: 253, startPoint y: 317, endPoint x: 639, endPoint y: 360, distance: 388.6
click at [582, 360] on app-calendar-viewport "tir. 18 ons. 19 tor. 20 fre. 21 lør. 22 søn. 23 man. 24 tir. 25 ons. 26 tor. 27…" at bounding box center [533, 293] width 1066 height 388
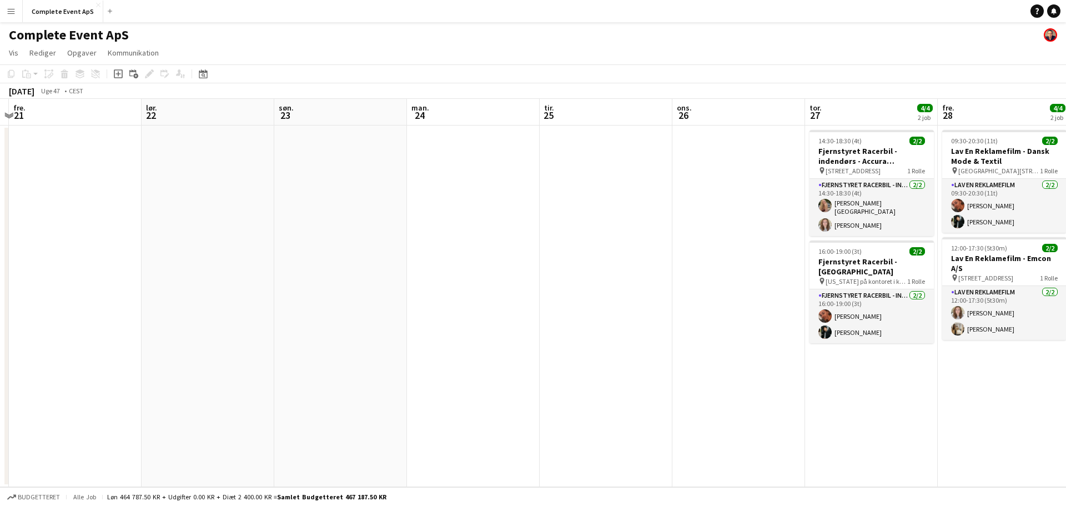
drag, startPoint x: 139, startPoint y: 231, endPoint x: 628, endPoint y: 295, distance: 493.1
click at [516, 286] on app-calendar-viewport "tir. 18 3/3 2 job ons. 19 tor. 20 fre. 21 lør. 22 søn. 23 man. 24 tir. 25 ons. …" at bounding box center [533, 293] width 1066 height 388
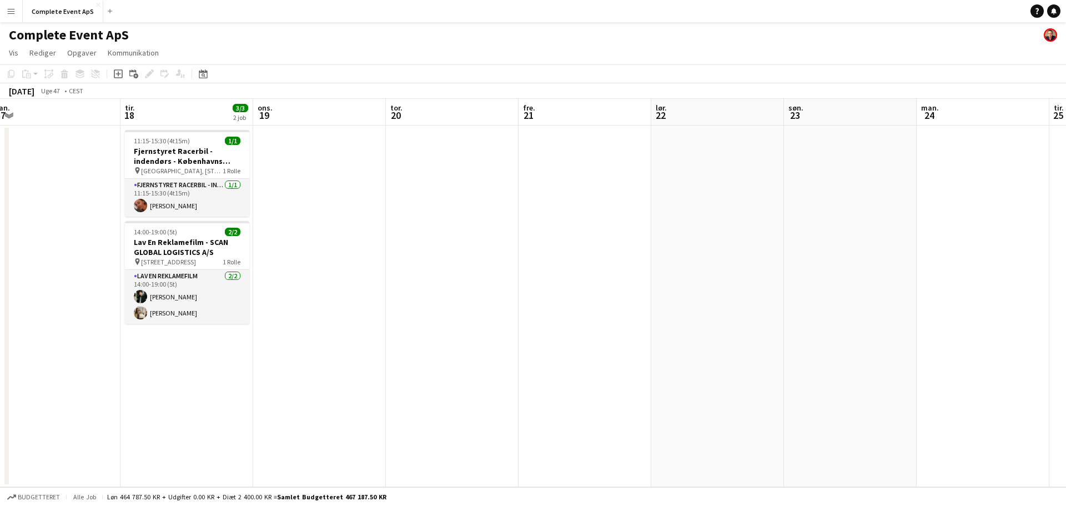
drag, startPoint x: 561, startPoint y: 380, endPoint x: 721, endPoint y: 388, distance: 160.6
click at [697, 388] on app-calendar-viewport "lør. 15 søn. 16 man. 17 tir. 18 3/3 2 job ons. 19 tor. 20 fre. 21 lør. 22 søn. …" at bounding box center [533, 293] width 1066 height 388
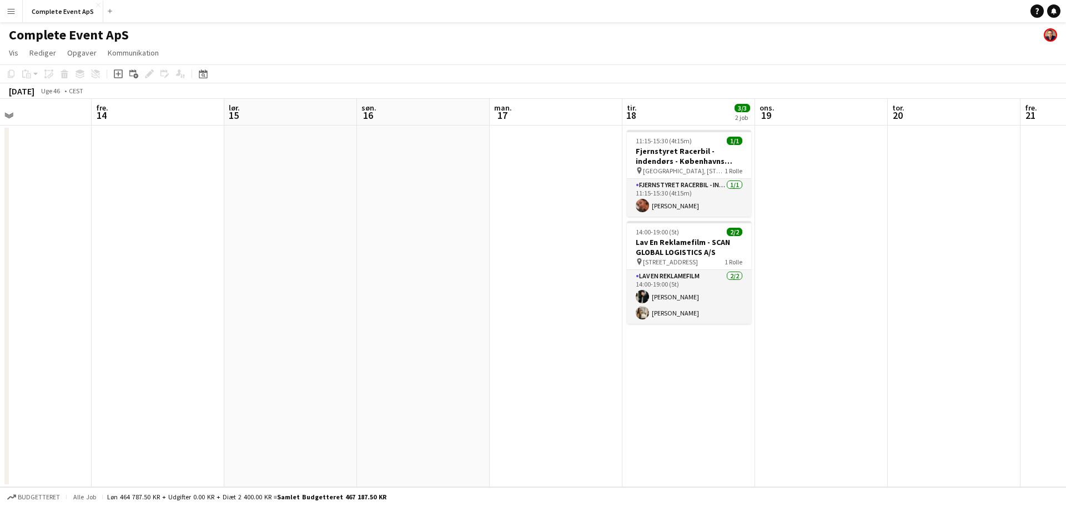
drag, startPoint x: 145, startPoint y: 349, endPoint x: 618, endPoint y: 387, distance: 475.0
click at [584, 390] on app-calendar-viewport "ons. 12 tor. 13 fre. 14 lør. 15 søn. 16 man. 17 tir. 18 3/3 2 job ons. 19 tor. …" at bounding box center [533, 293] width 1066 height 388
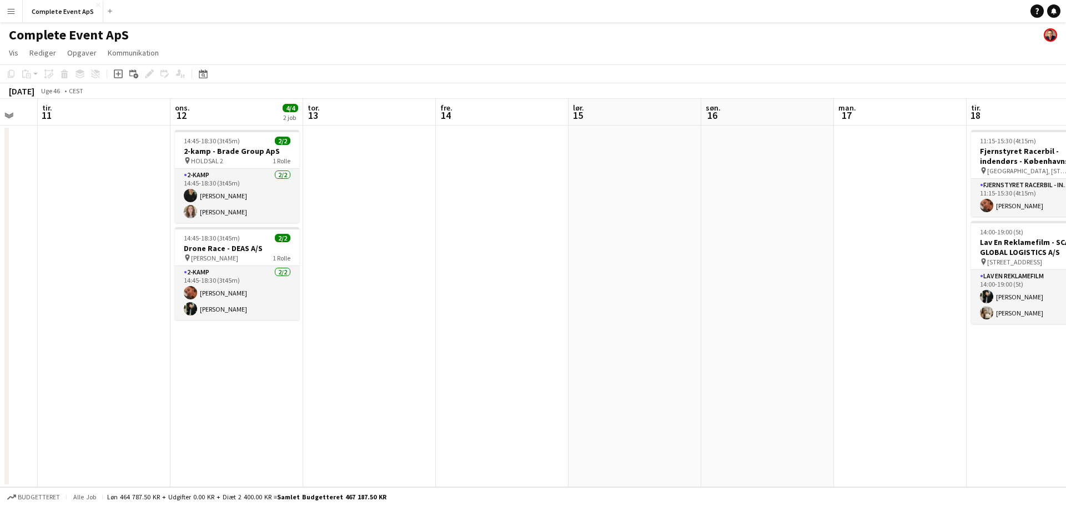
scroll to position [0, 329]
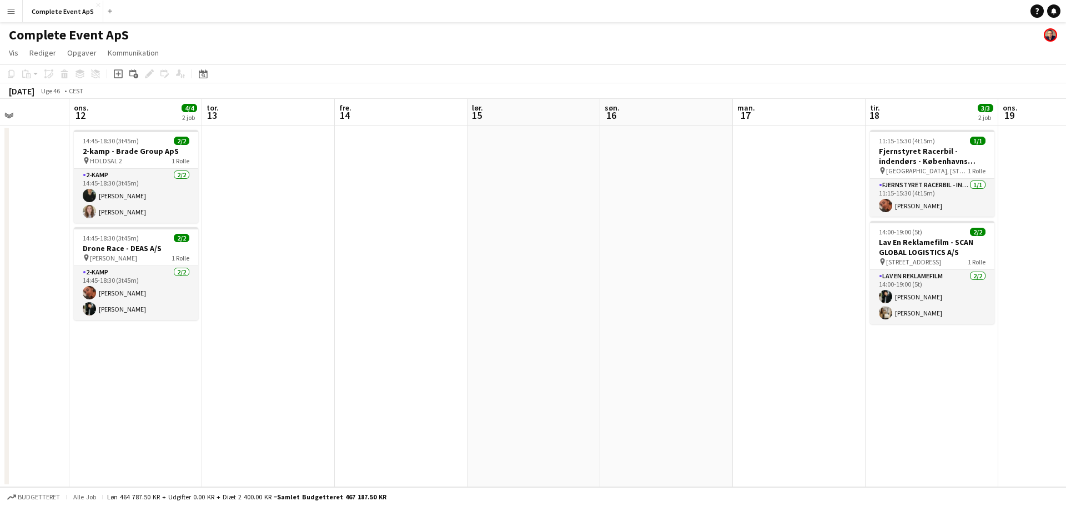
drag, startPoint x: 632, startPoint y: 378, endPoint x: 0, endPoint y: 284, distance: 638.6
click at [0, 285] on app-calendar-viewport "søn. 9 man. 10 tir. 11 ons. 12 4/4 2 job tor. 13 fre. 14 lør. 15 søn. 16 man. 1…" at bounding box center [533, 293] width 1066 height 388
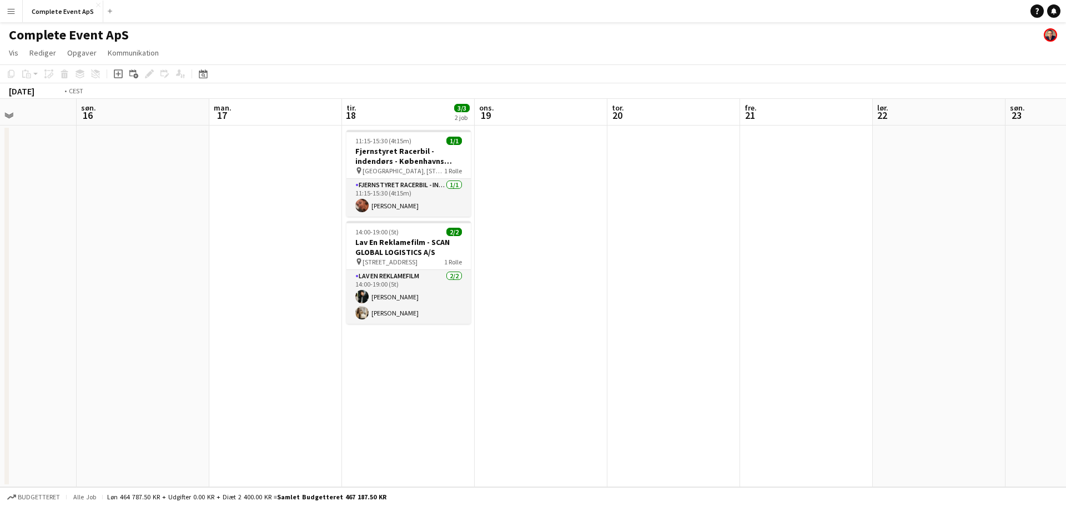
drag, startPoint x: 789, startPoint y: 346, endPoint x: 0, endPoint y: 298, distance: 790.1
click at [0, 298] on app-calendar-viewport "tor. 13 fre. 14 lør. 15 søn. 16 man. 17 tir. 18 3/3 2 job ons. 19 tor. 20 fre. …" at bounding box center [533, 293] width 1066 height 388
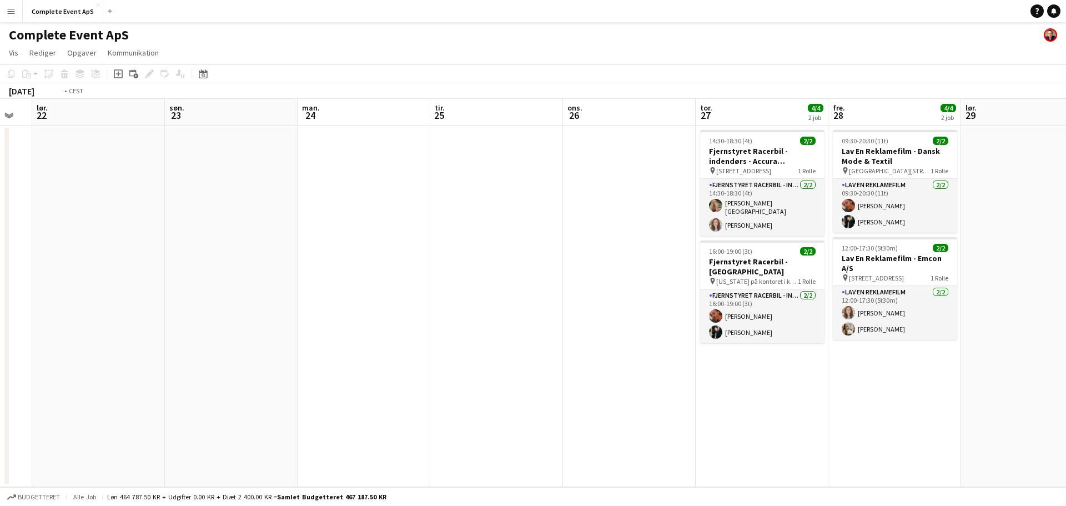
drag, startPoint x: 697, startPoint y: 428, endPoint x: 47, endPoint y: 362, distance: 653.3
click at [43, 363] on app-calendar-viewport "ons. 19 tor. 20 fre. 21 lør. 22 søn. 23 man. 24 tir. 25 ons. 26 tor. 27 4/4 2 j…" at bounding box center [533, 293] width 1066 height 388
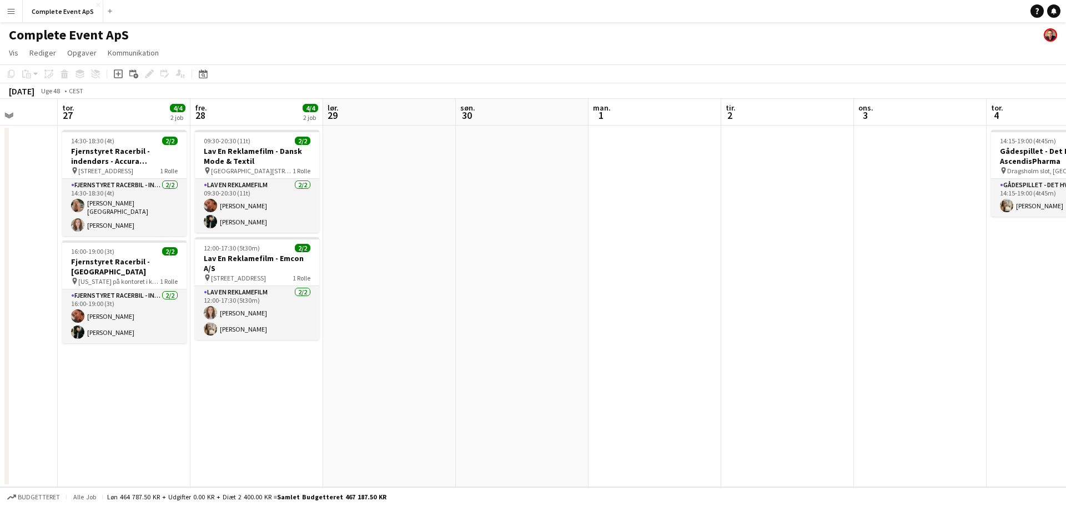
drag, startPoint x: 572, startPoint y: 355, endPoint x: 99, endPoint y: 322, distance: 474.0
click at [99, 322] on app-calendar-viewport "man. 24 tir. 25 ons. 26 tor. 27 4/4 2 job fre. 28 4/4 2 job lør. 29 søn. 30 man…" at bounding box center [533, 293] width 1066 height 388
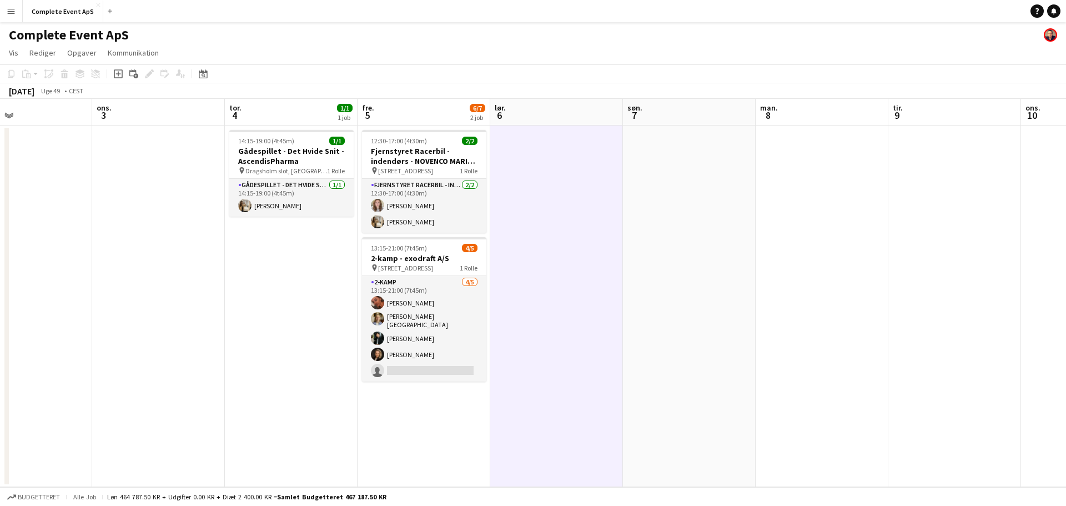
scroll to position [0, 342]
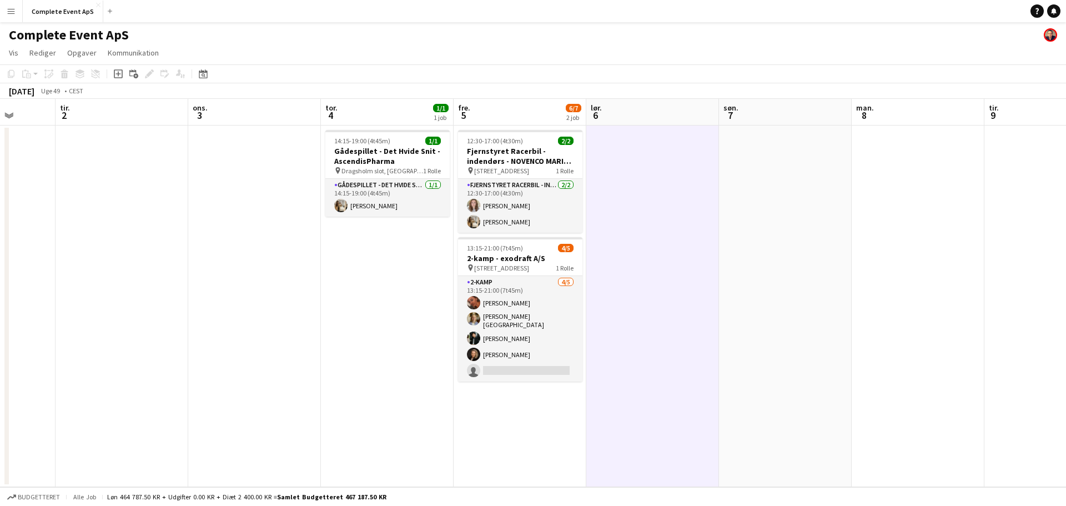
drag, startPoint x: 462, startPoint y: 326, endPoint x: 342, endPoint y: 327, distance: 119.9
click at [342, 327] on app-calendar-viewport "lør. 29 søn. 30 man. 1 tir. 2 ons. 3 tor. 4 1/1 1 job fre. 5 6/7 2 job lør. 6 s…" at bounding box center [533, 293] width 1066 height 388
click at [54, 8] on button "Complete Event ApS Luk" at bounding box center [63, 12] width 80 height 22
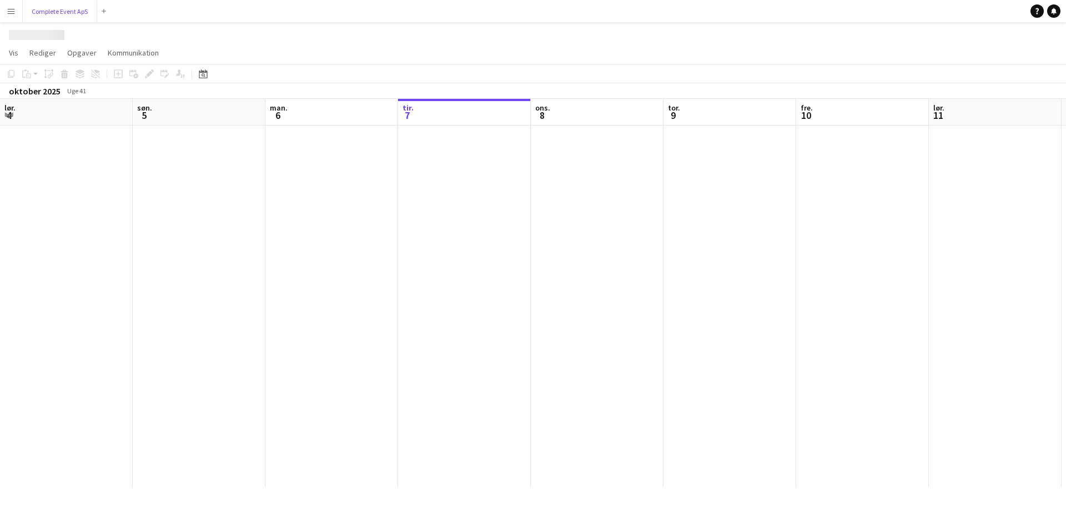
scroll to position [0, 265]
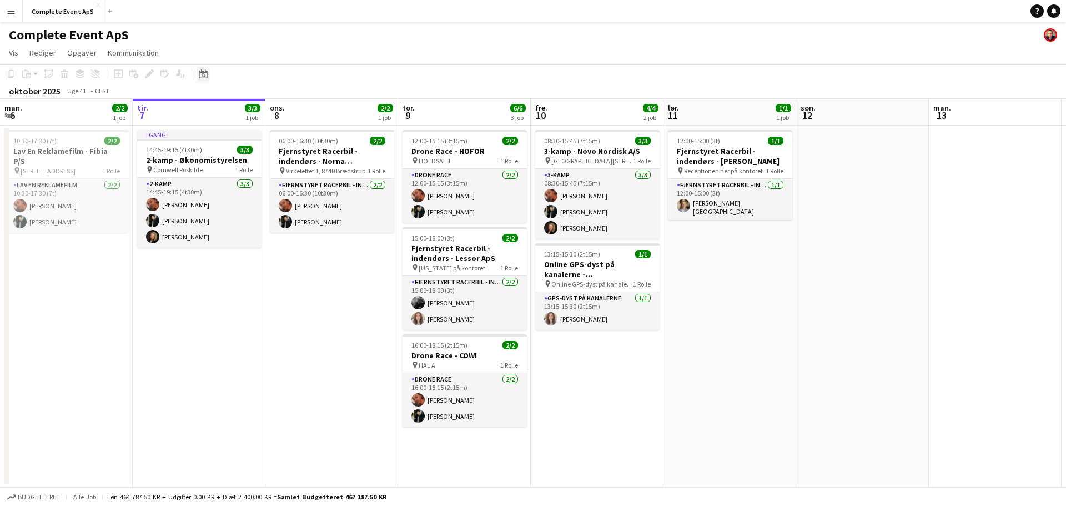
click at [205, 76] on icon "Datovælger" at bounding box center [203, 73] width 9 height 9
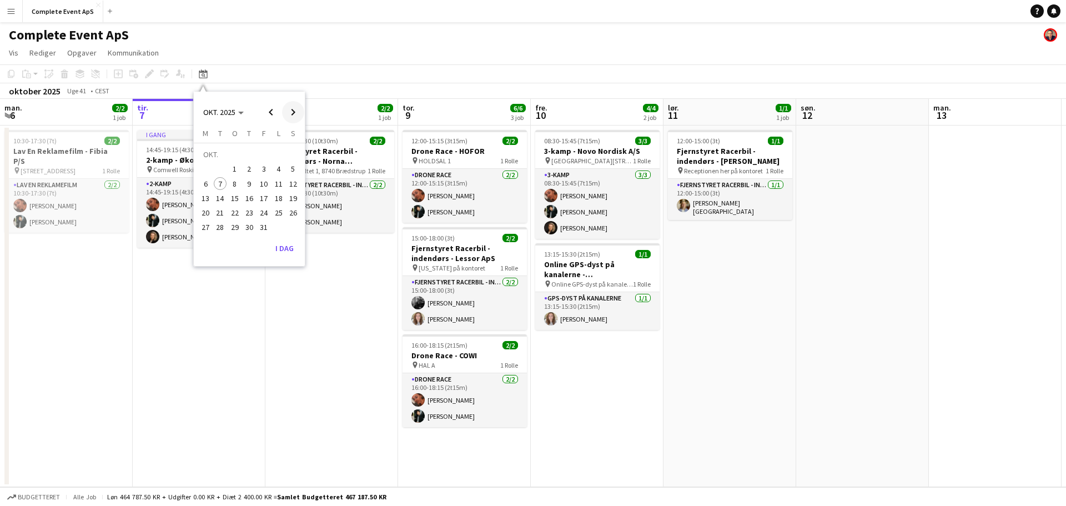
click at [295, 110] on span "Next month" at bounding box center [293, 112] width 22 height 22
click at [249, 170] on span "4" at bounding box center [249, 169] width 13 height 13
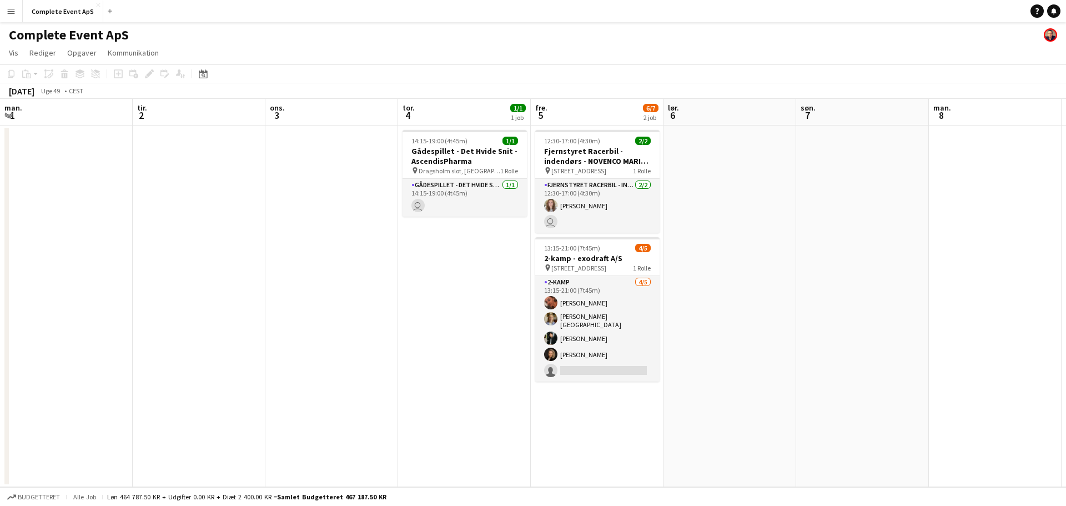
scroll to position [0, 382]
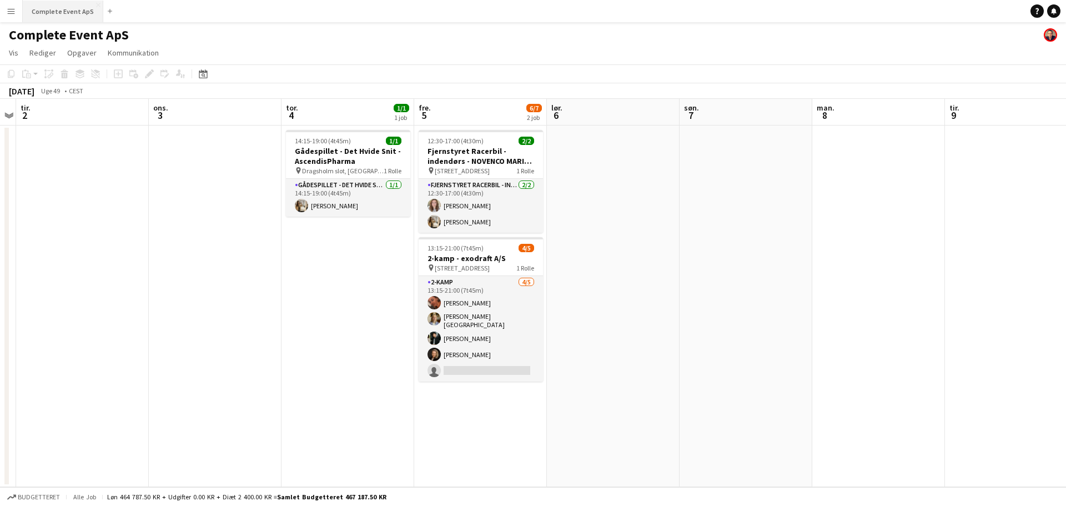
click at [60, 7] on button "Complete Event ApS Luk" at bounding box center [63, 12] width 80 height 22
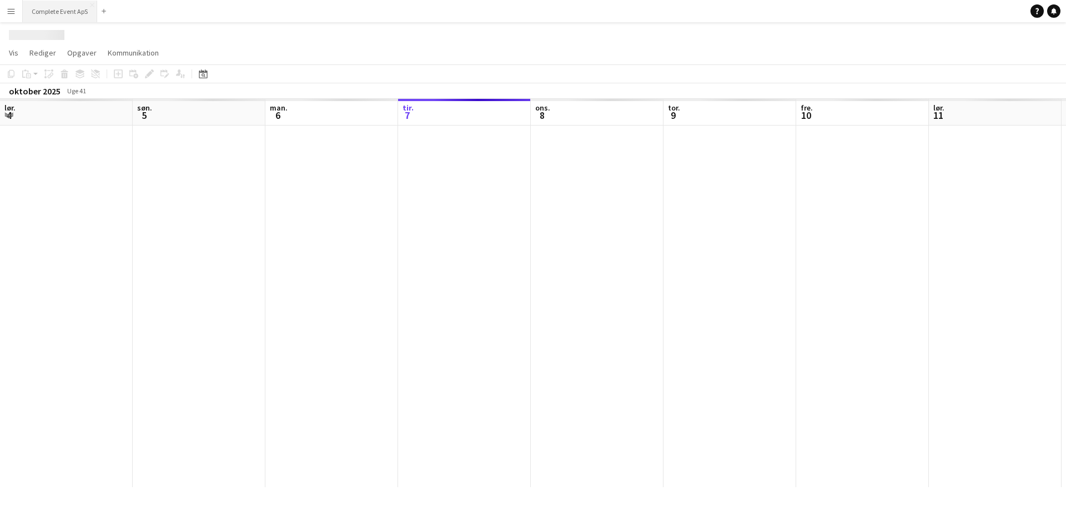
scroll to position [0, 265]
